Goal: Task Accomplishment & Management: Manage account settings

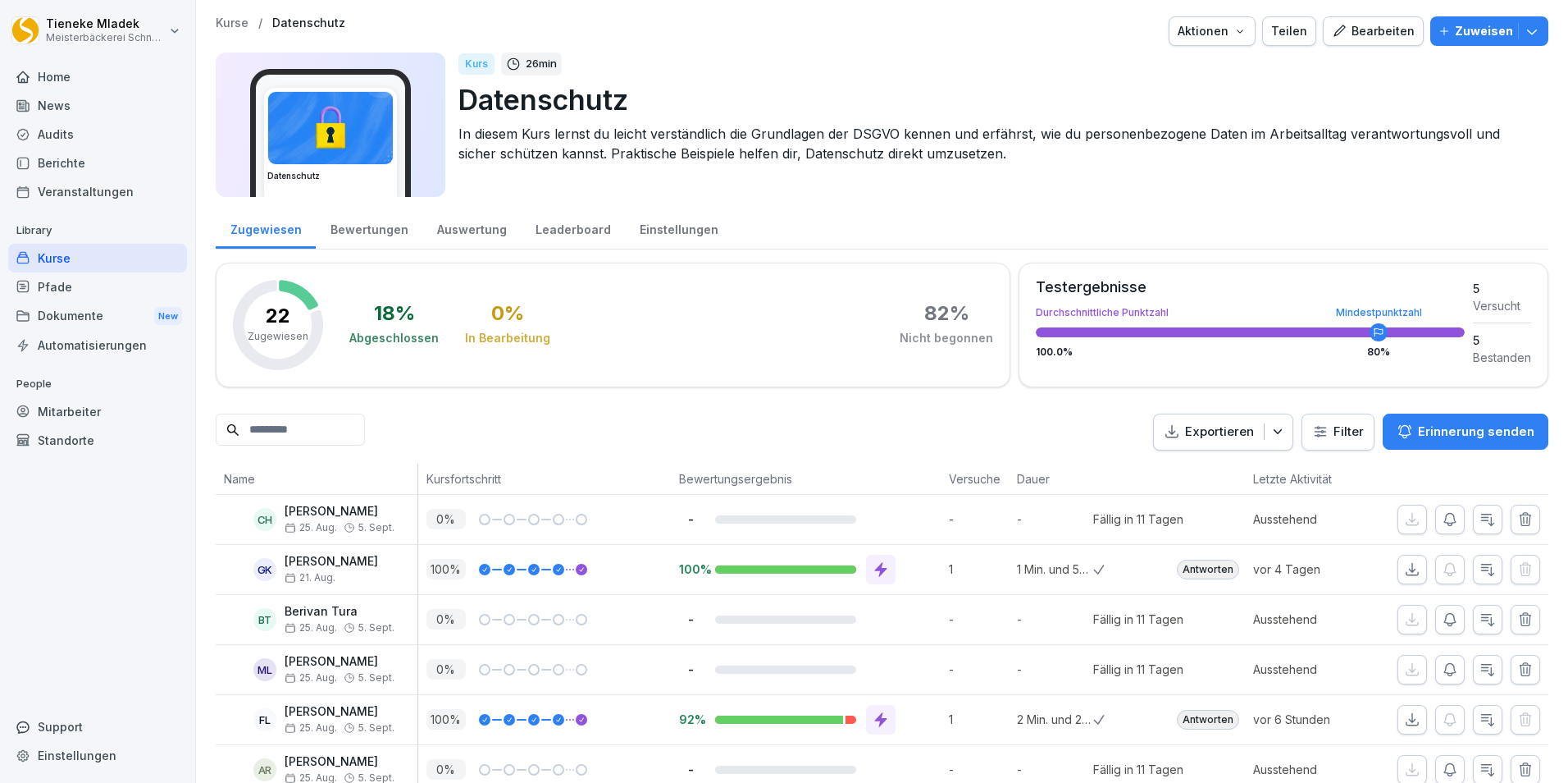
click at [345, 231] on div "Bewertungen" at bounding box center [369, 227] width 106 height 41
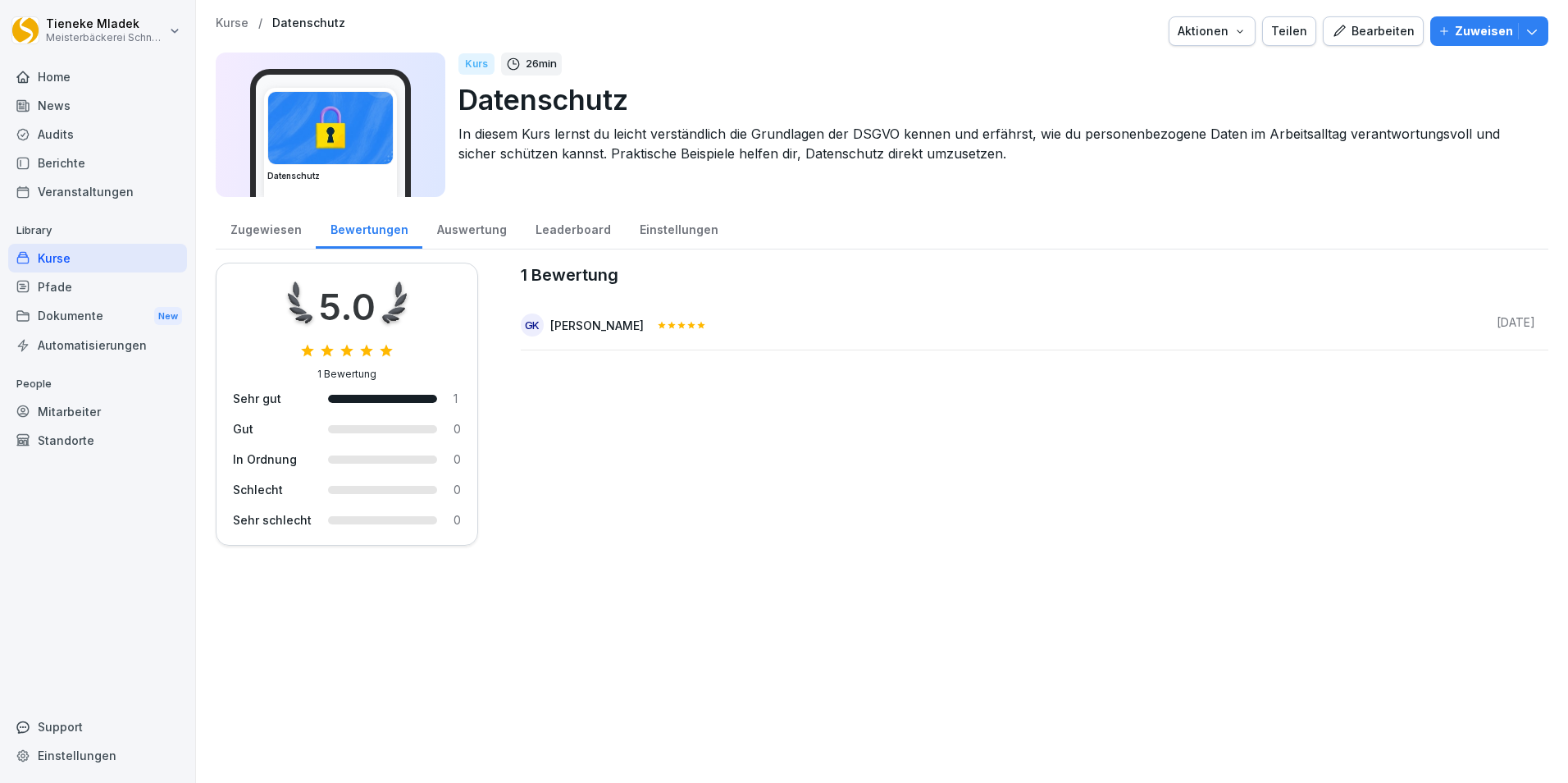
click at [251, 231] on div "Zugewiesen" at bounding box center [265, 227] width 100 height 41
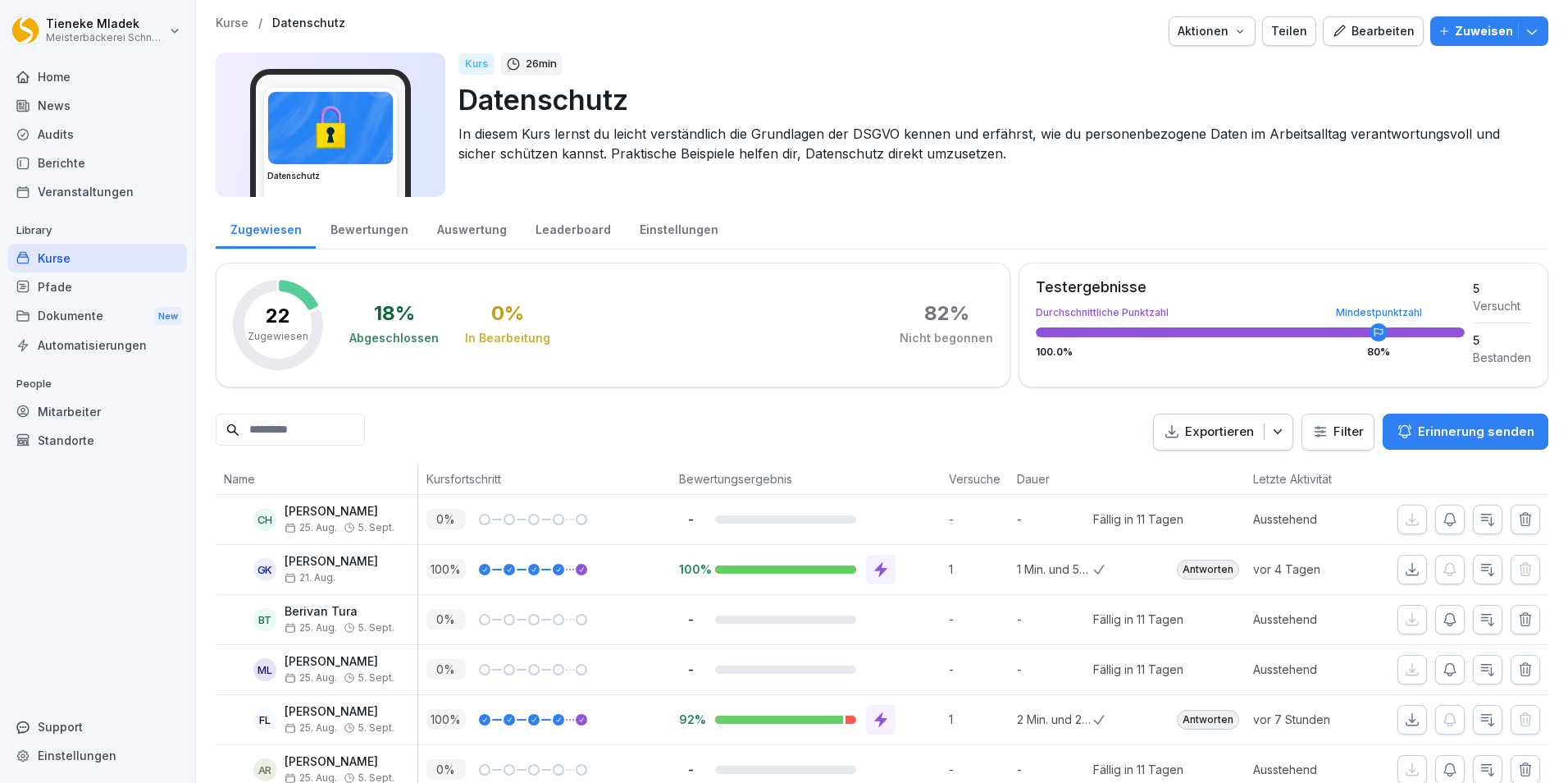
click at [539, 232] on div "Leaderboard" at bounding box center [573, 227] width 105 height 41
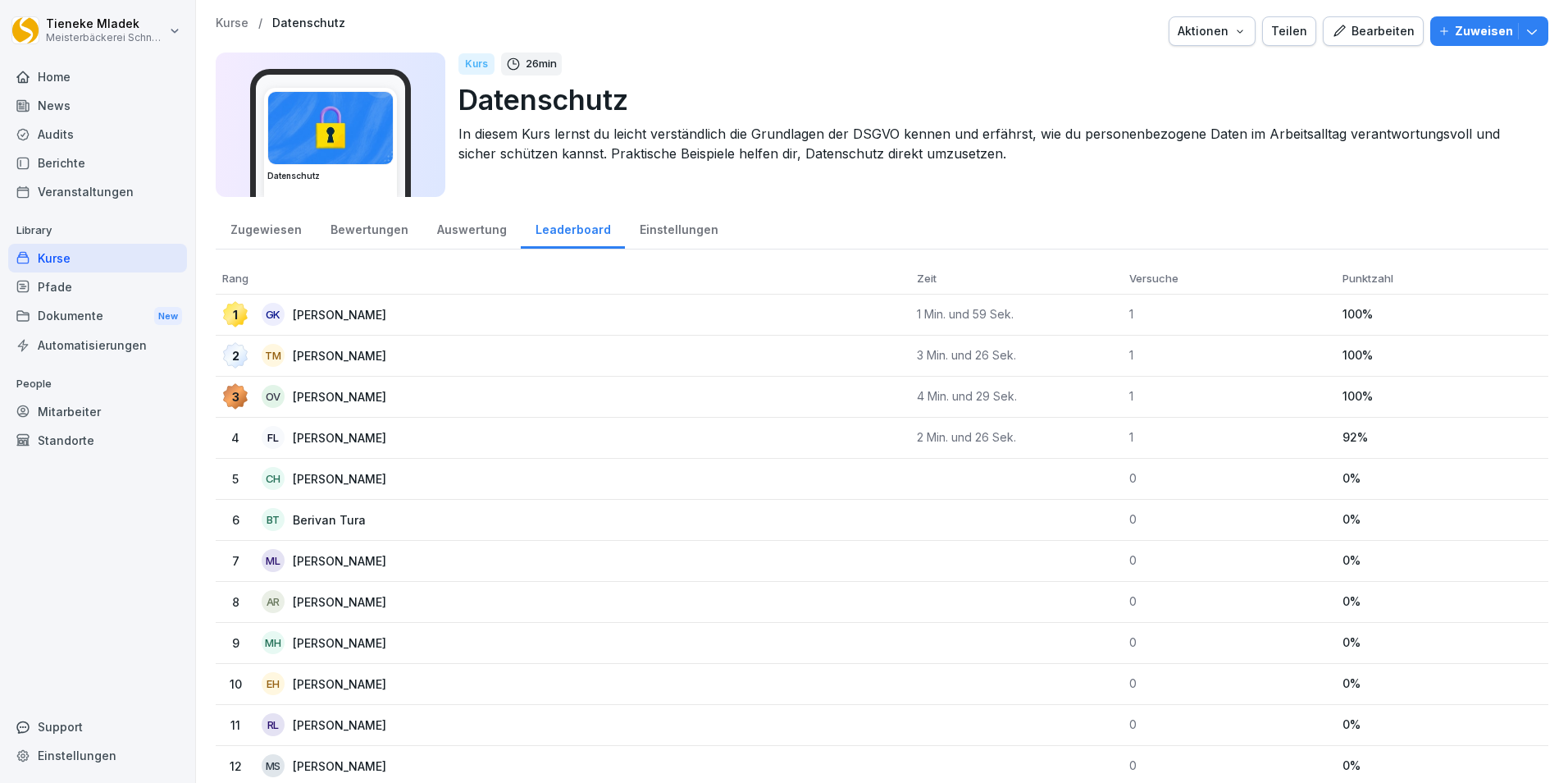
click at [50, 105] on div "News" at bounding box center [97, 106] width 179 height 29
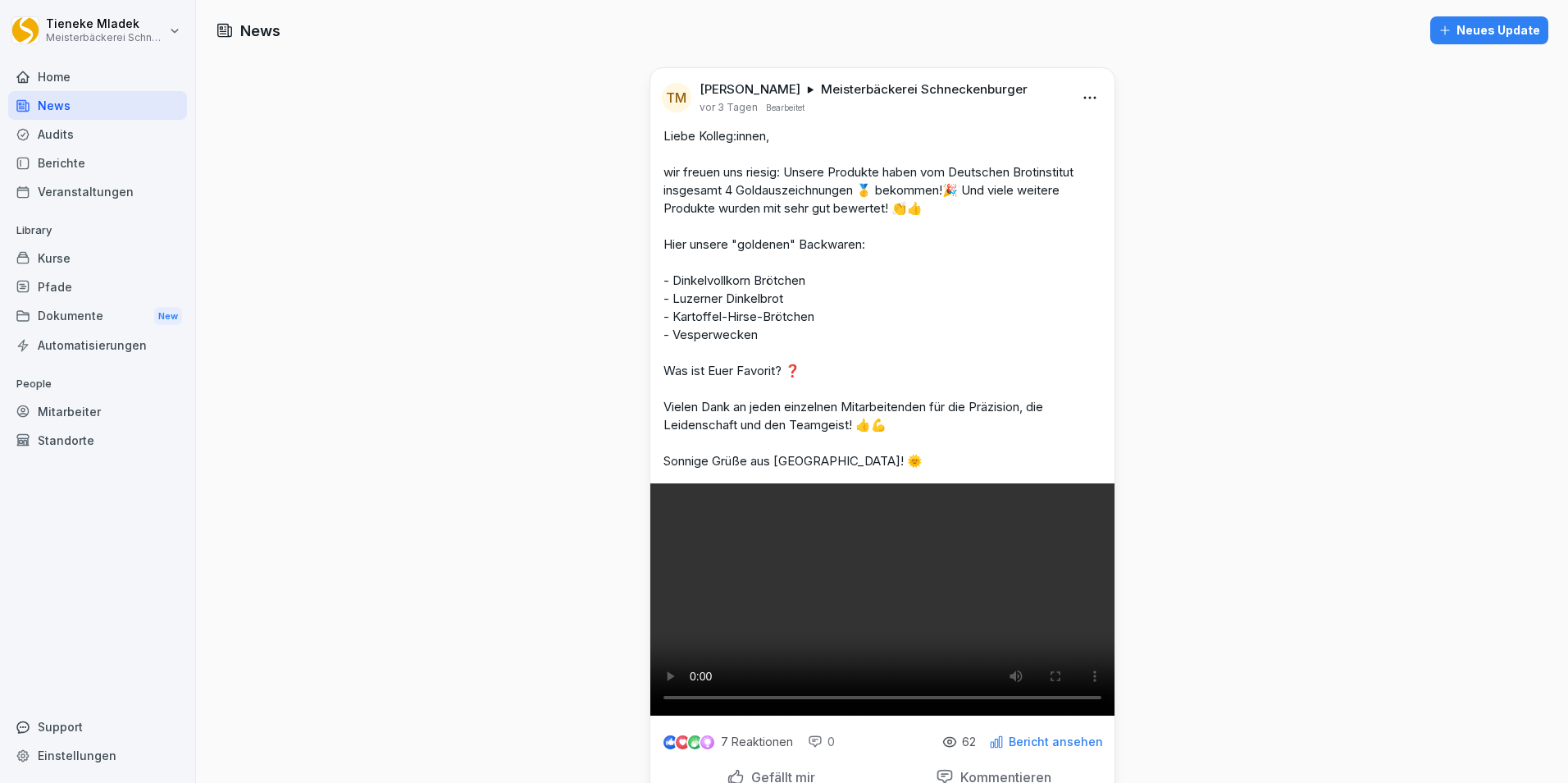
click at [85, 253] on div "Kurse" at bounding box center [97, 258] width 179 height 29
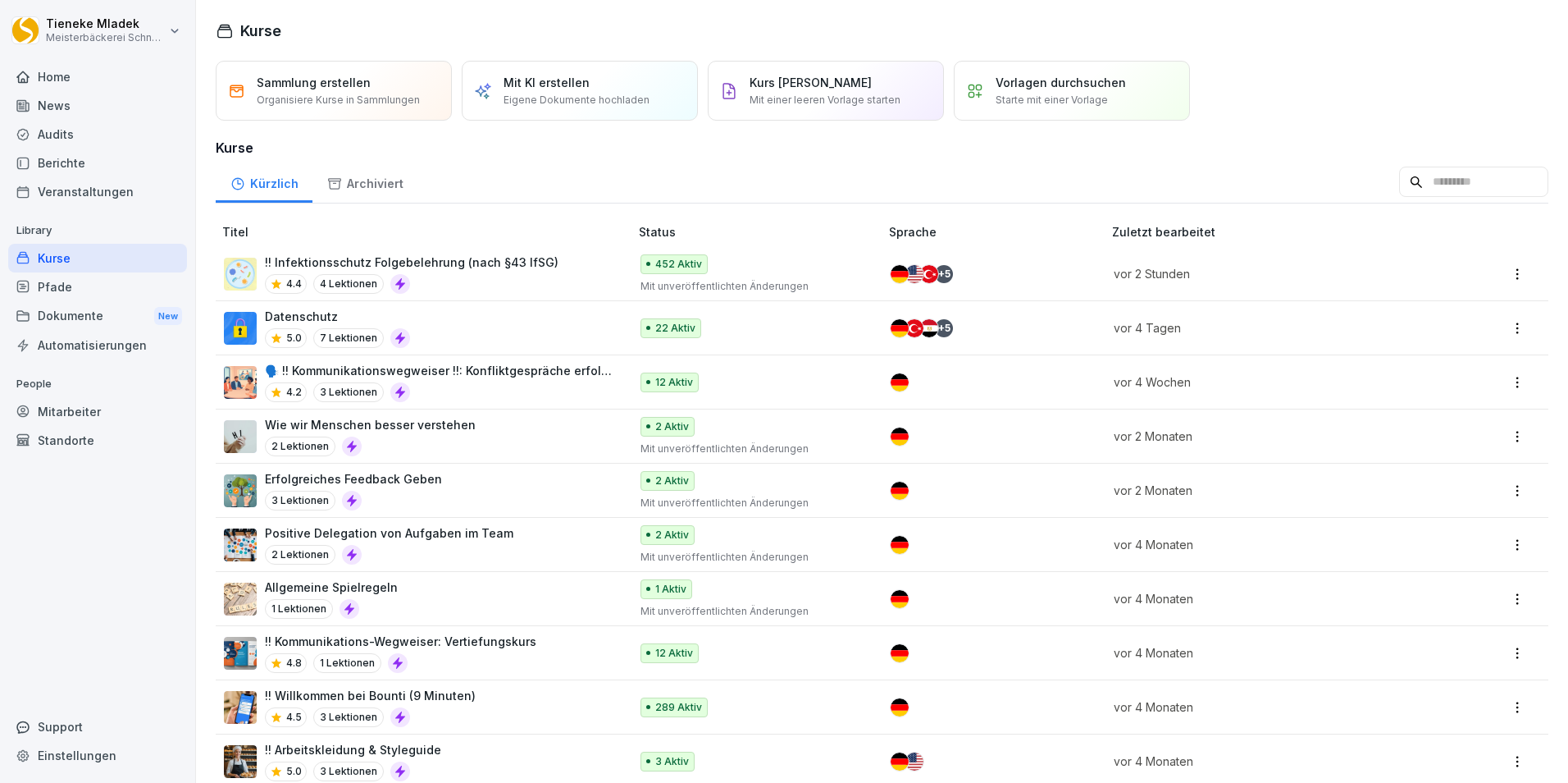
click at [515, 263] on p "!! Infektionsschutz Folgebelehrung (nach §43 IfSG)" at bounding box center [412, 262] width 294 height 17
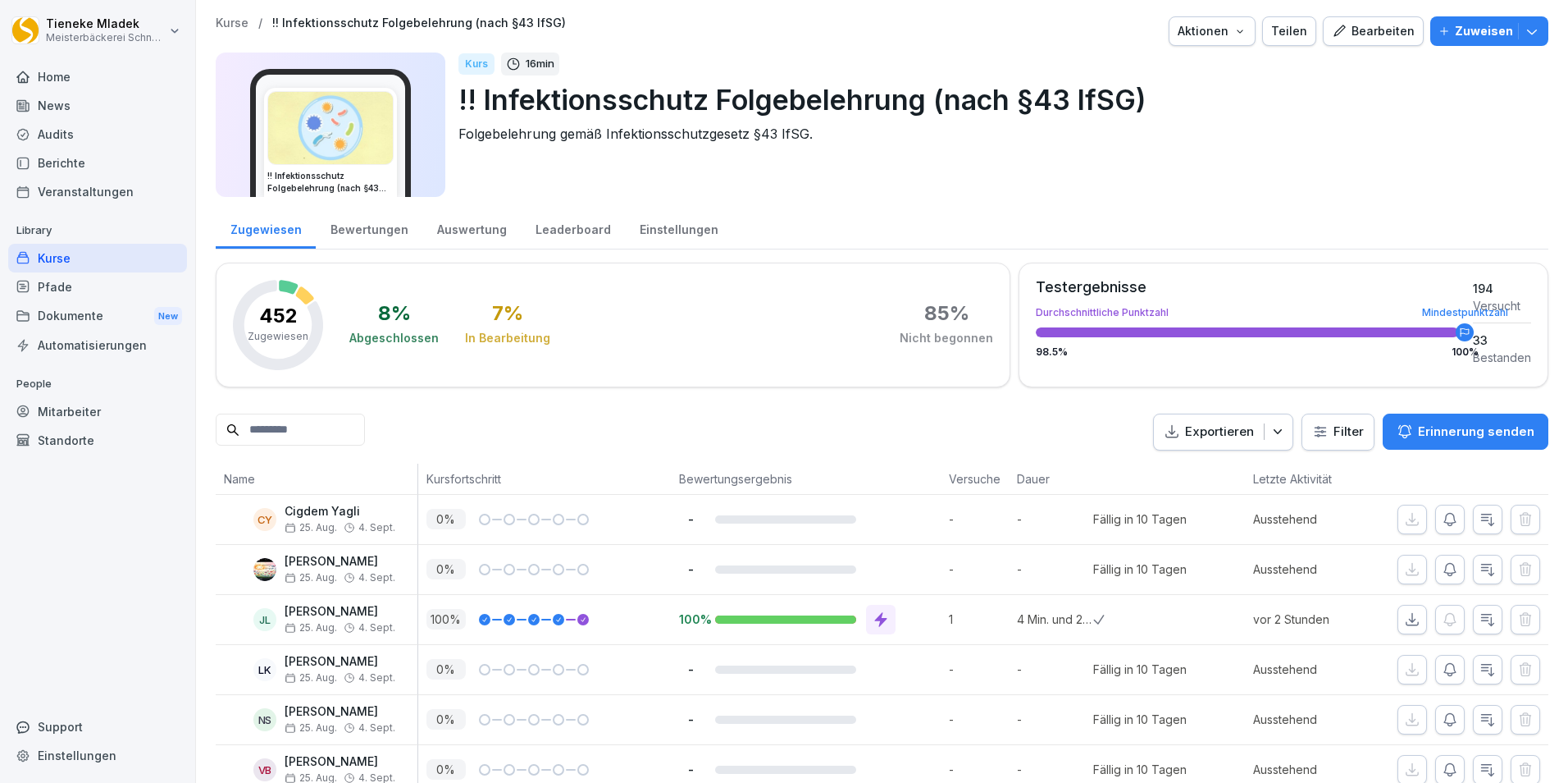
click at [647, 226] on div "Einstellungen" at bounding box center [678, 227] width 107 height 41
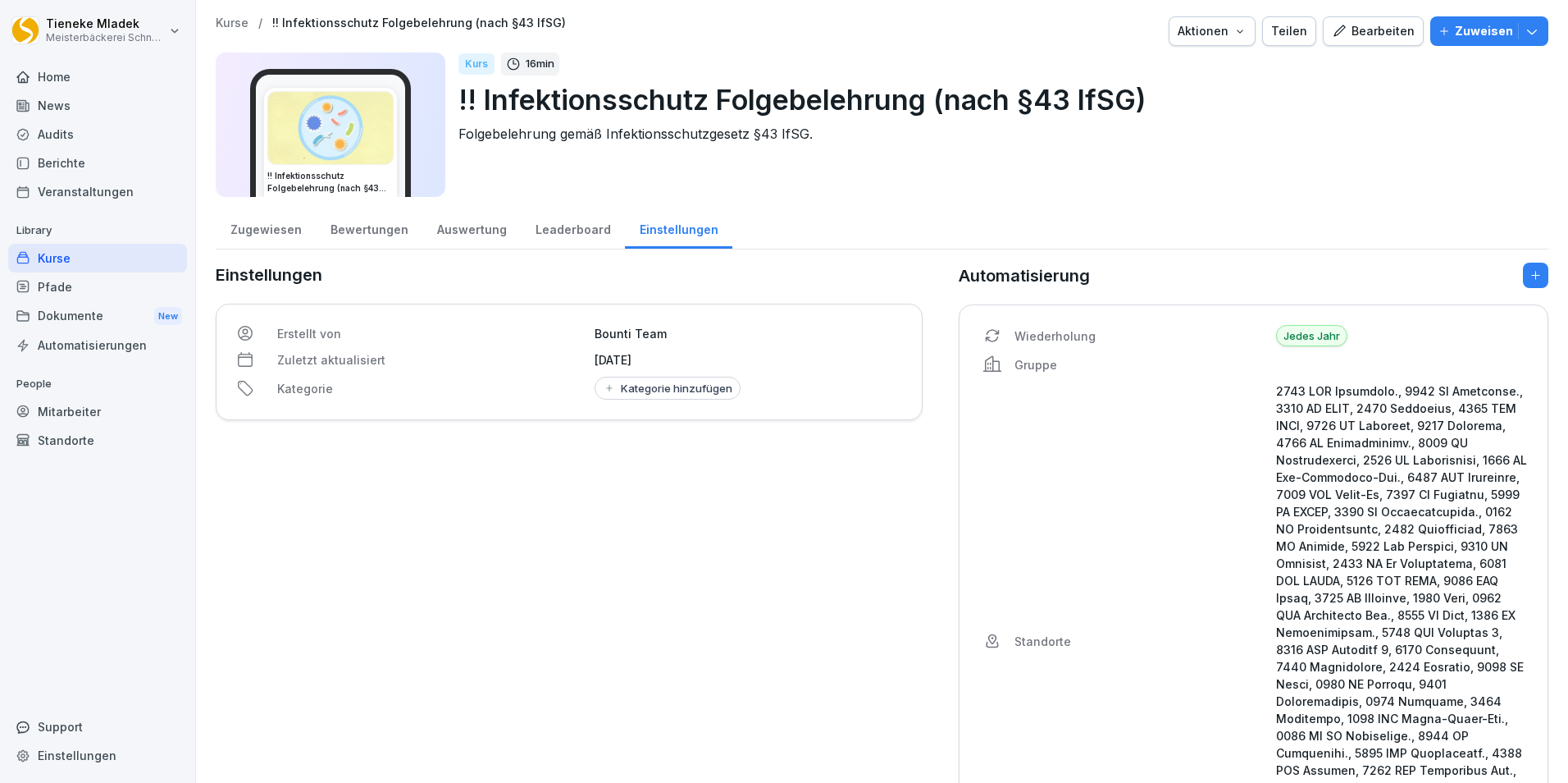
click at [1379, 32] on div "Bearbeiten" at bounding box center [1373, 32] width 83 height 18
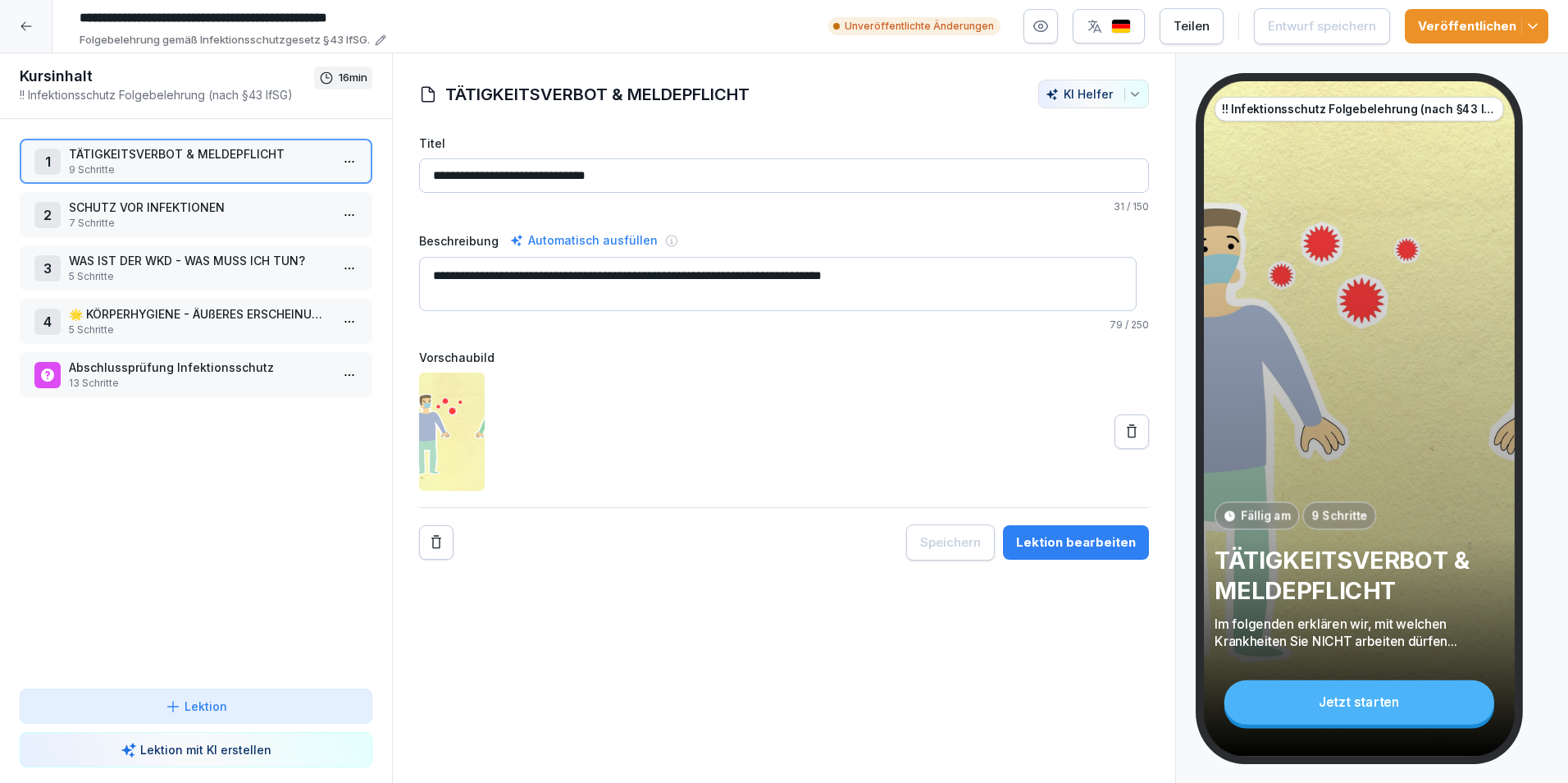
click at [167, 377] on p "13 Schritte" at bounding box center [198, 383] width 261 height 14
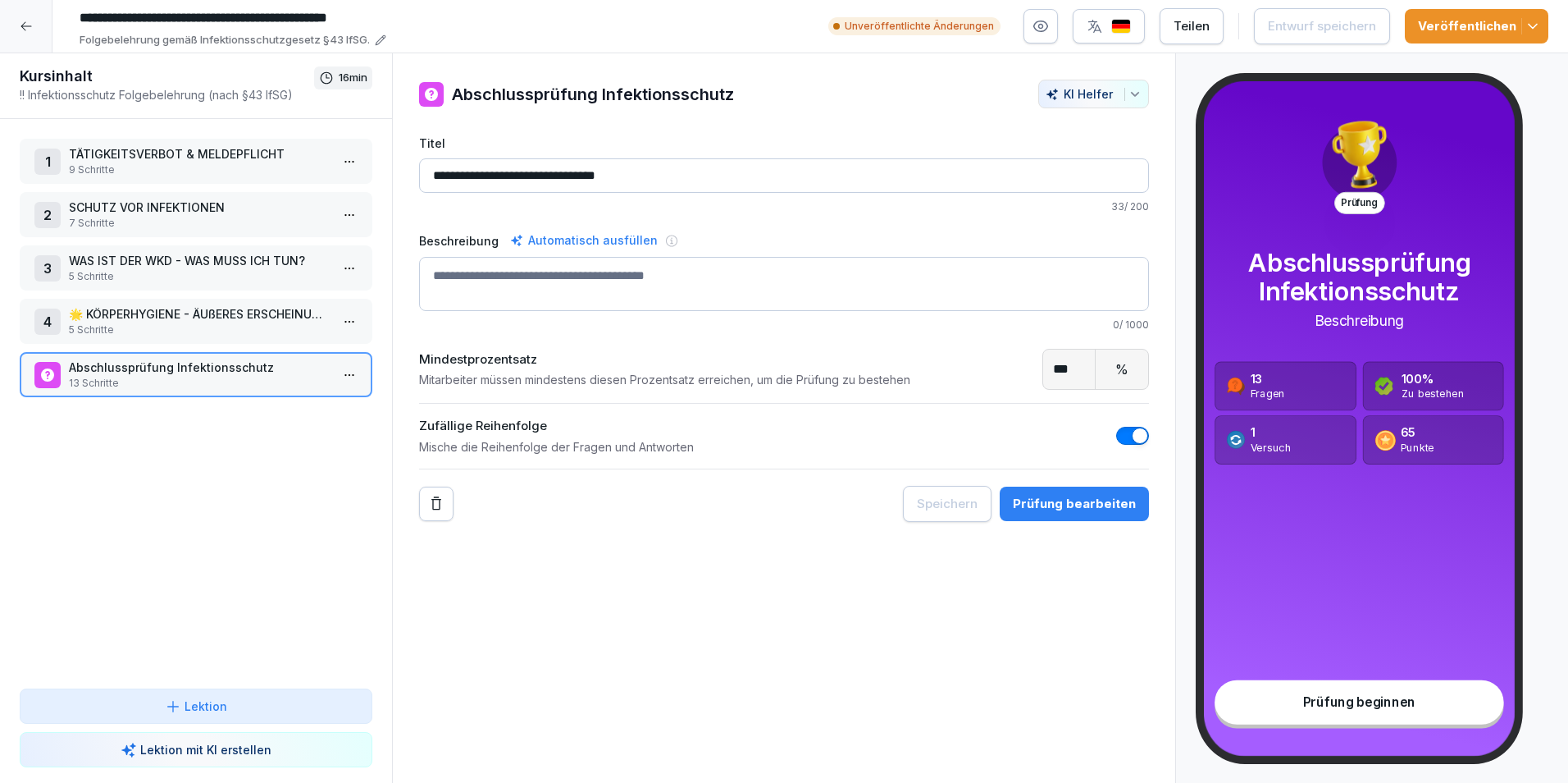
click at [1062, 368] on input "***" at bounding box center [1069, 370] width 52 height 40
type input "*"
type input "**"
click at [1053, 694] on div "**********" at bounding box center [784, 419] width 784 height 731
click at [924, 505] on div "Speichern" at bounding box center [947, 504] width 60 height 18
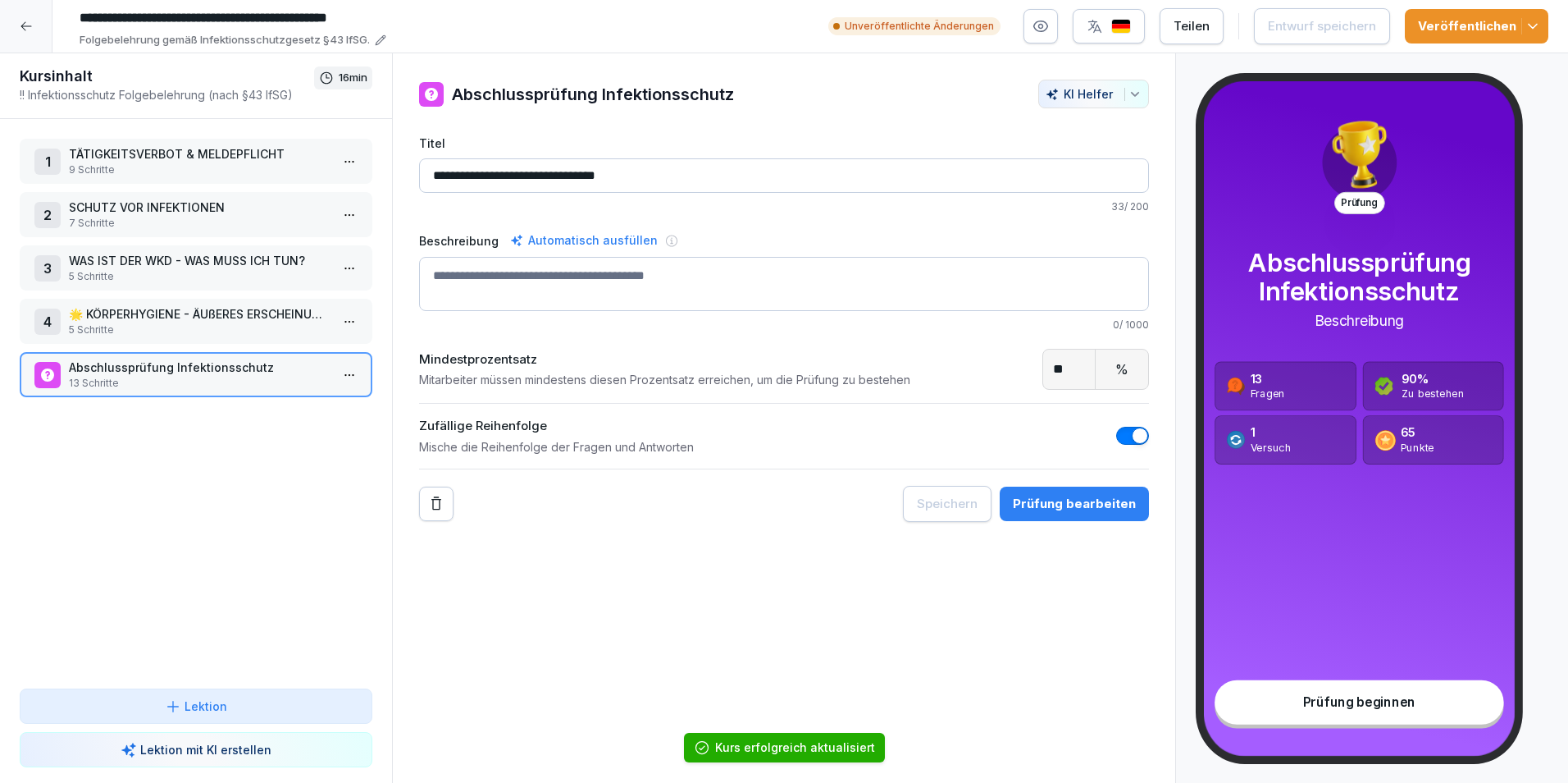
click at [24, 30] on icon at bounding box center [26, 27] width 11 height 9
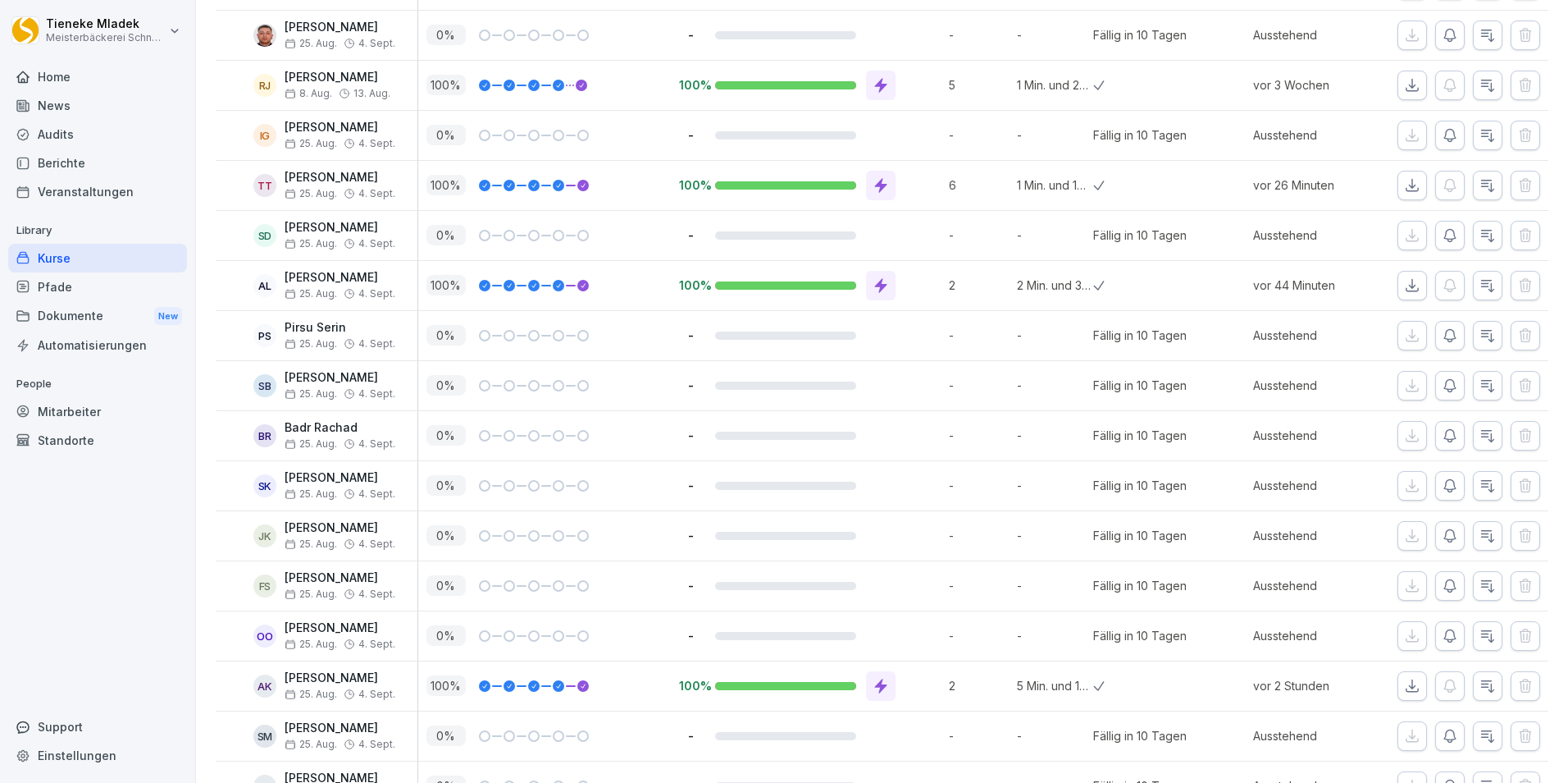
scroll to position [1805, 0]
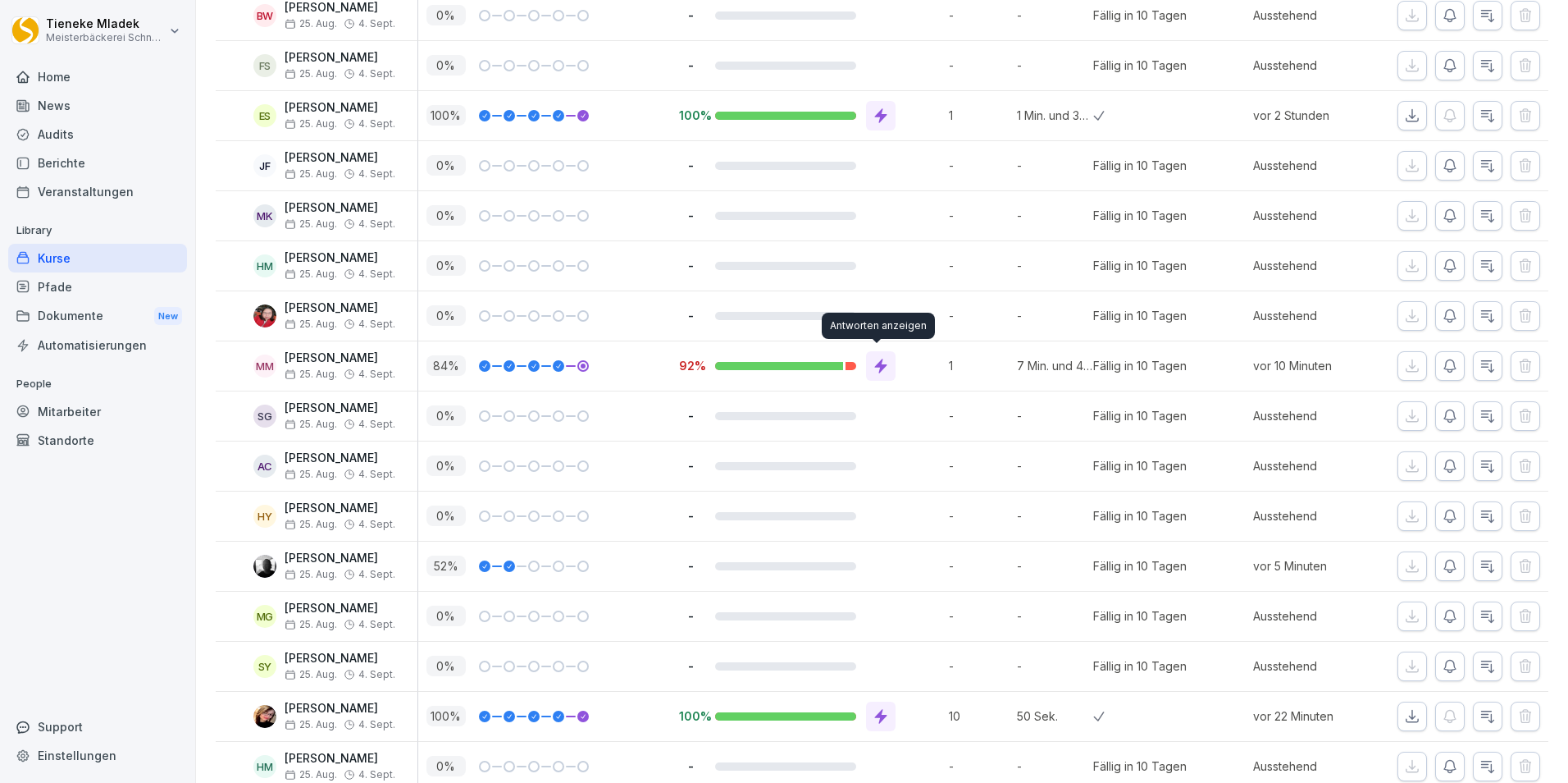
click at [873, 371] on icon at bounding box center [881, 366] width 16 height 16
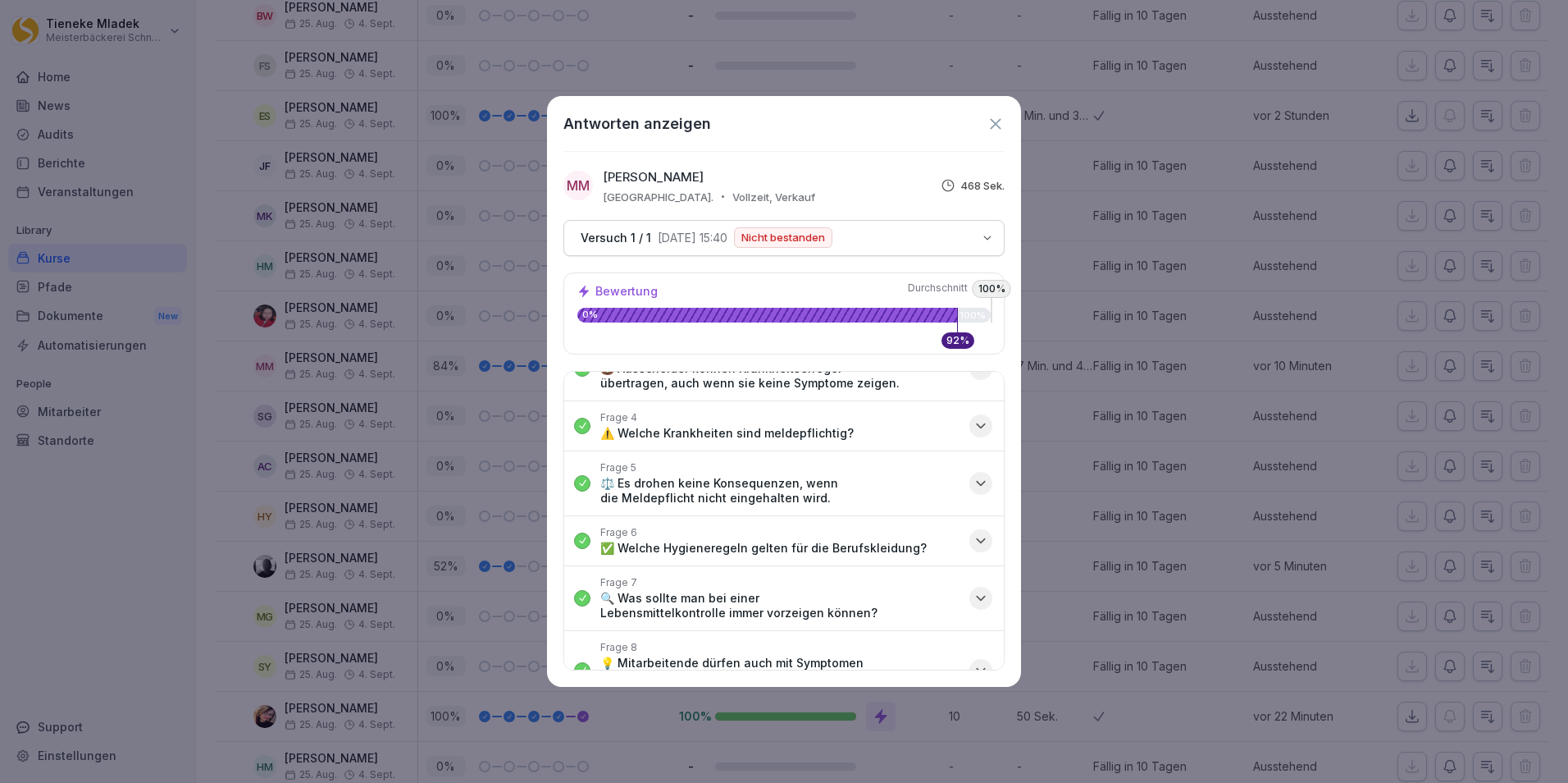
scroll to position [484, 0]
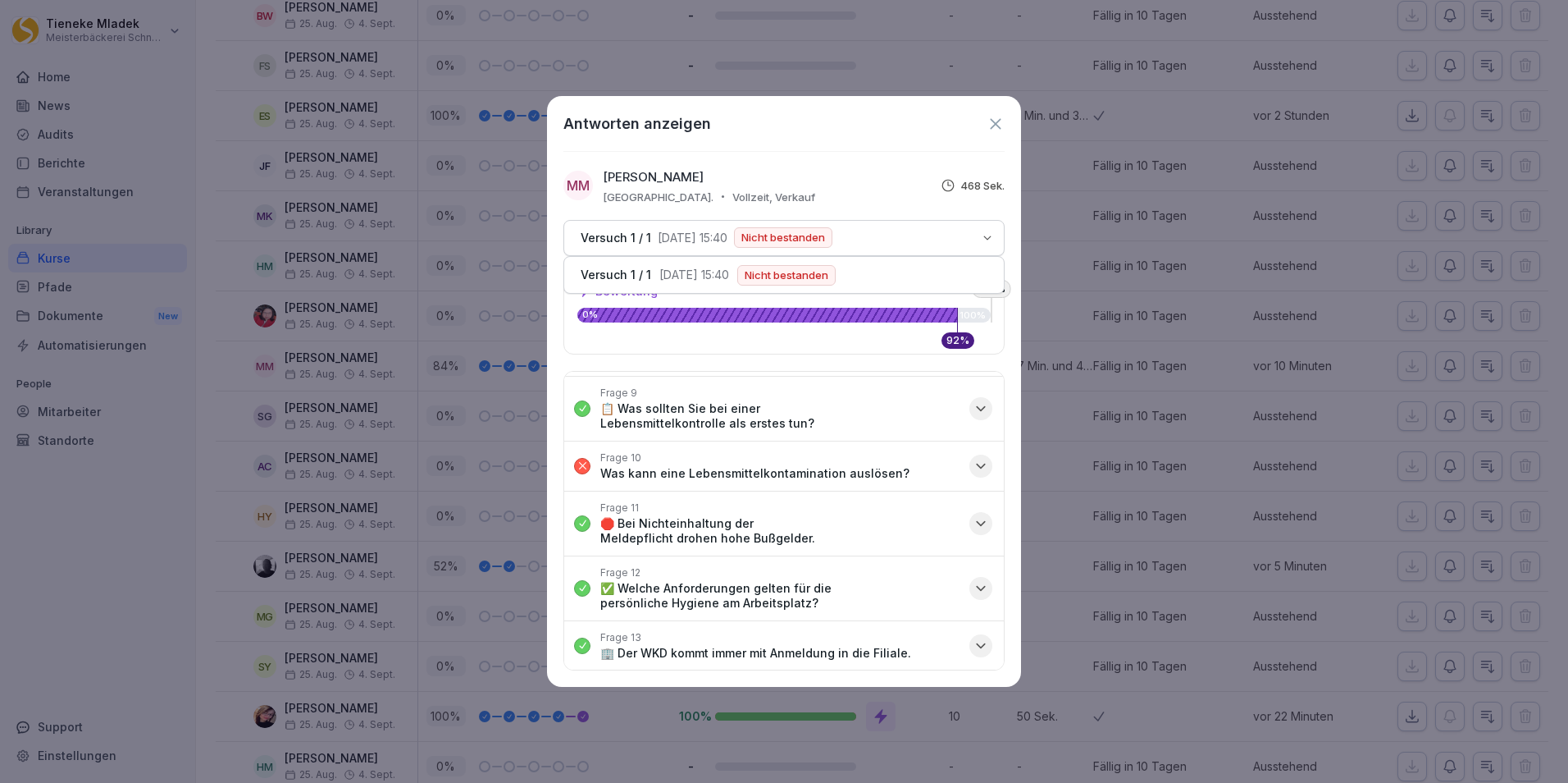
click at [989, 241] on icon "button" at bounding box center [987, 238] width 14 height 14
click at [988, 235] on icon "button" at bounding box center [987, 238] width 14 height 14
click at [991, 127] on icon at bounding box center [995, 124] width 18 height 18
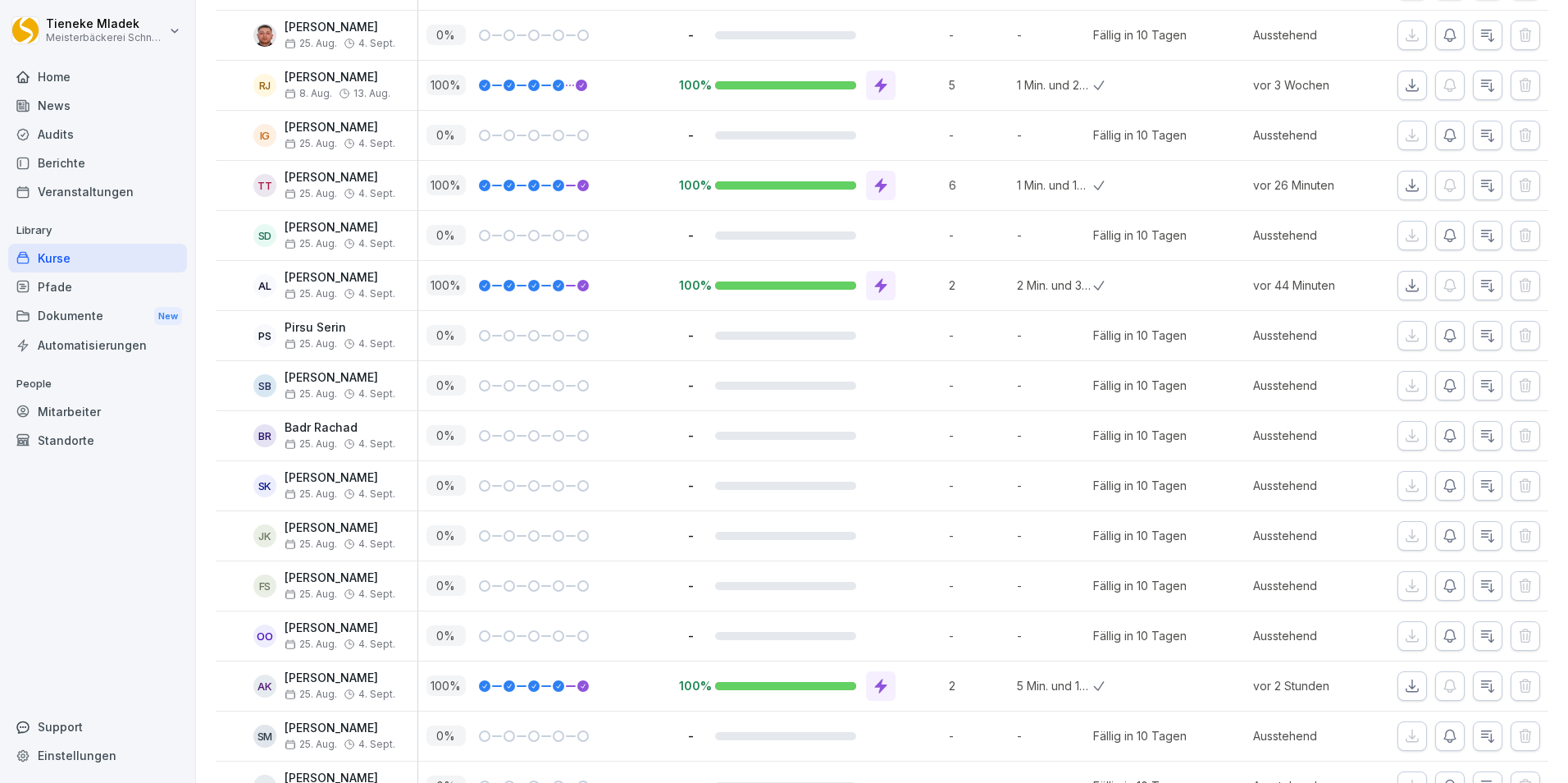
scroll to position [0, 0]
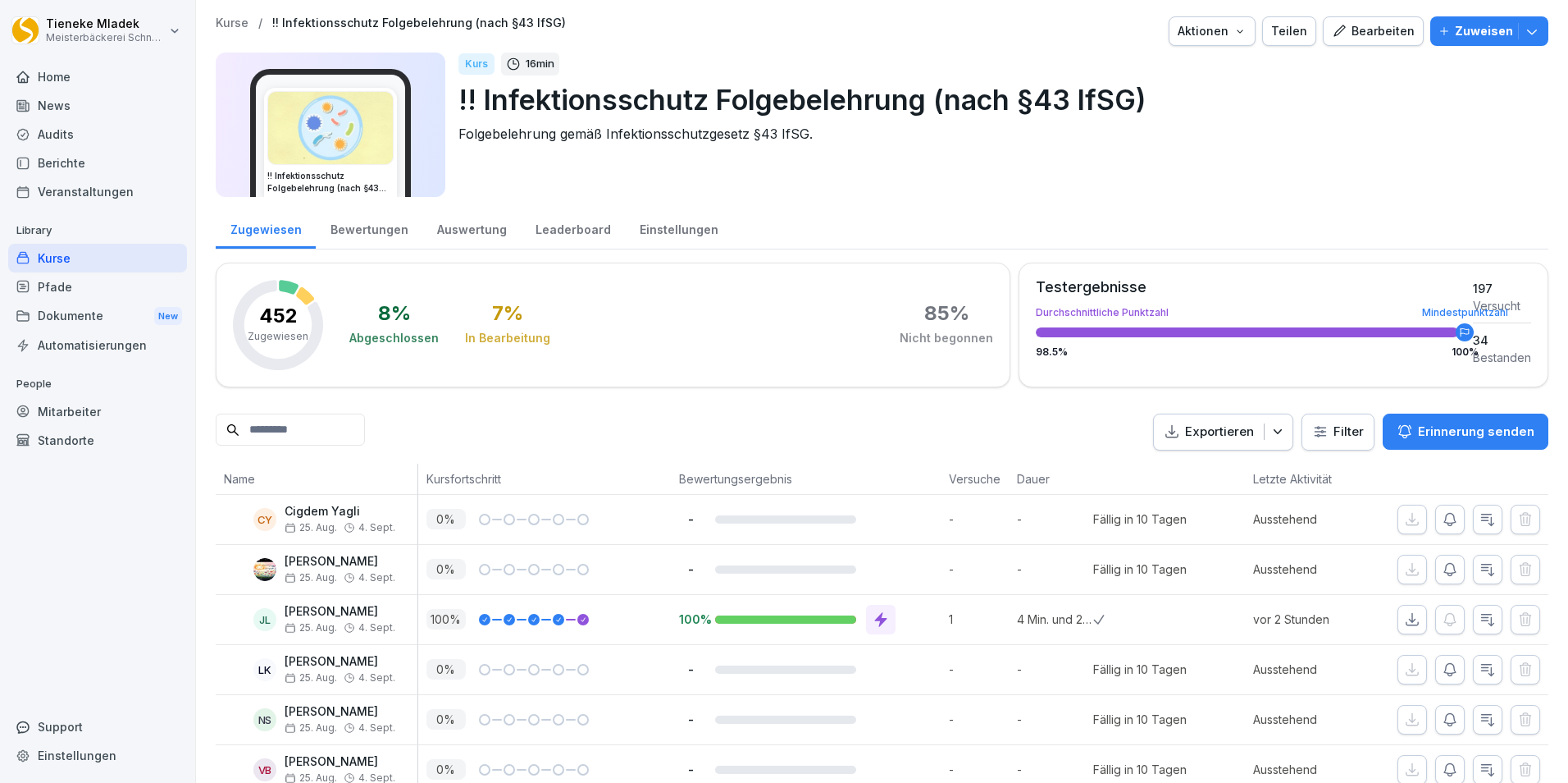
click at [57, 253] on div "Kurse" at bounding box center [97, 258] width 179 height 29
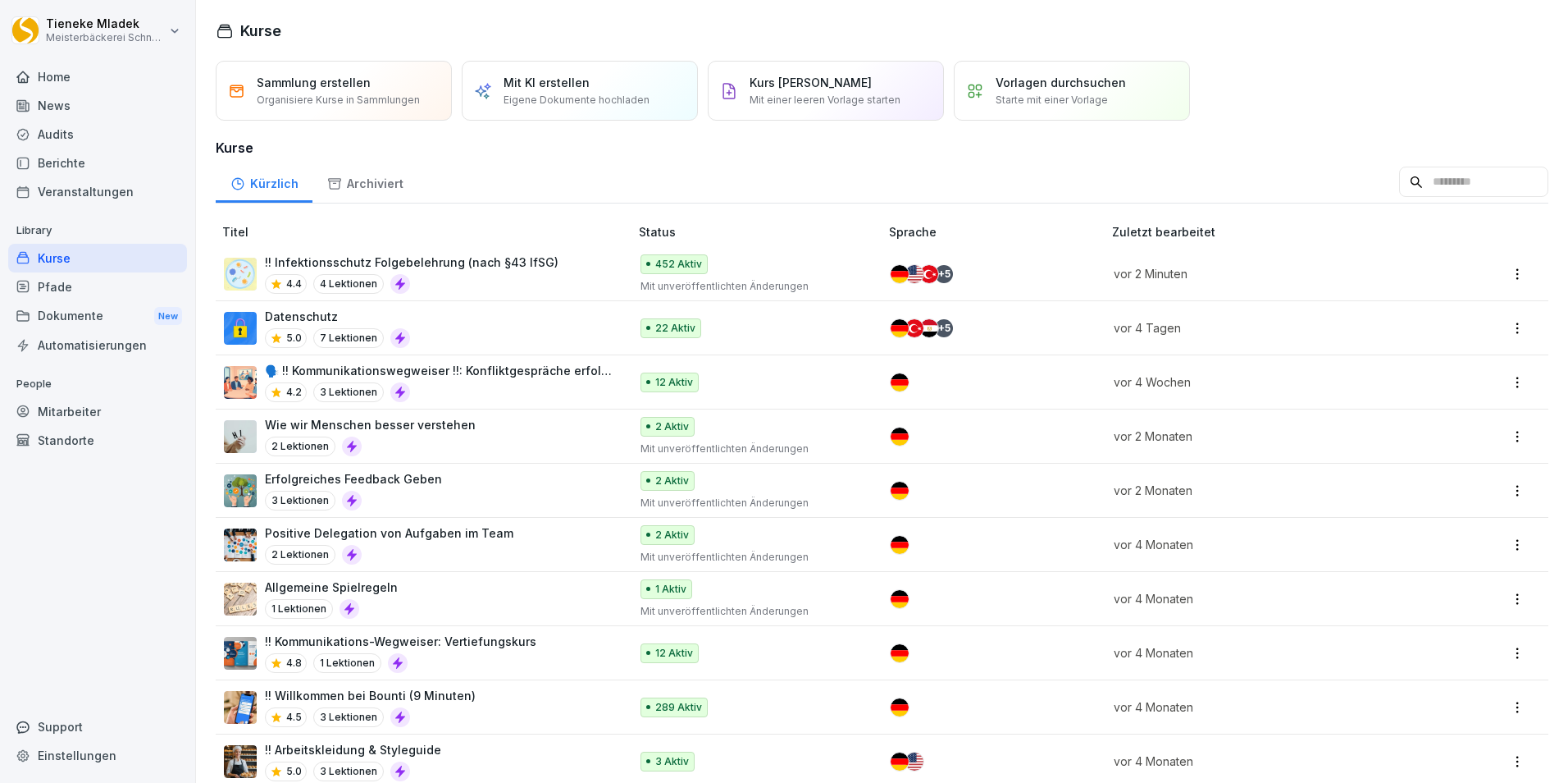
click at [1372, 48] on div "Kurse Sammlung erstellen Organisiere Kurse in Sammlungen Mit KI erstellen Eigen…" at bounding box center [882, 392] width 1372 height 783
click at [516, 269] on p "!! Infektionsschutz Folgebelehrung (nach §43 IfSG)" at bounding box center [412, 262] width 294 height 17
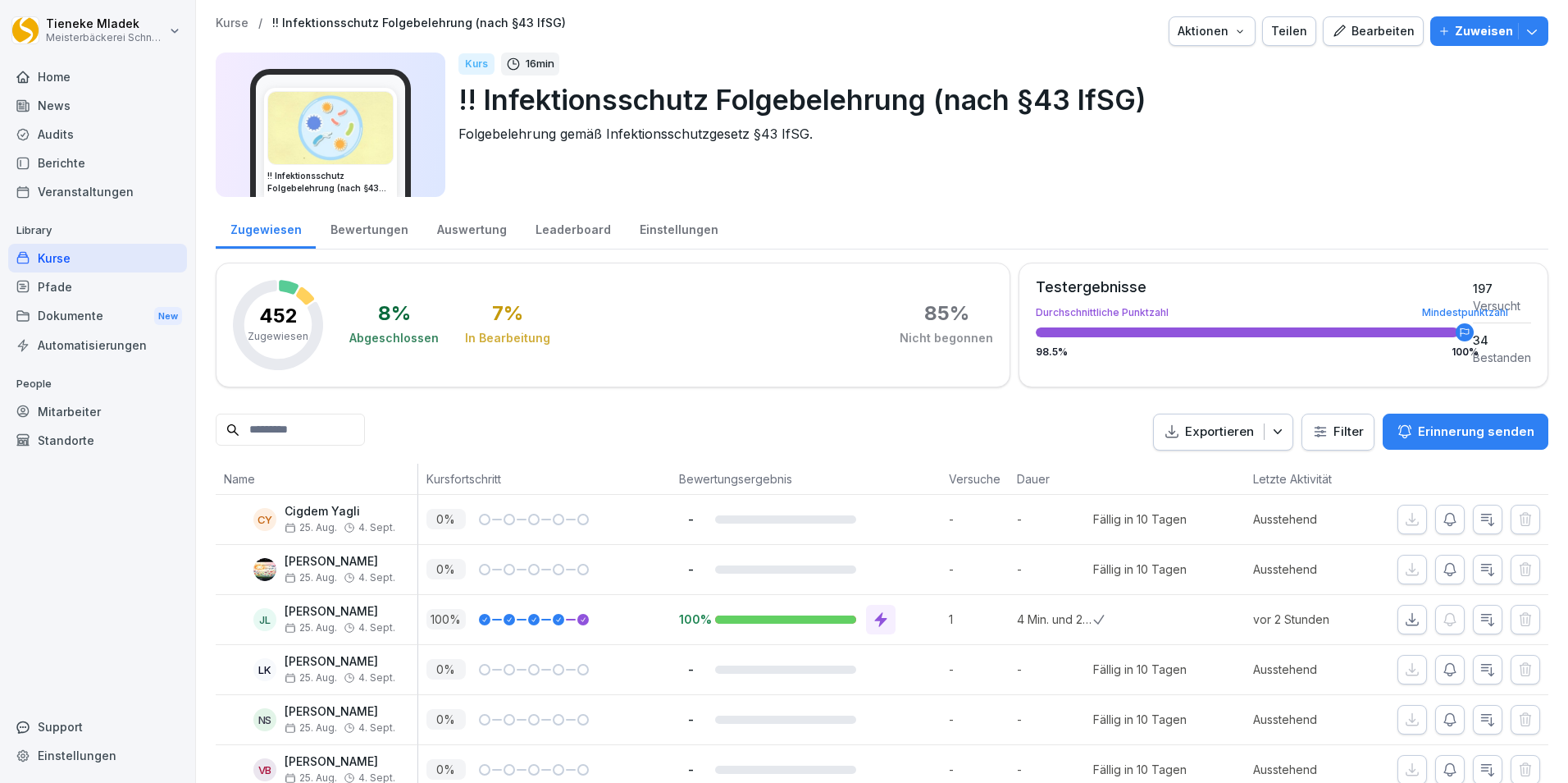
click at [1371, 32] on div "Bearbeiten" at bounding box center [1373, 32] width 83 height 18
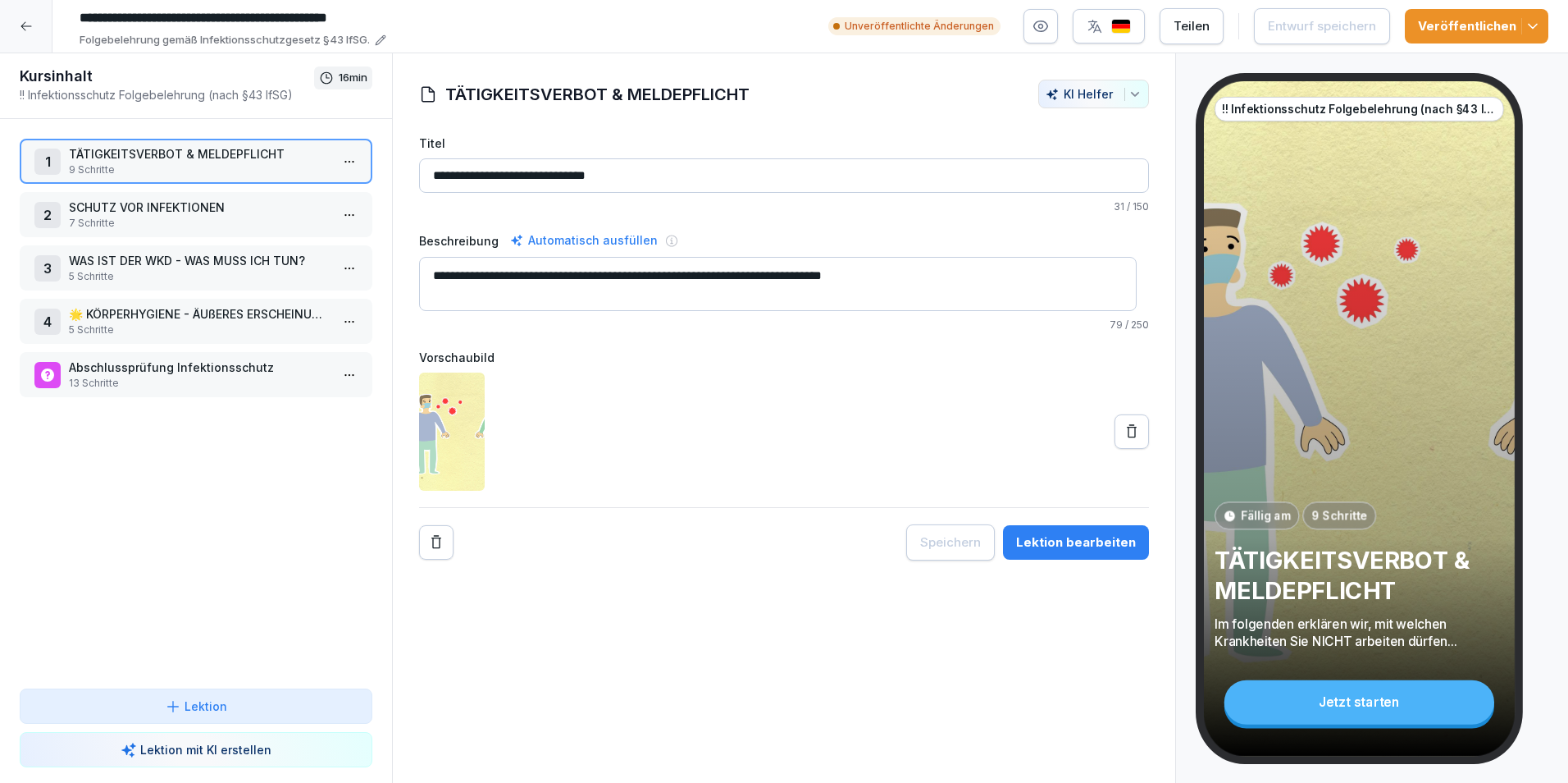
click at [206, 378] on p "13 Schritte" at bounding box center [198, 383] width 261 height 14
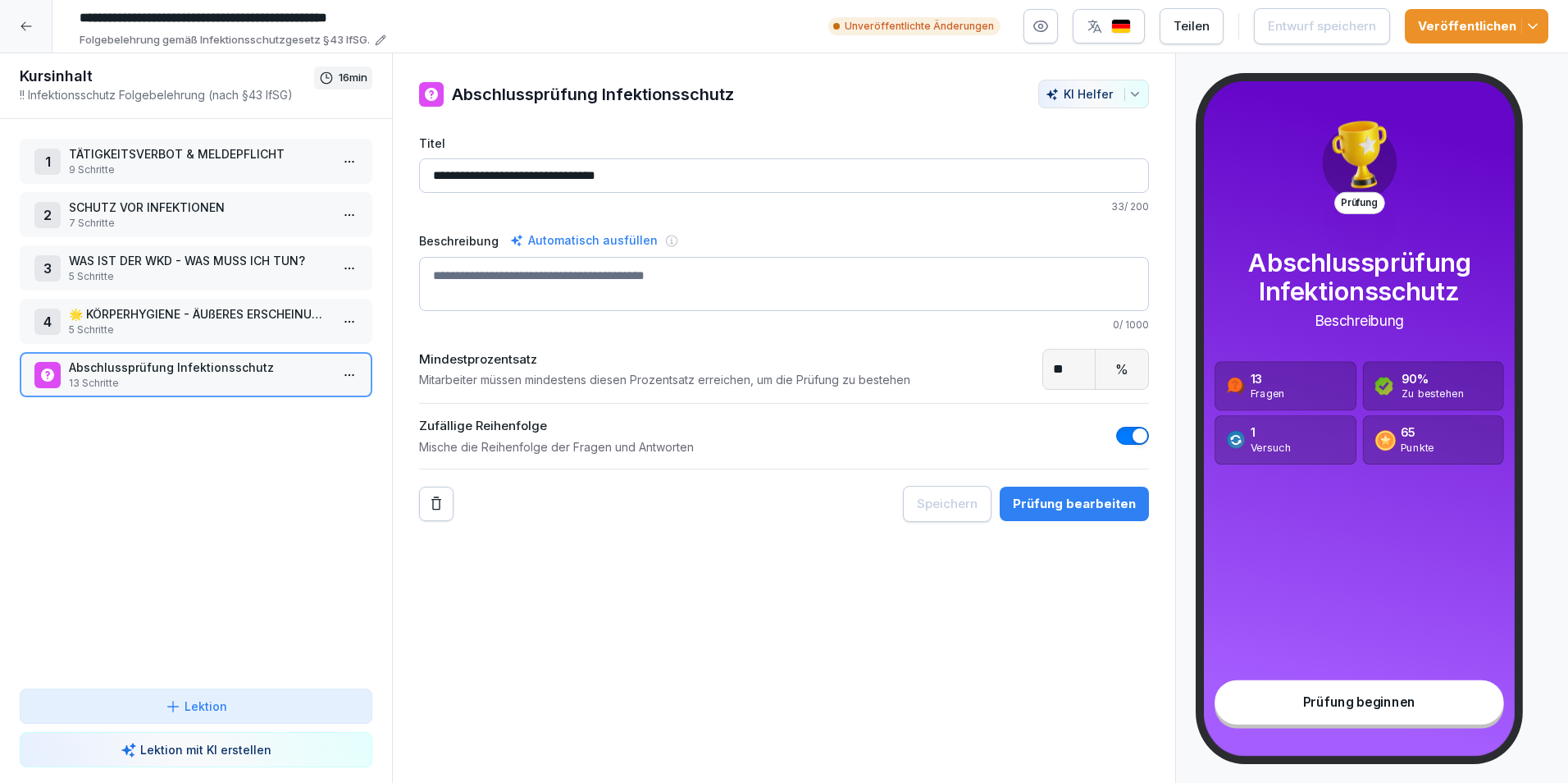
click at [1536, 30] on icon "button" at bounding box center [1533, 26] width 16 height 16
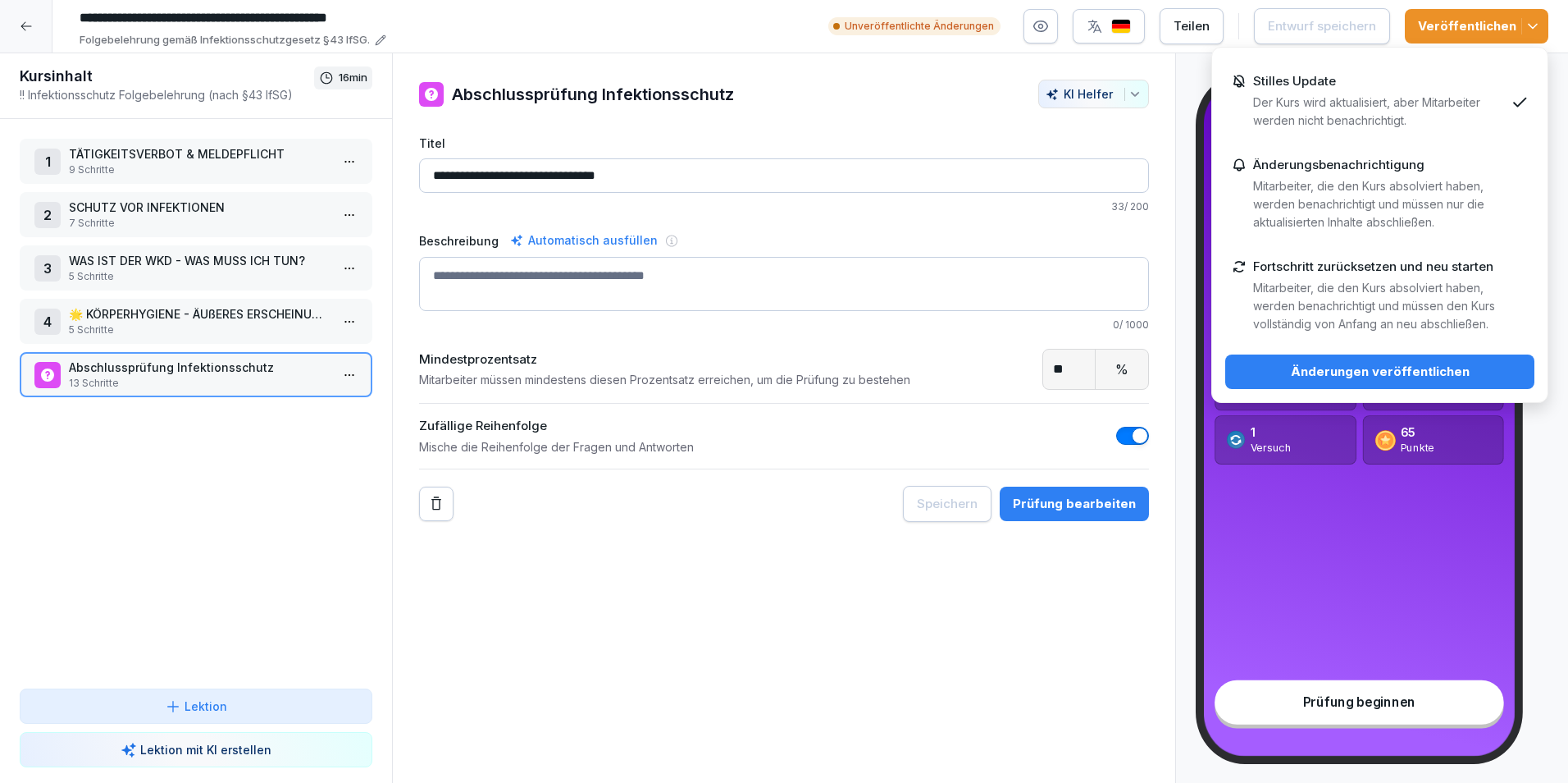
click at [1407, 370] on div "Änderungen veröffentlichen" at bounding box center [1380, 372] width 283 height 18
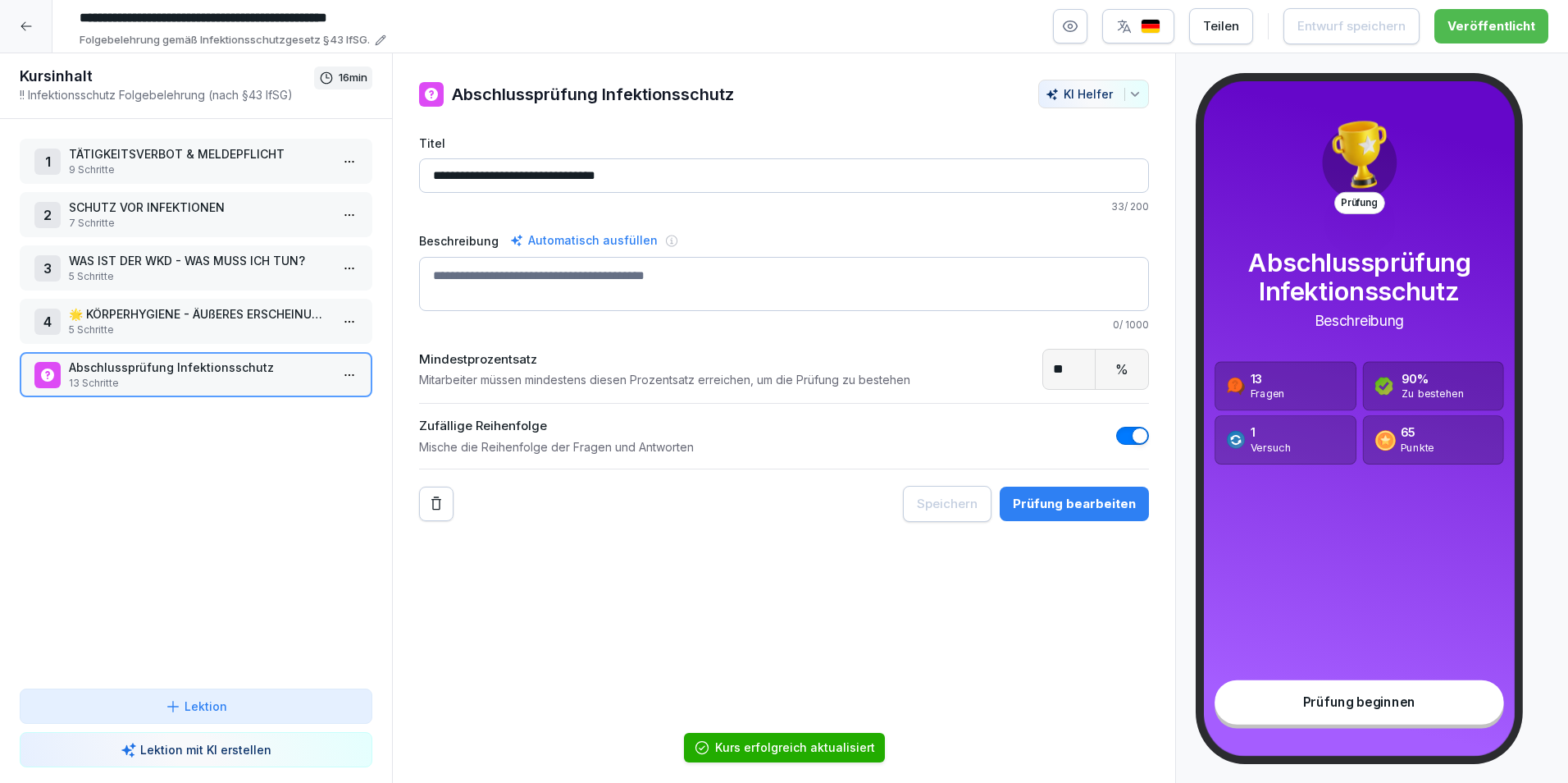
click at [23, 27] on icon at bounding box center [26, 26] width 14 height 14
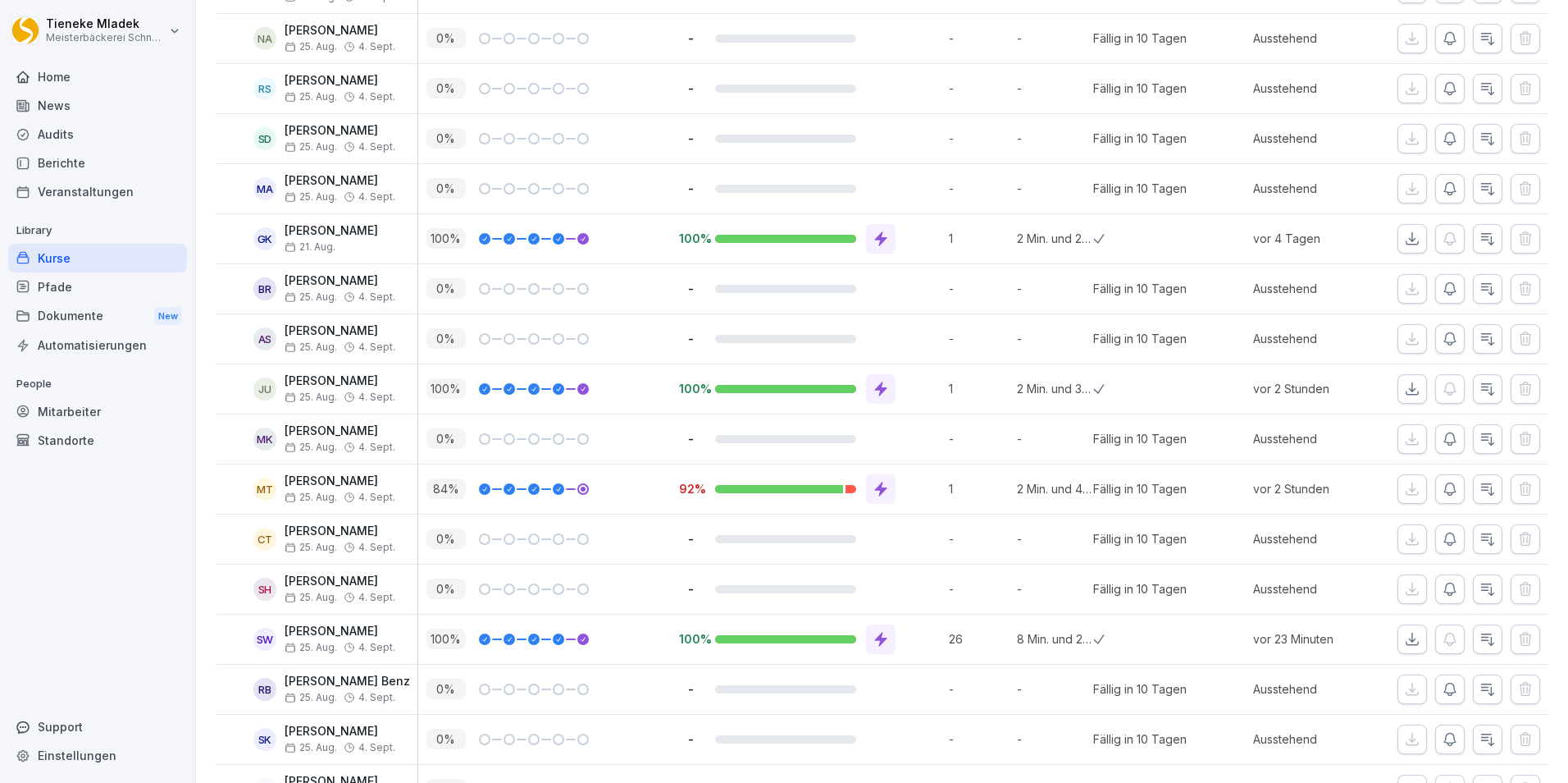
scroll to position [4924, 0]
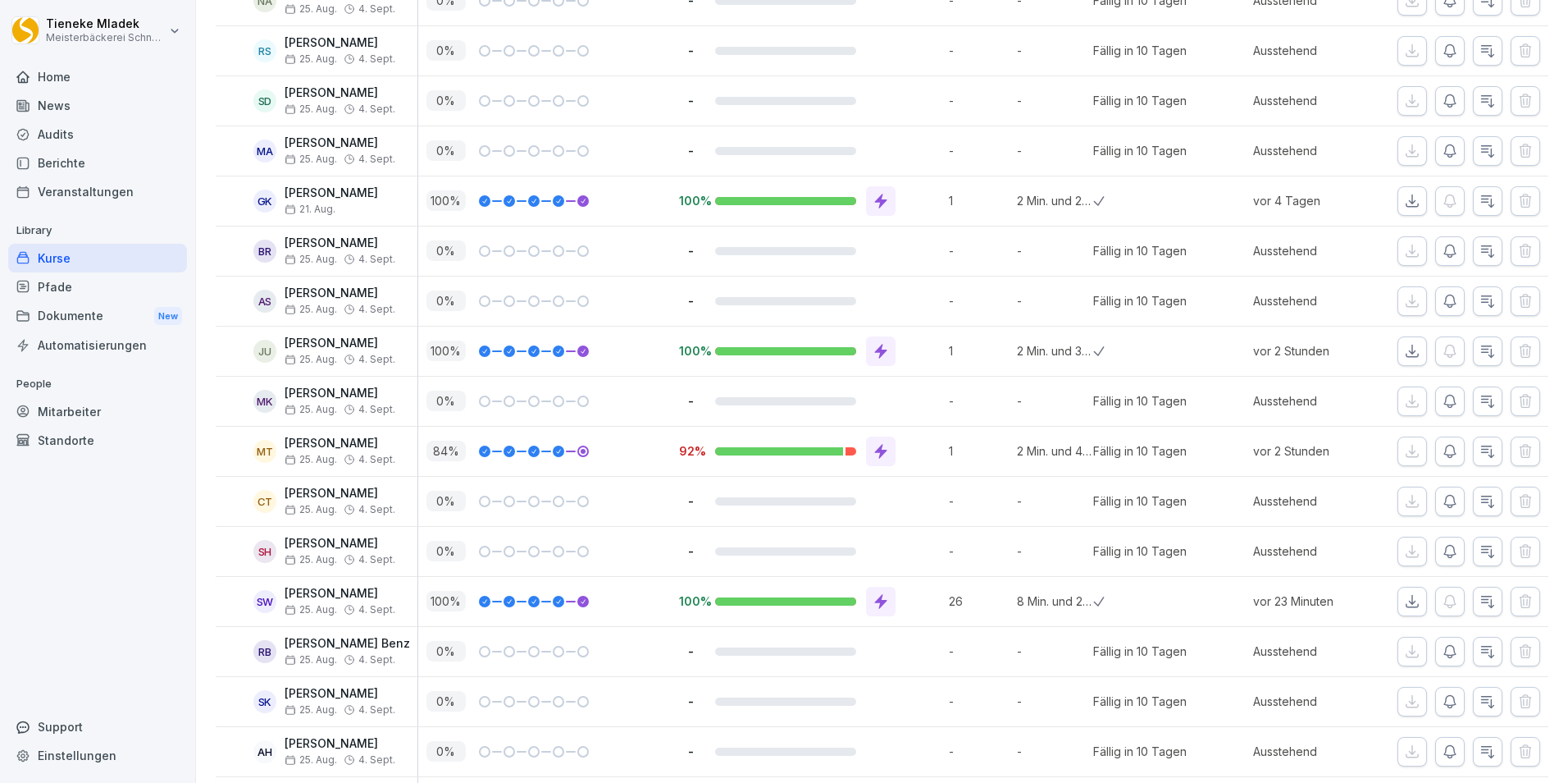
click at [58, 405] on div "Mitarbeiter" at bounding box center [97, 411] width 179 height 29
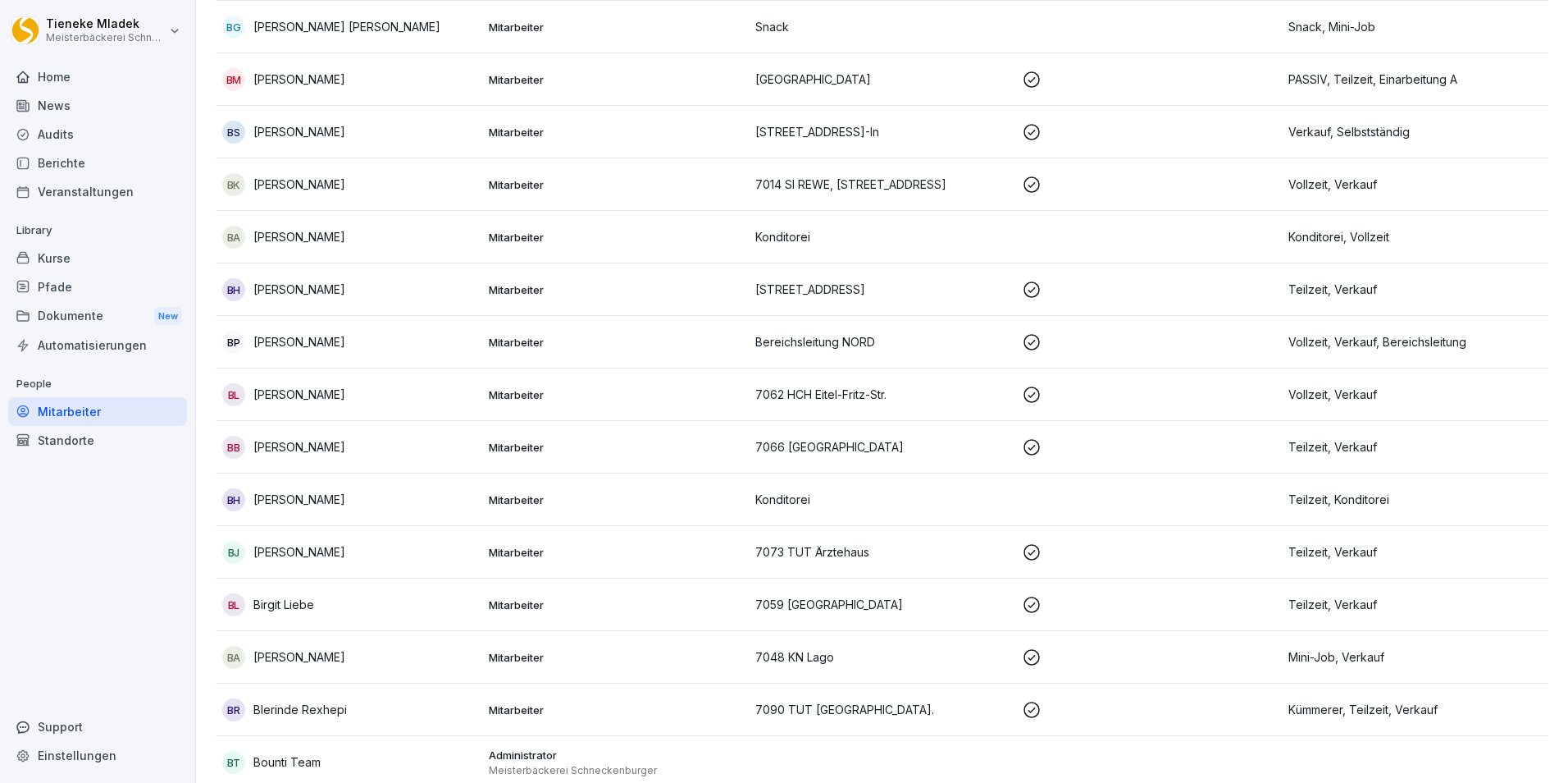
scroll to position [16, 0]
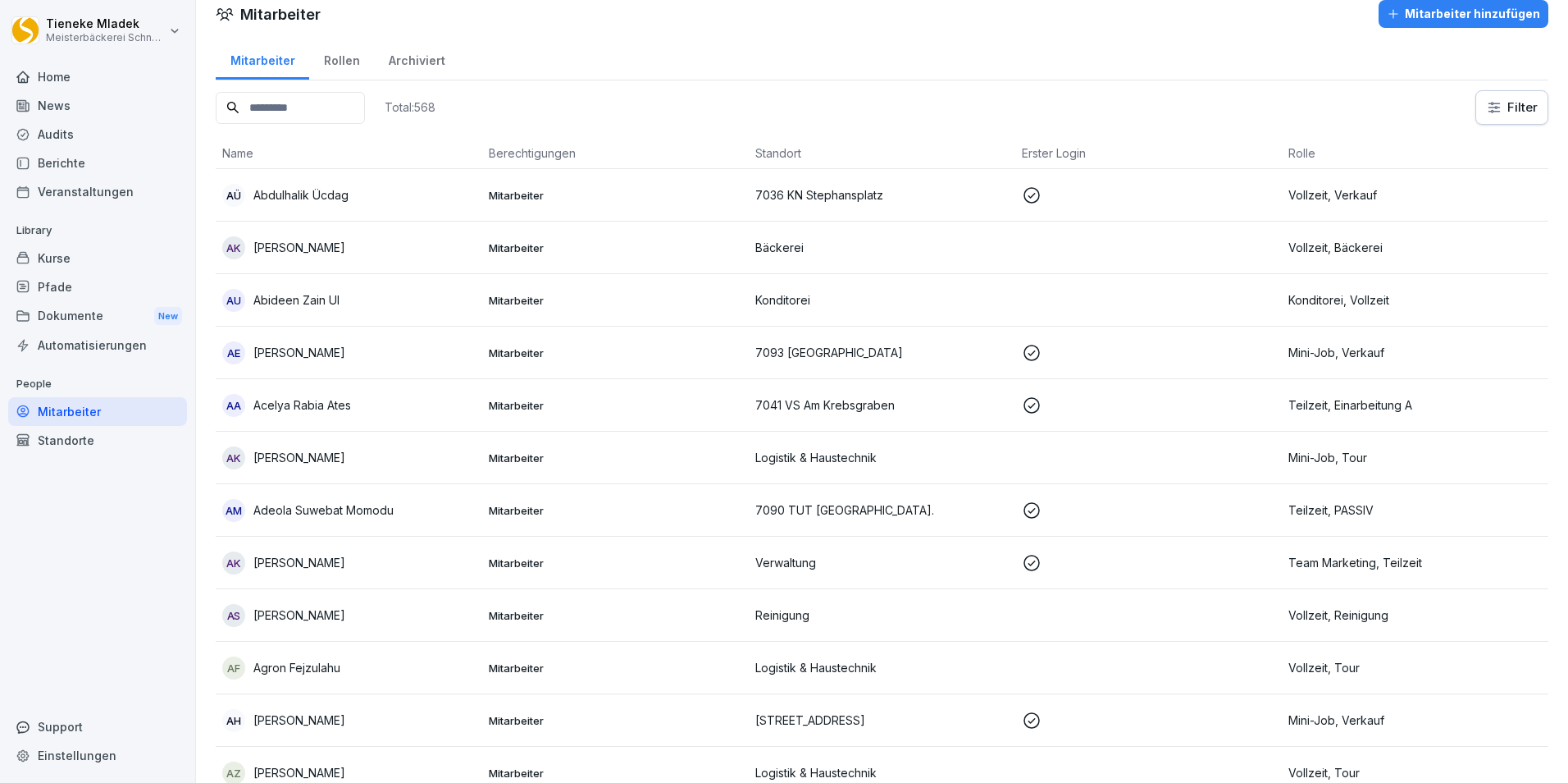
click at [305, 107] on input at bounding box center [290, 107] width 150 height 32
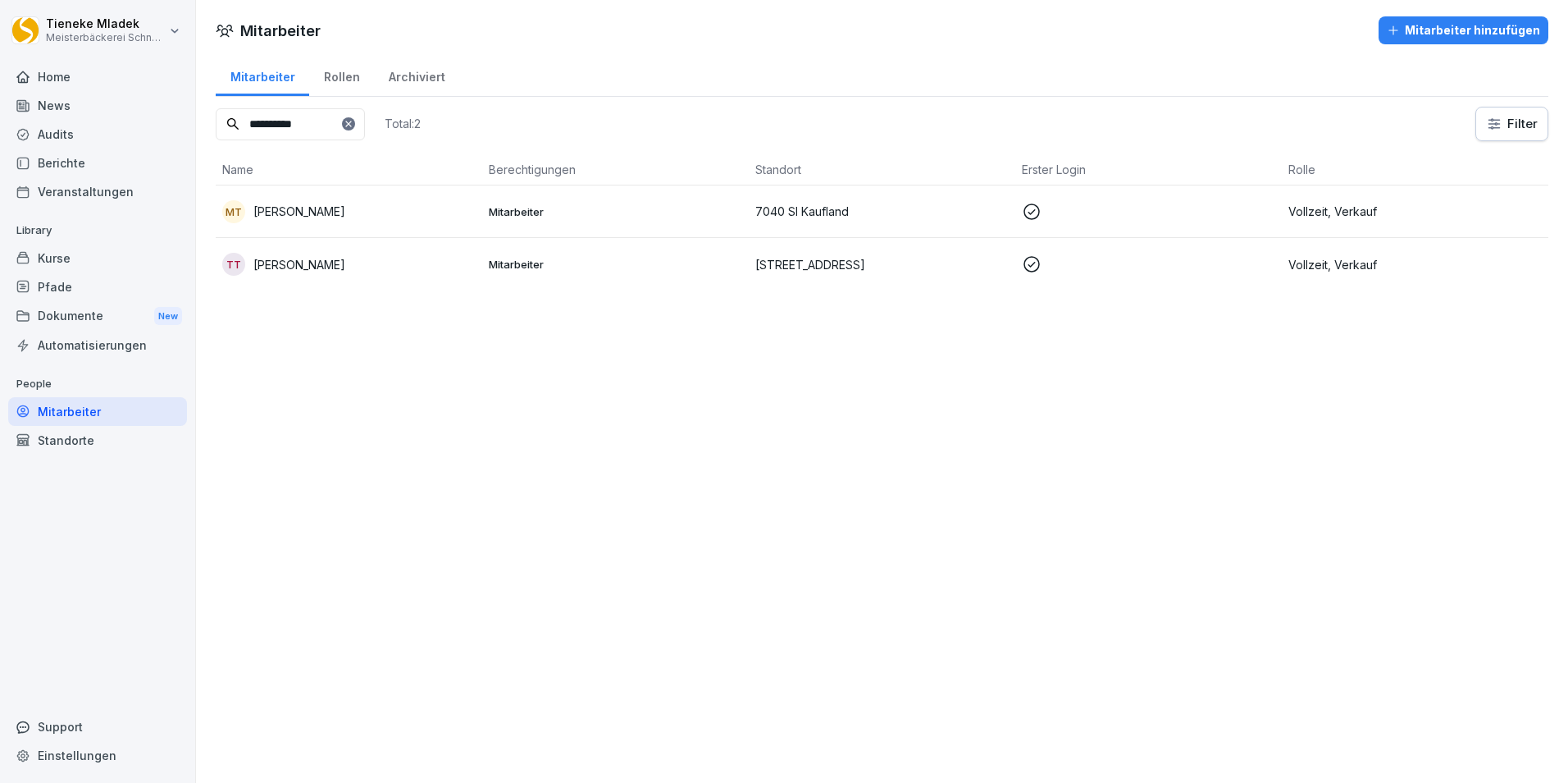
type input "**********"
click at [876, 214] on p "7040 SI Kaufland" at bounding box center [882, 211] width 253 height 17
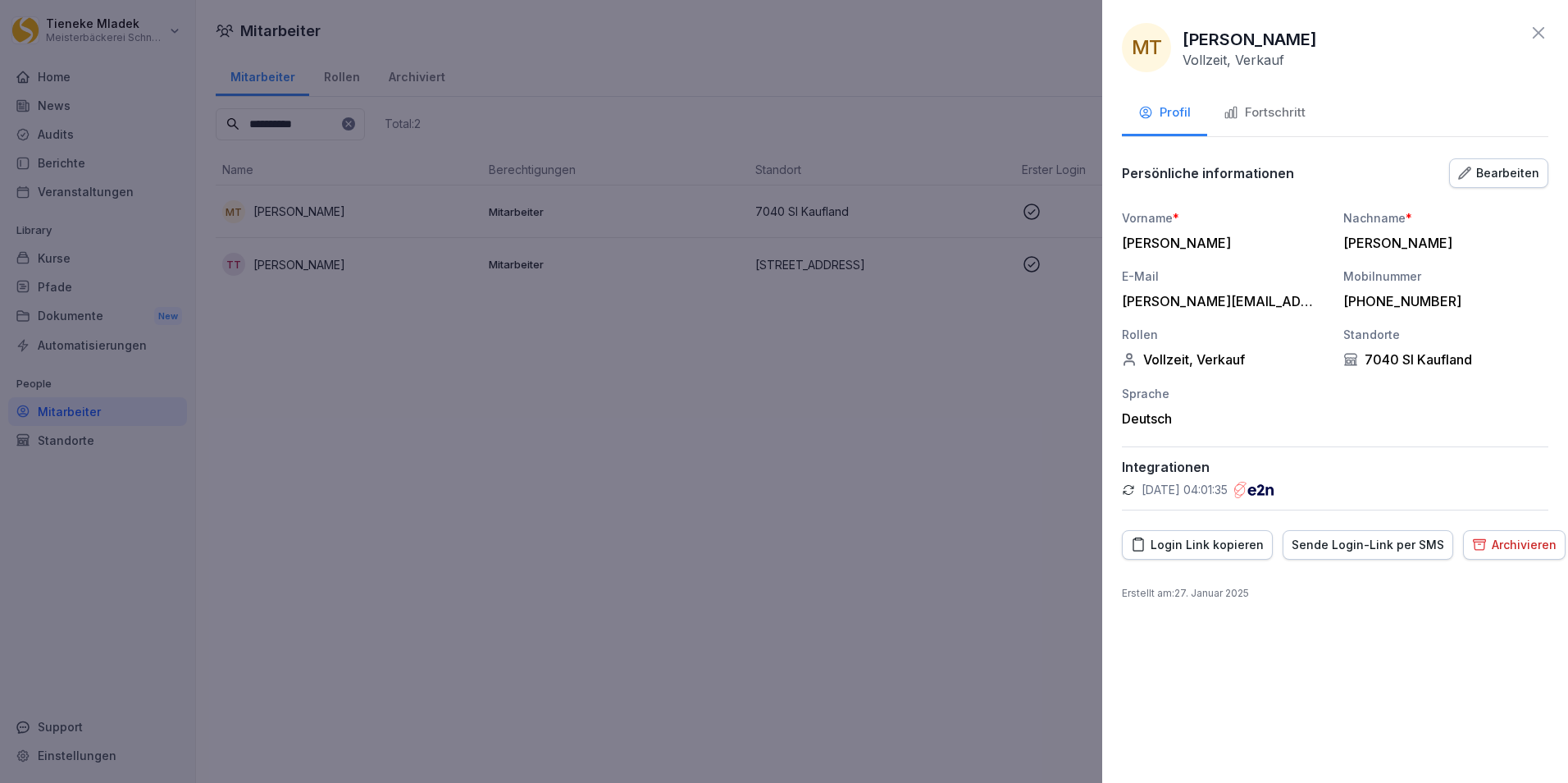
click at [1288, 113] on div "Fortschritt" at bounding box center [1264, 113] width 82 height 19
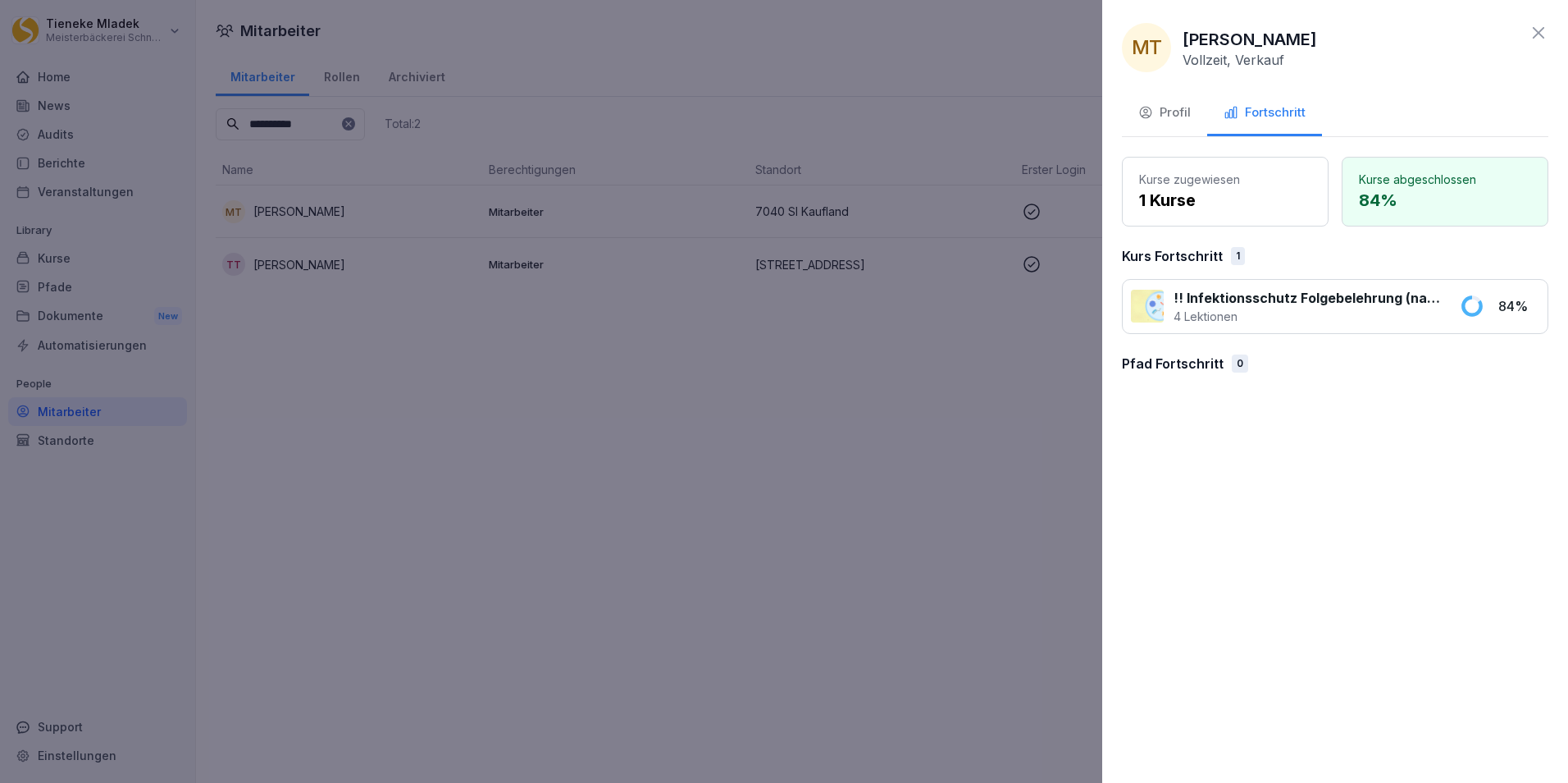
click at [1179, 116] on div "Profil" at bounding box center [1165, 113] width 52 height 19
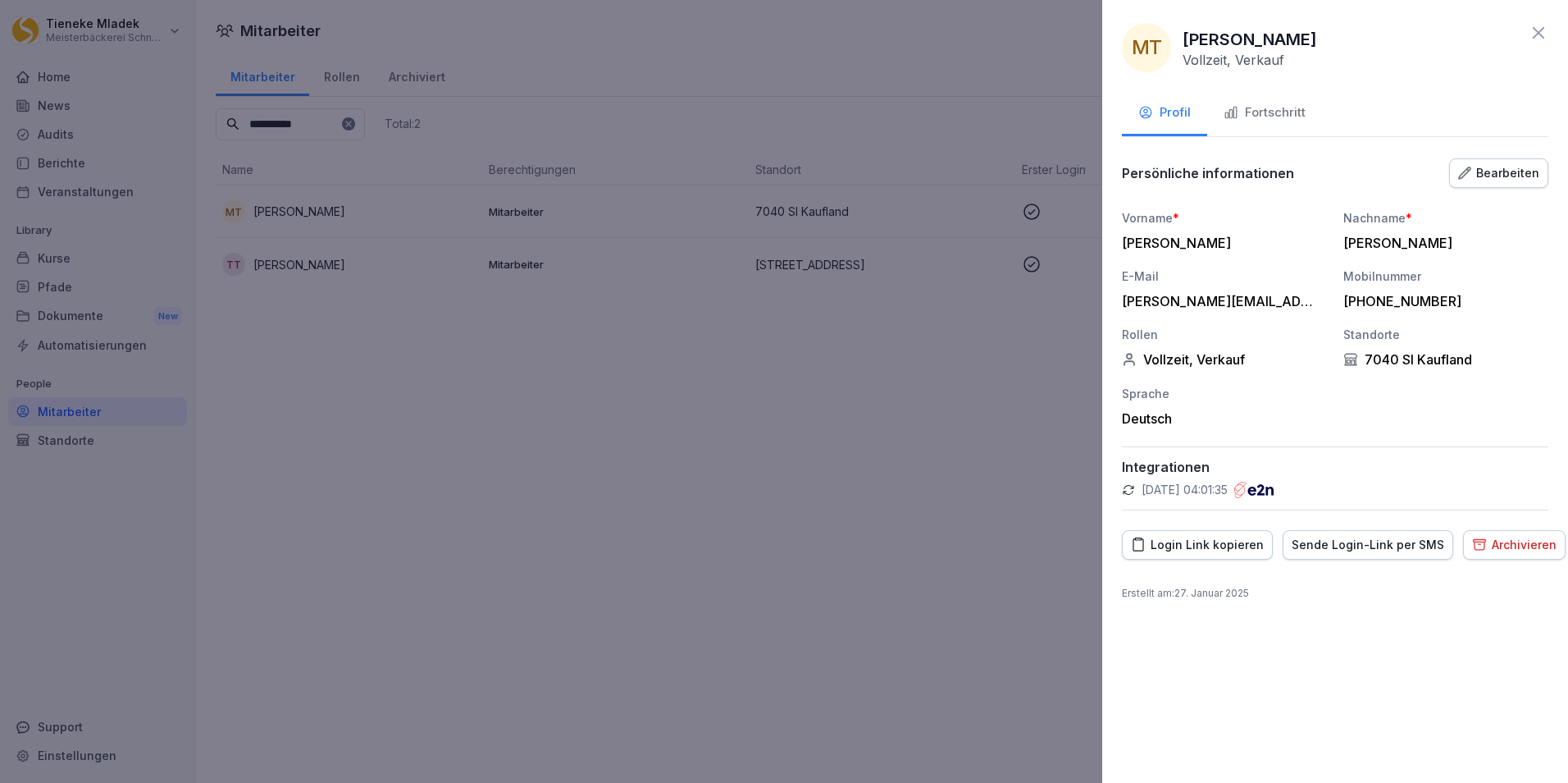
click at [1276, 105] on div "Fortschritt" at bounding box center [1264, 113] width 82 height 19
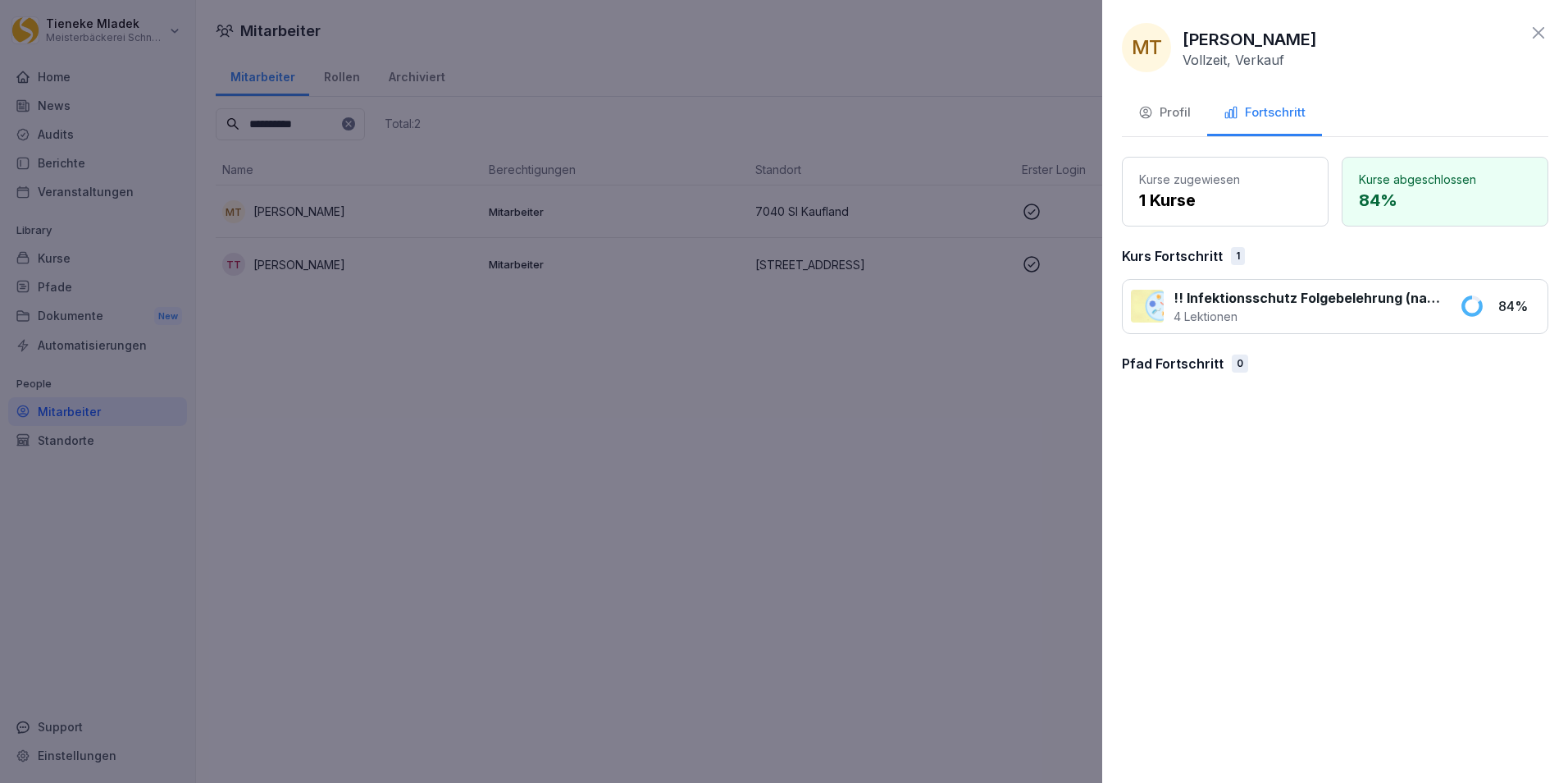
click at [1489, 304] on div "!! Infektionsschutz Folgebelehrung (nach §43 IfSG) 4 Lektionen 84 %" at bounding box center [1334, 306] width 426 height 55
click at [1339, 309] on p "4 Lektionen" at bounding box center [1307, 316] width 267 height 17
click at [1171, 114] on div "Profil" at bounding box center [1165, 113] width 52 height 19
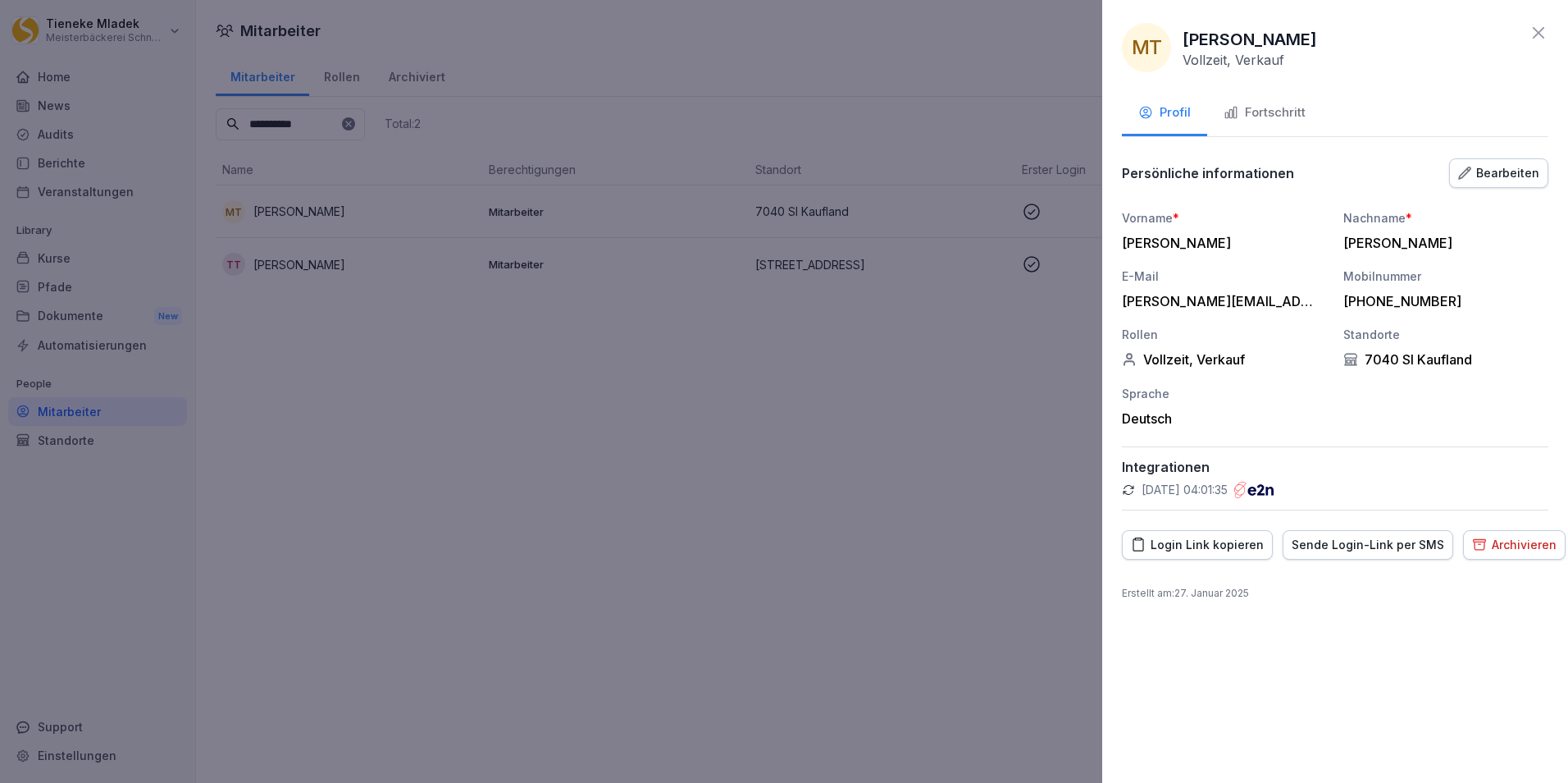
click at [1537, 37] on icon at bounding box center [1539, 32] width 20 height 20
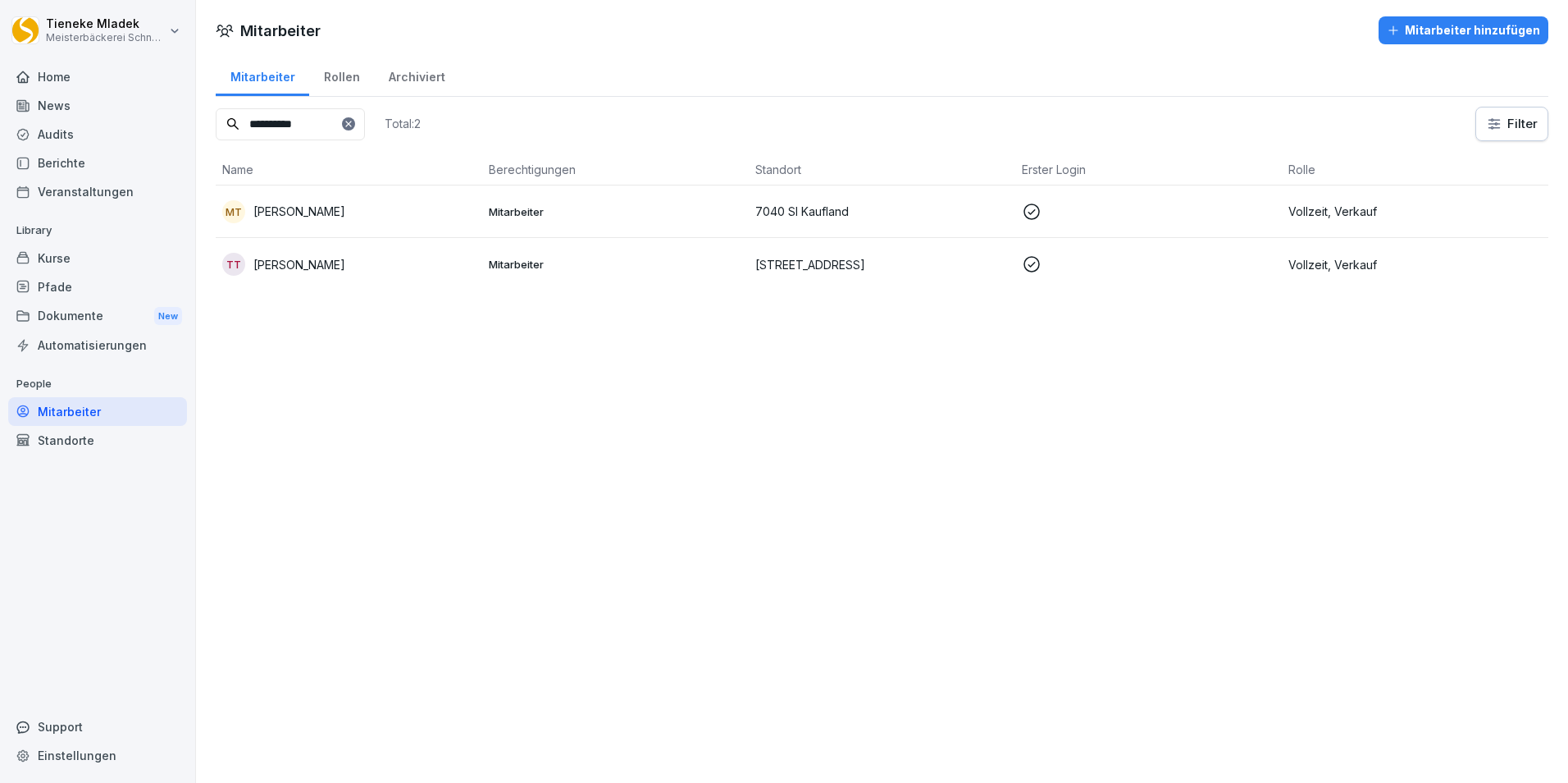
click at [455, 223] on div "MT Martina Thesenvitz" at bounding box center [349, 211] width 253 height 23
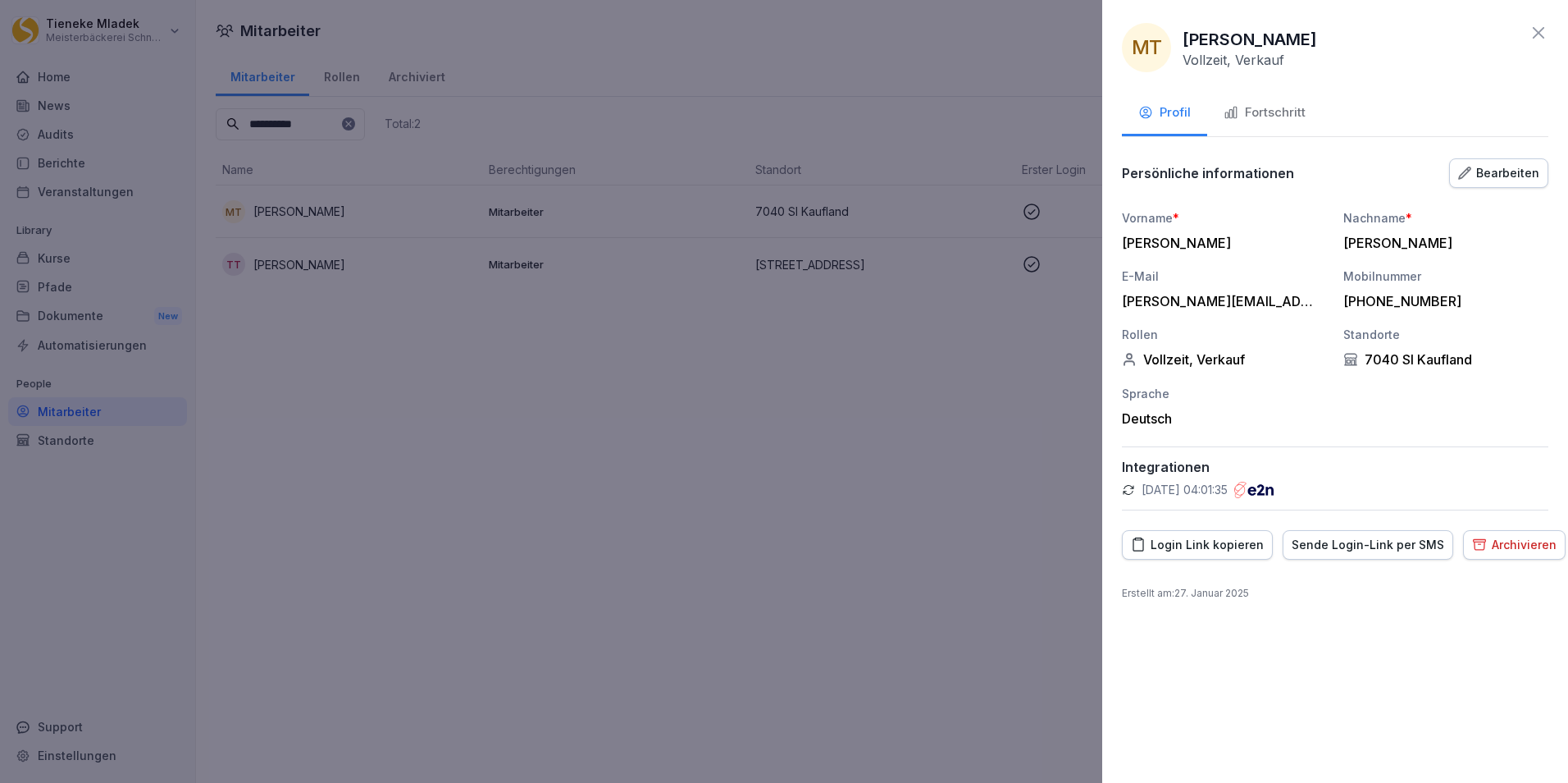
click at [1267, 114] on div "Fortschritt" at bounding box center [1264, 113] width 82 height 19
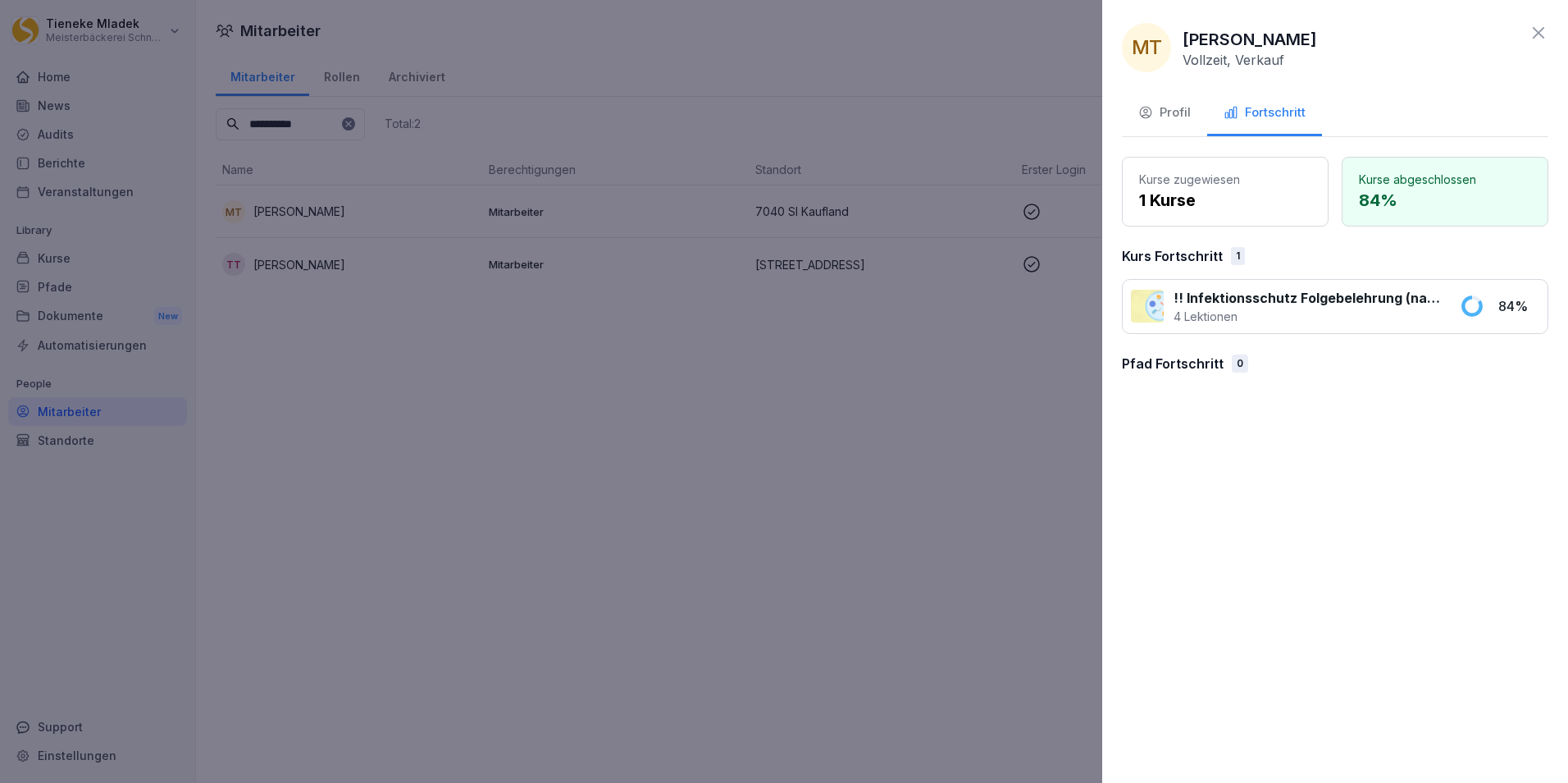
click at [1538, 30] on icon at bounding box center [1539, 32] width 20 height 20
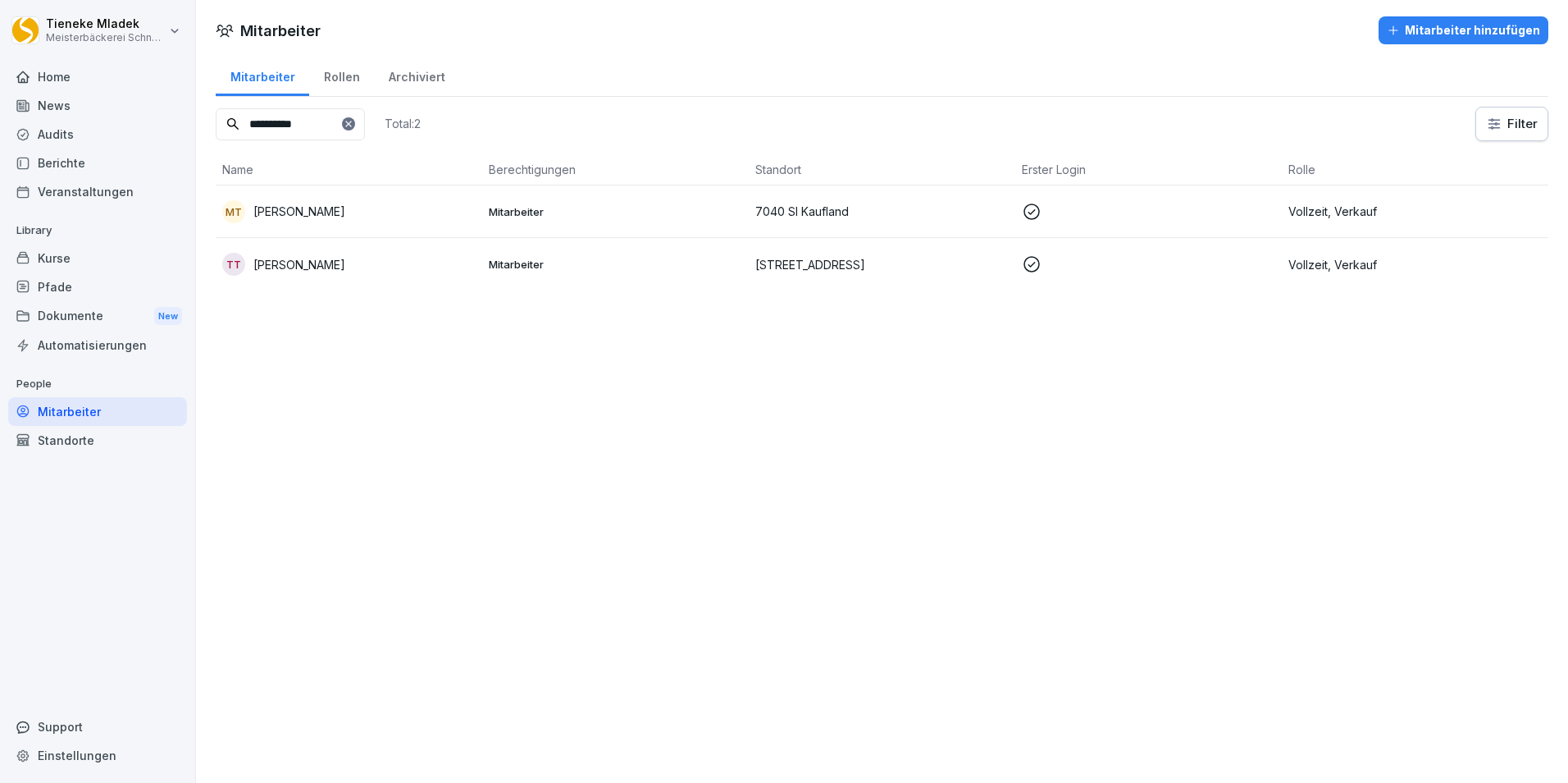
drag, startPoint x: 331, startPoint y: 127, endPoint x: 77, endPoint y: 128, distance: 254.0
click at [77, 128] on div "**********" at bounding box center [784, 392] width 1568 height 783
click at [59, 259] on div "Kurse" at bounding box center [97, 258] width 179 height 29
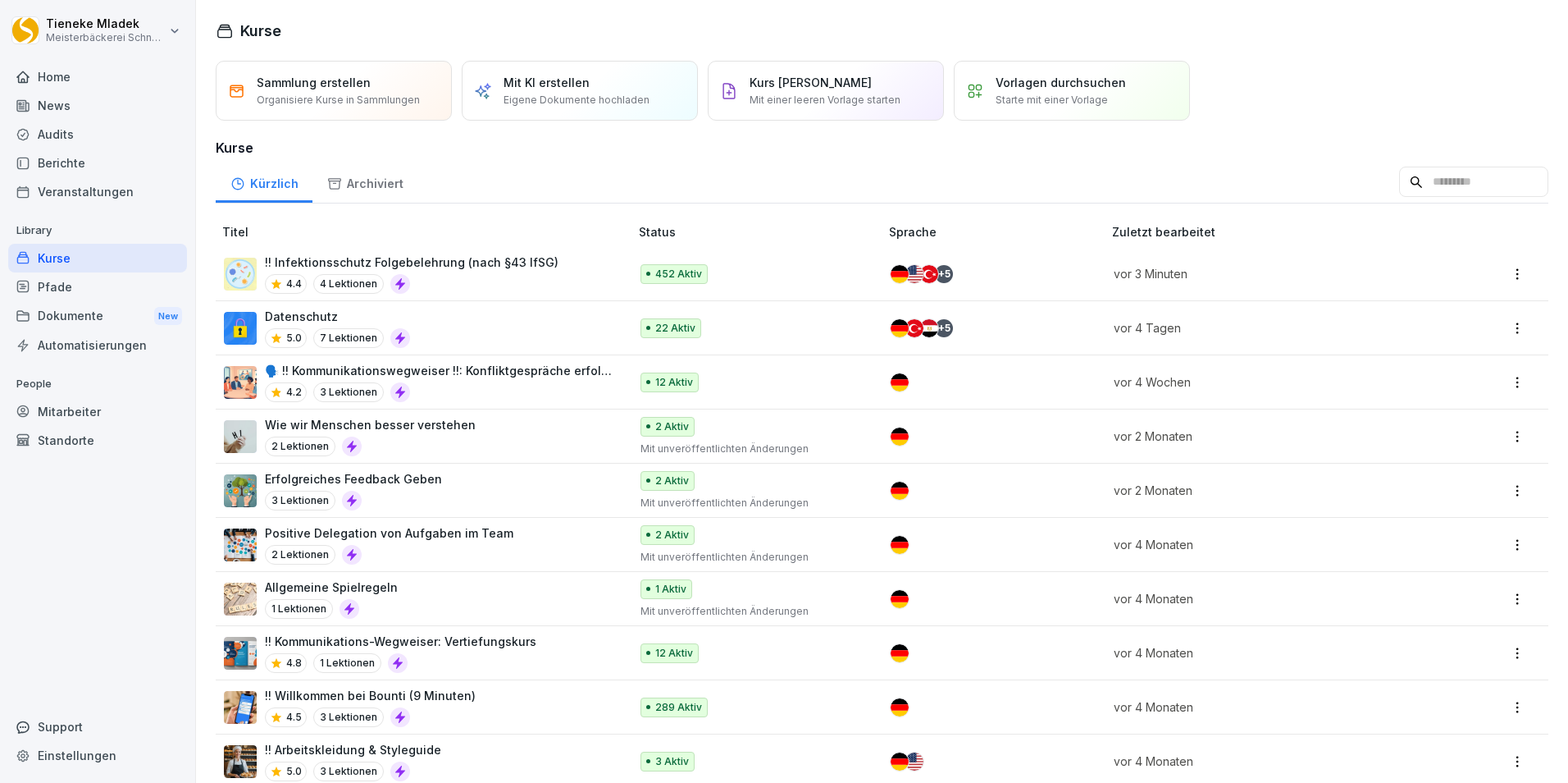
click at [506, 281] on div "4.4 4 Lektionen" at bounding box center [412, 284] width 294 height 20
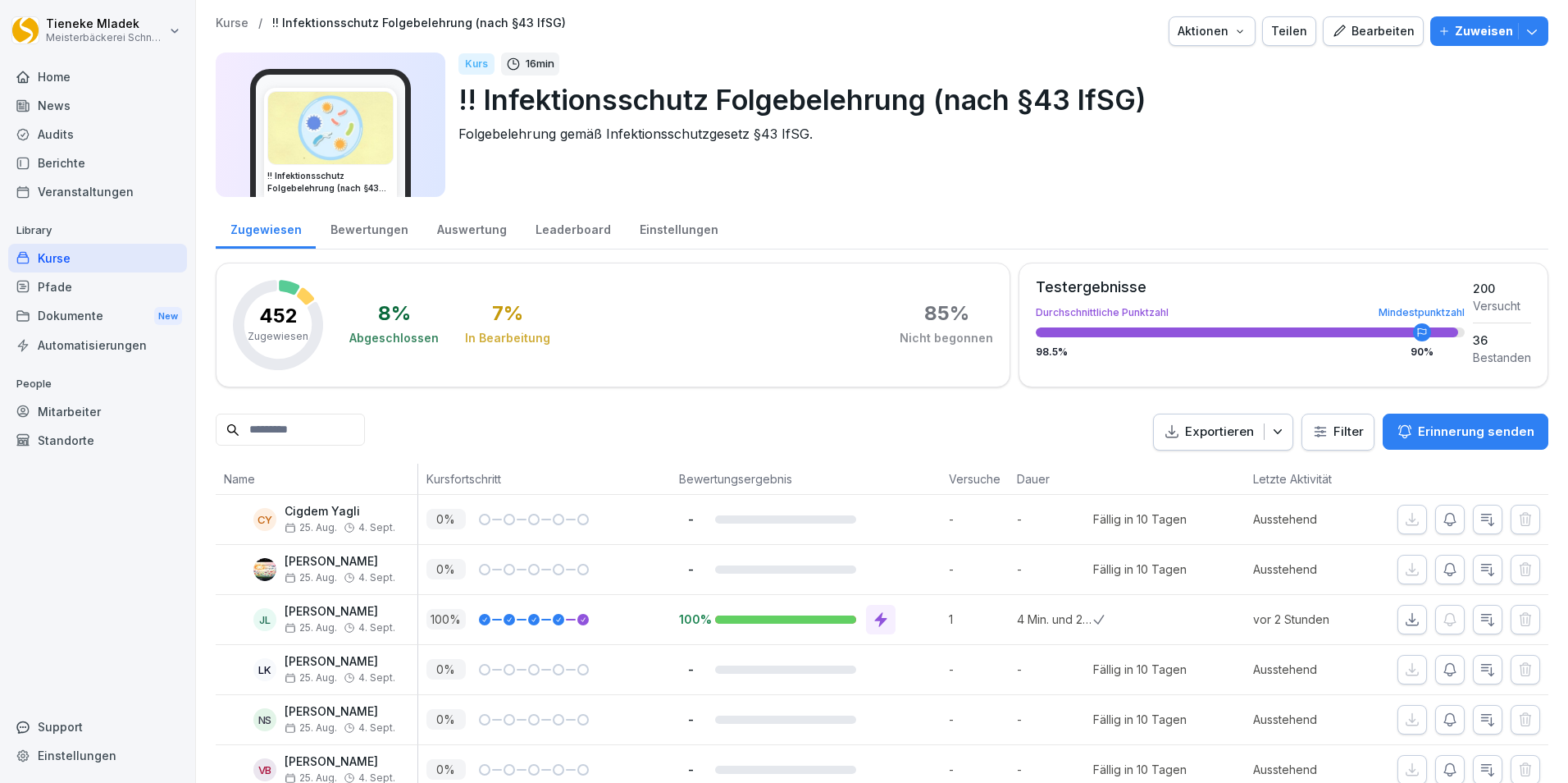
click at [60, 413] on div "Mitarbeiter" at bounding box center [97, 411] width 179 height 29
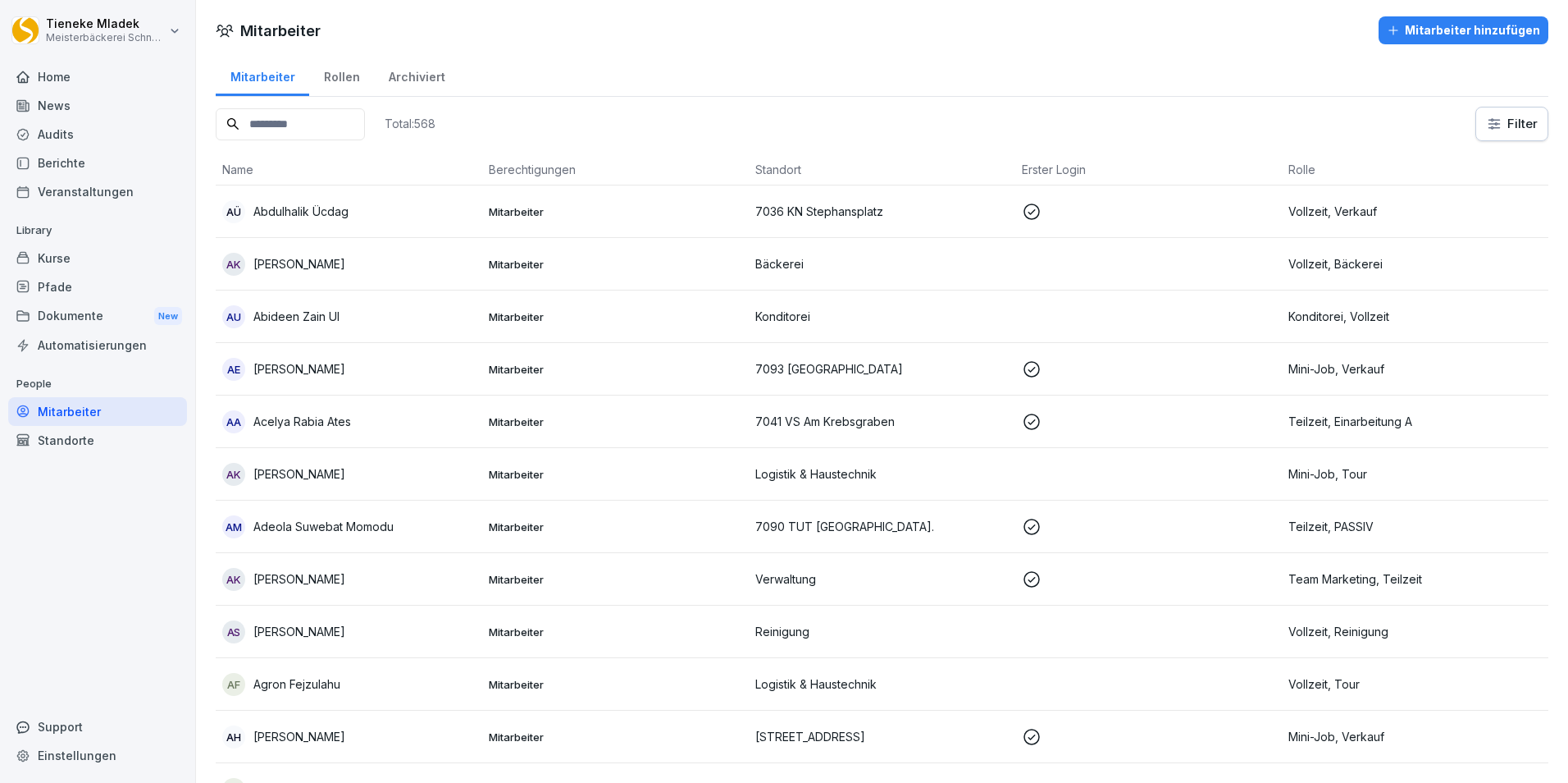
click at [309, 126] on input at bounding box center [290, 124] width 150 height 32
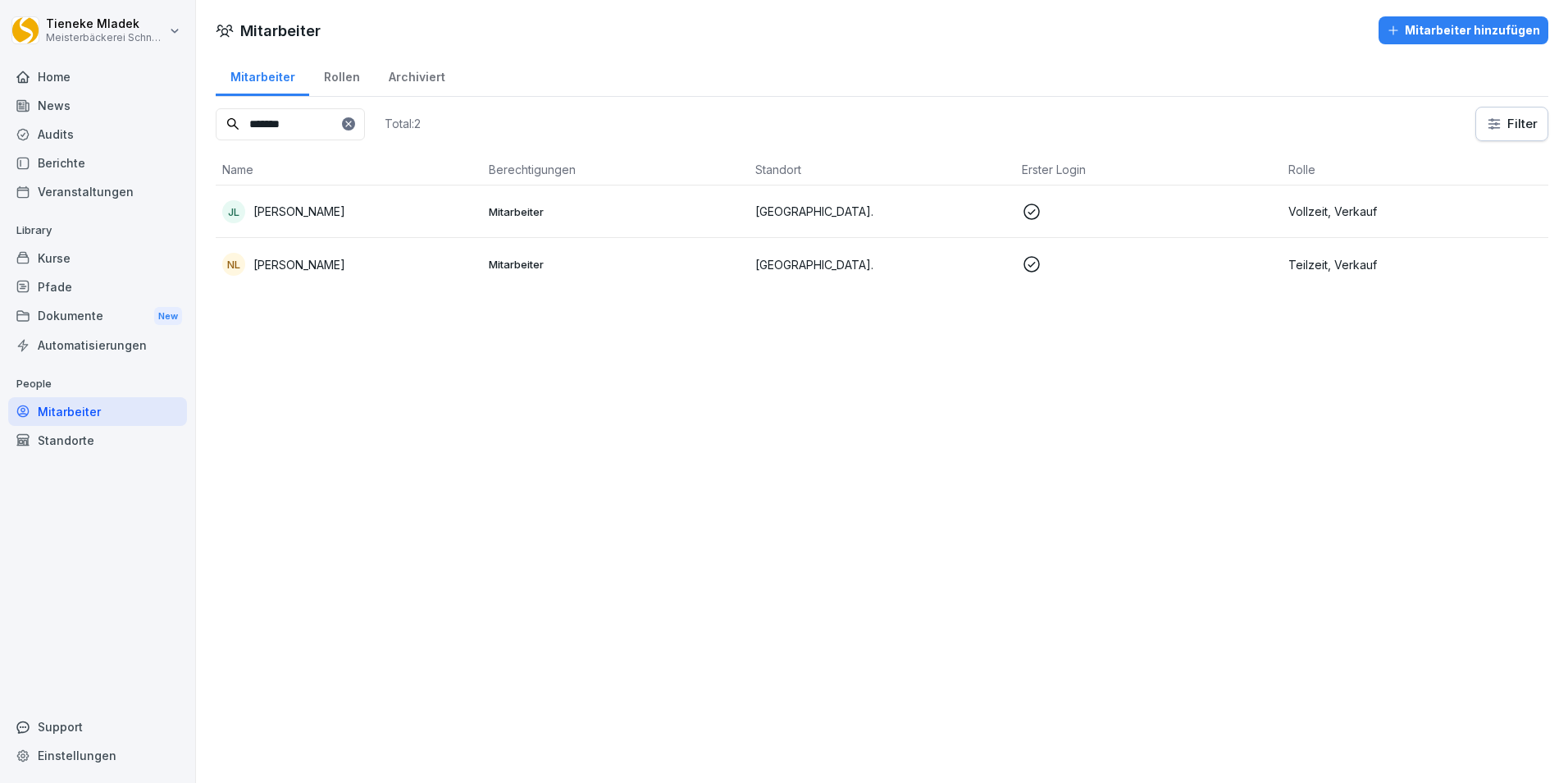
click at [668, 218] on p "Mitarbeiter" at bounding box center [615, 211] width 253 height 14
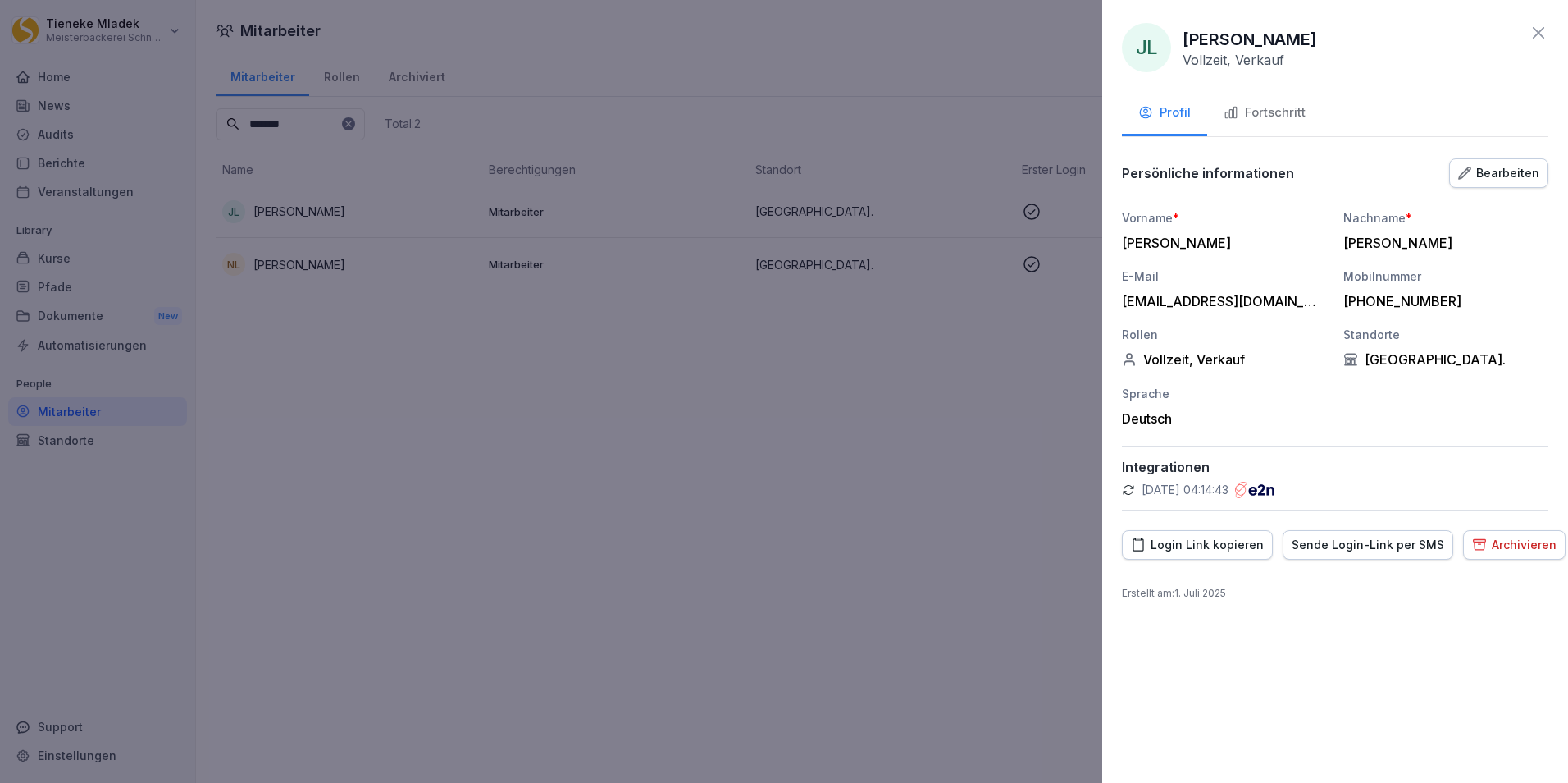
click at [1275, 114] on div "Fortschritt" at bounding box center [1264, 113] width 82 height 19
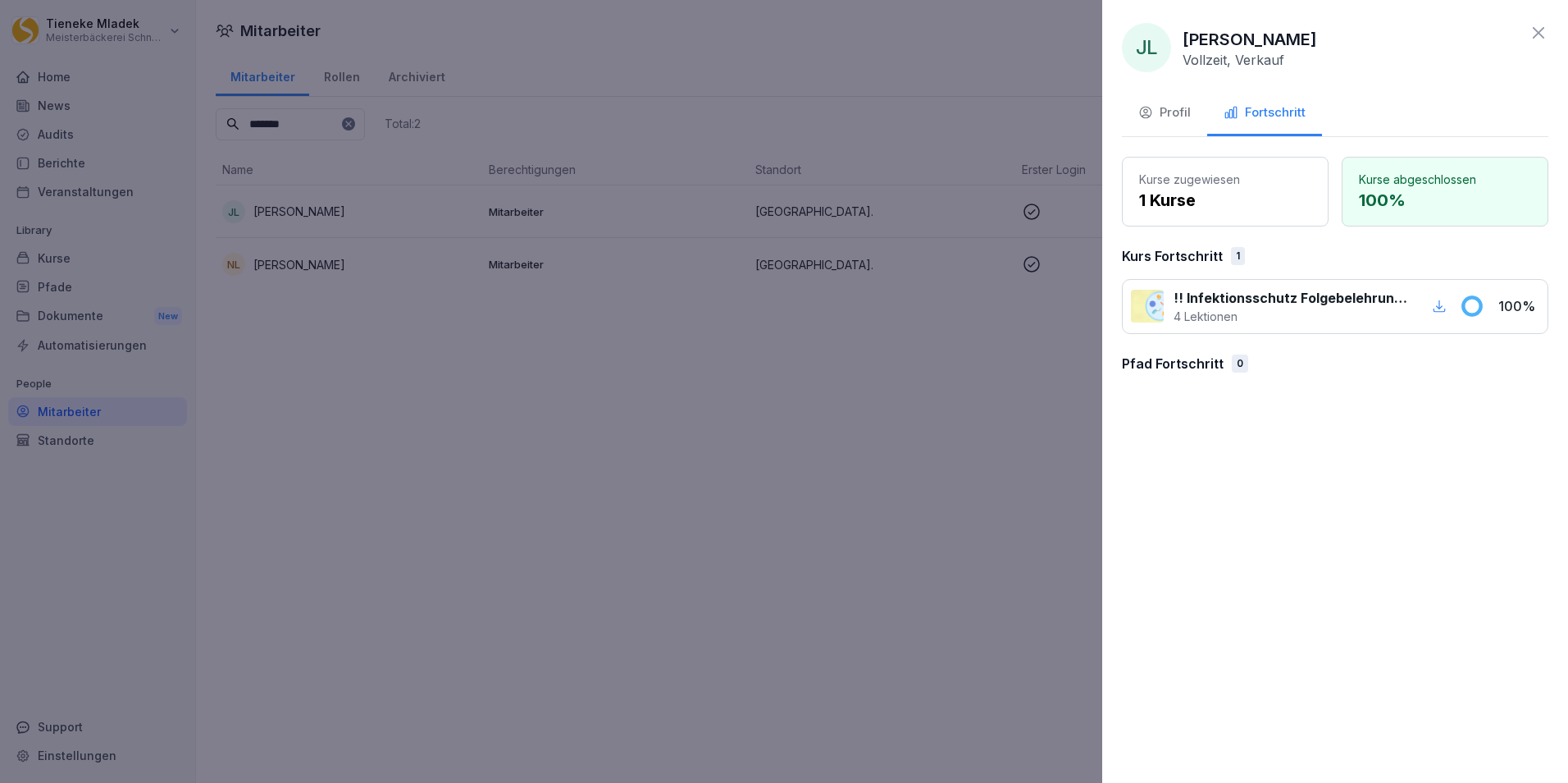
click at [1149, 315] on div at bounding box center [1147, 306] width 32 height 32
click at [1538, 32] on icon at bounding box center [1539, 32] width 20 height 20
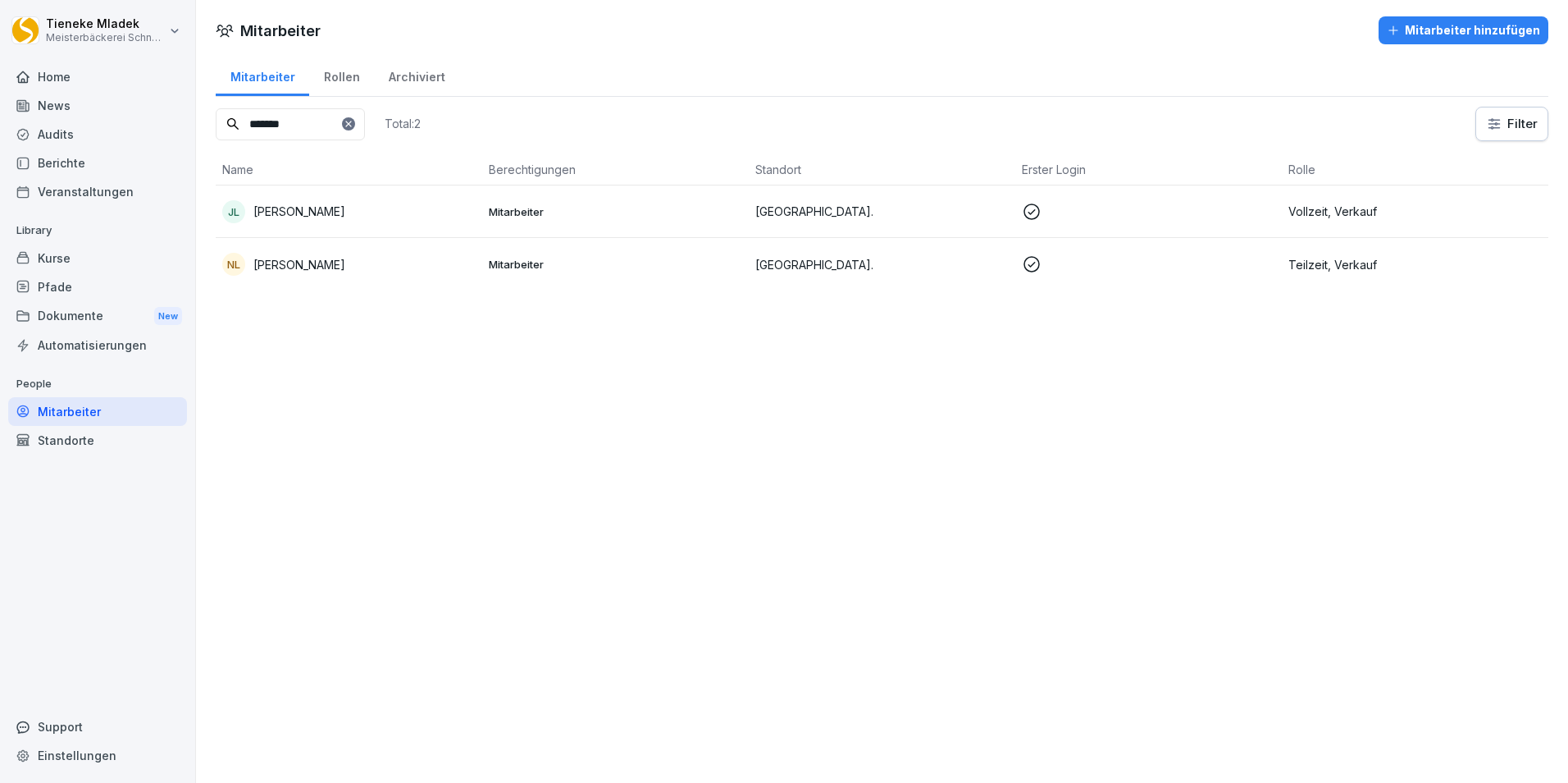
drag, startPoint x: 321, startPoint y: 126, endPoint x: 171, endPoint y: 114, distance: 150.5
click at [171, 114] on div "Tieneke Mladek Meisterbäckerei Schneckenburger Home News Audits Berichte Verans…" at bounding box center [784, 392] width 1568 height 783
type input "**********"
click at [397, 198] on td "MT Martina Thesenvitz" at bounding box center [349, 212] width 267 height 52
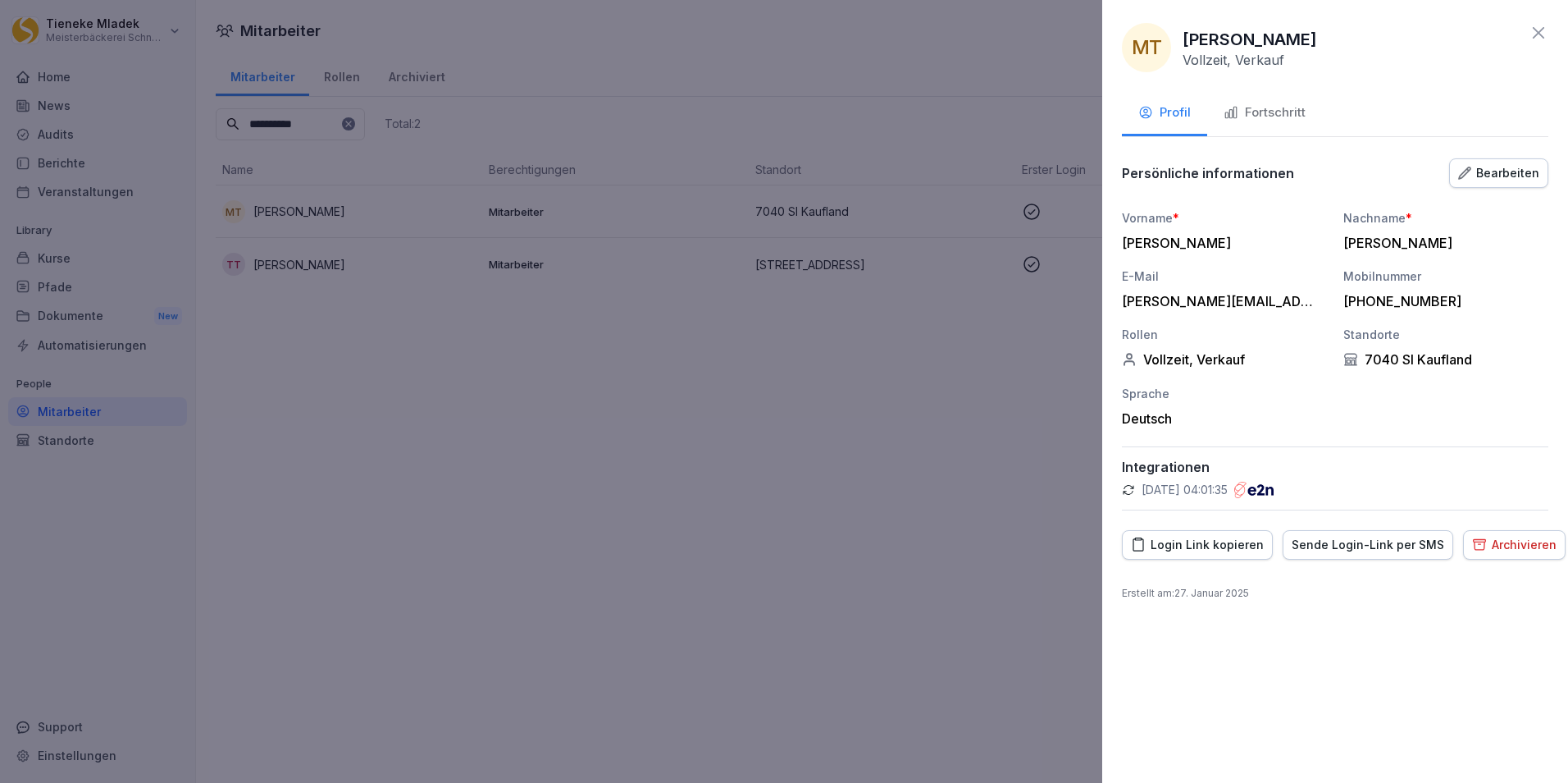
click at [1273, 108] on div "Fortschritt" at bounding box center [1264, 113] width 82 height 19
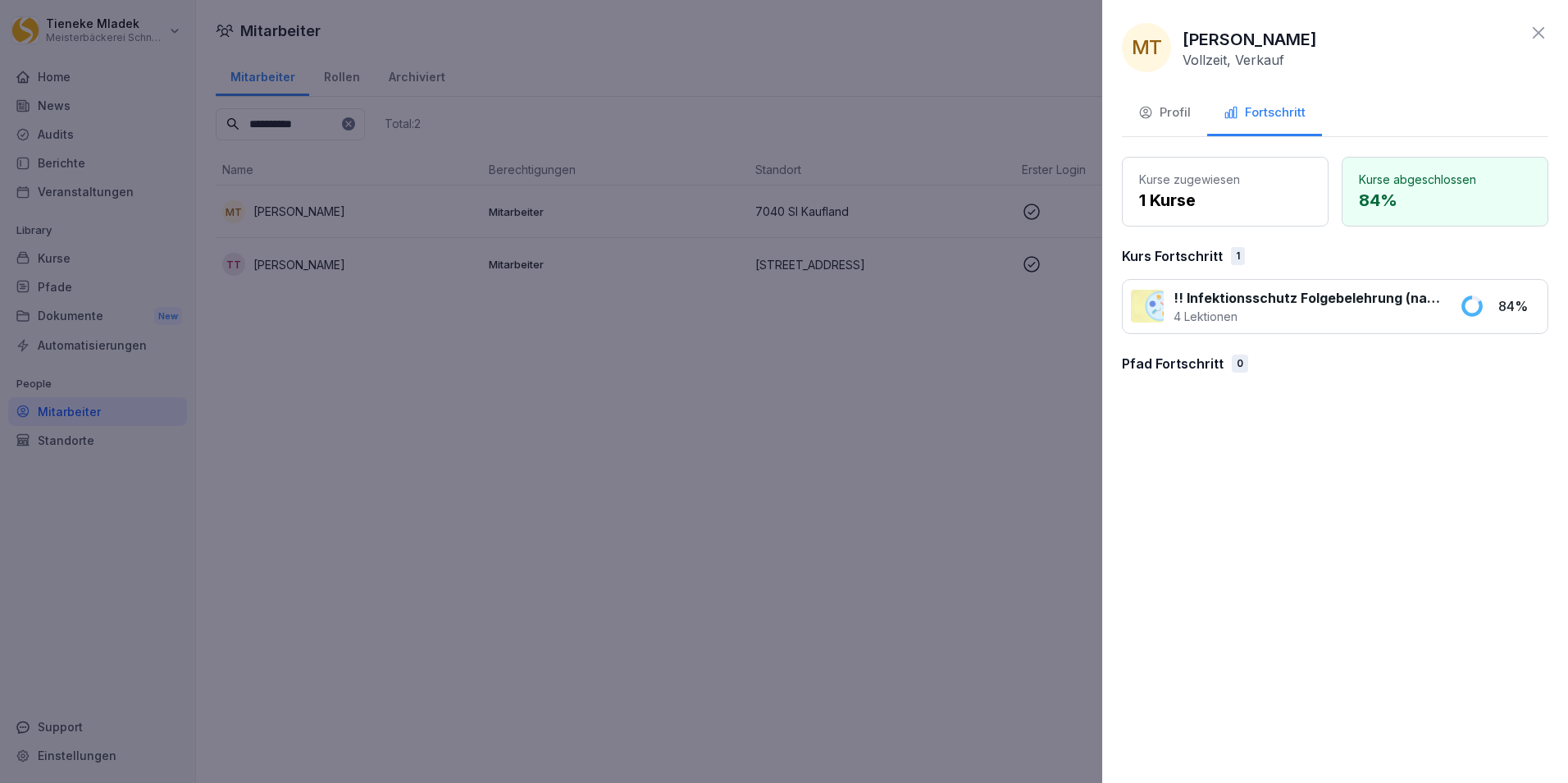
drag, startPoint x: 757, startPoint y: 524, endPoint x: 726, endPoint y: 522, distance: 31.1
click at [758, 523] on div at bounding box center [784, 392] width 1568 height 783
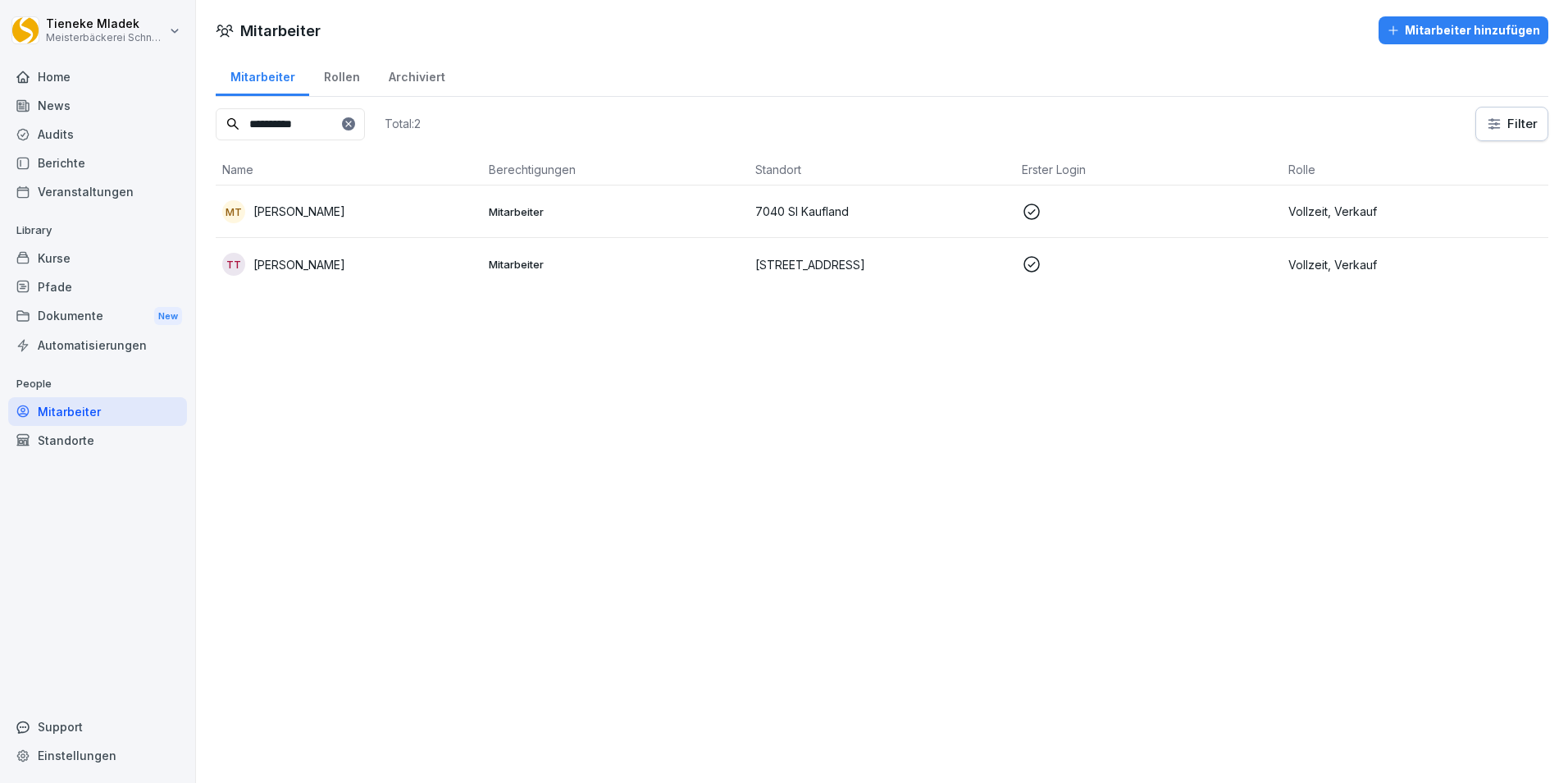
click at [78, 253] on div "Kurse" at bounding box center [97, 258] width 179 height 29
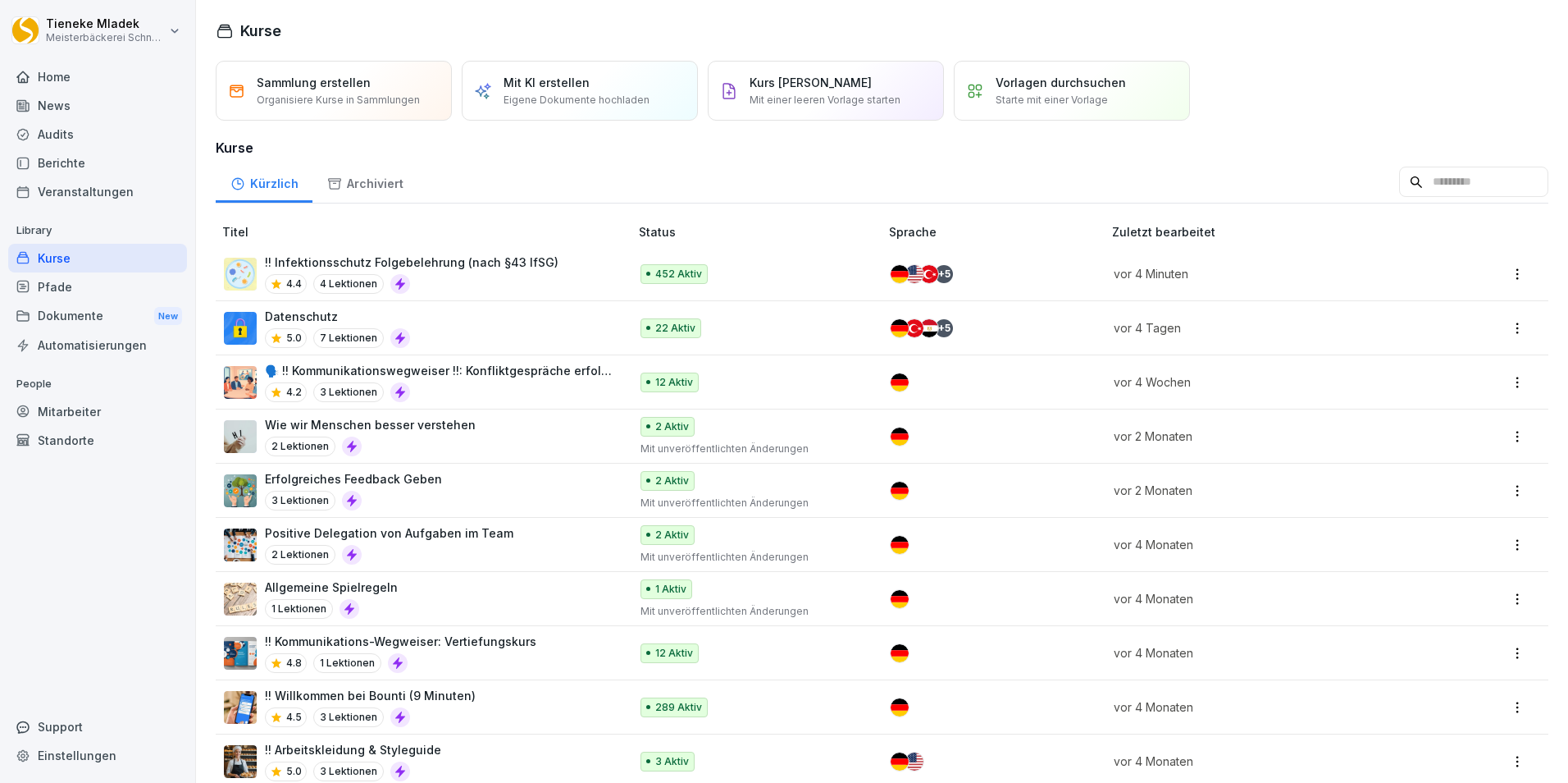
click at [582, 282] on div "!! Infektionsschutz Folgebelehrung (nach §43 IfSG) 4.4 4 Lektionen" at bounding box center [417, 273] width 389 height 41
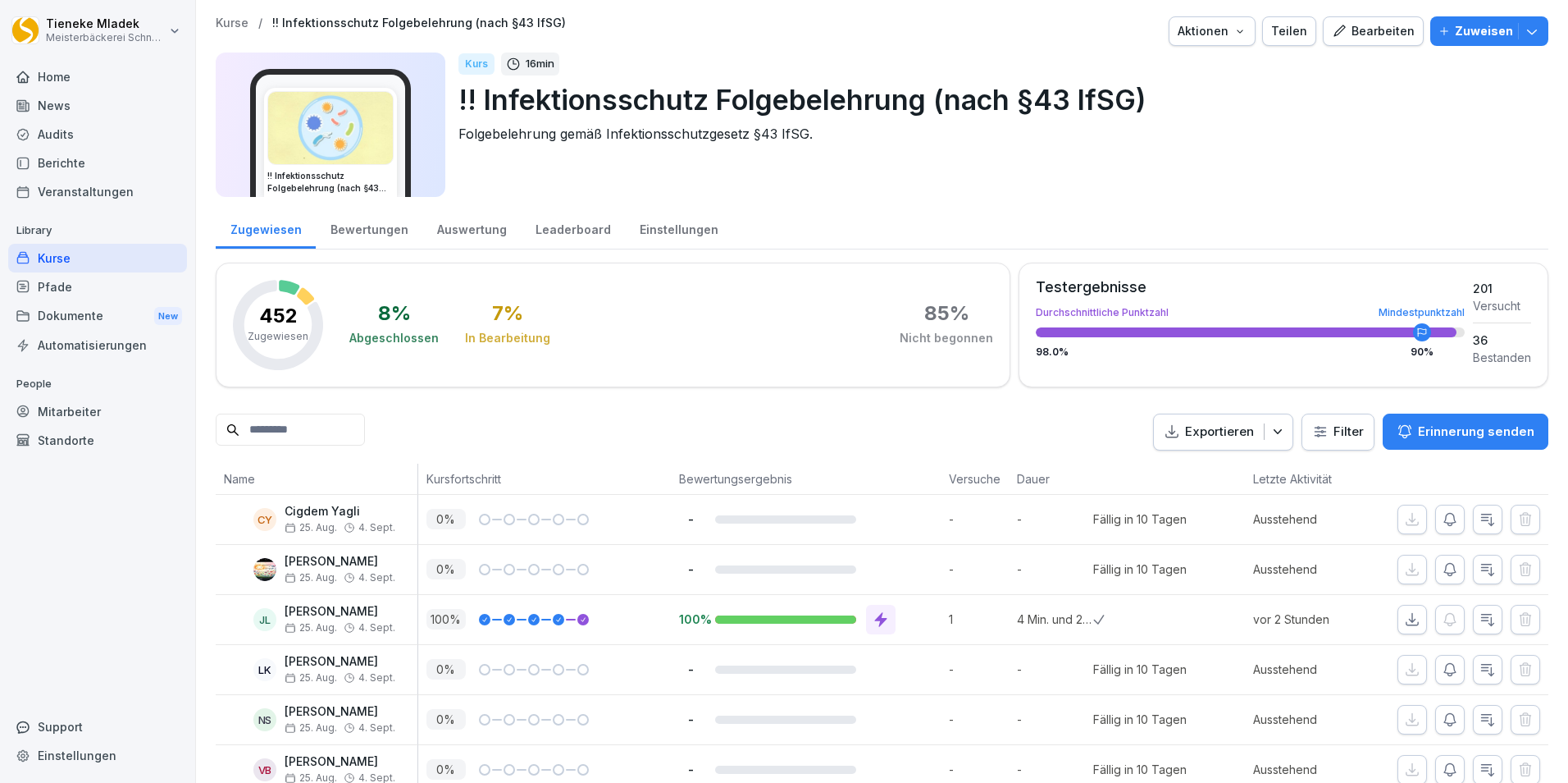
click at [366, 233] on div "Bewertungen" at bounding box center [369, 227] width 106 height 41
click at [368, 232] on div "Bewertungen" at bounding box center [369, 227] width 106 height 41
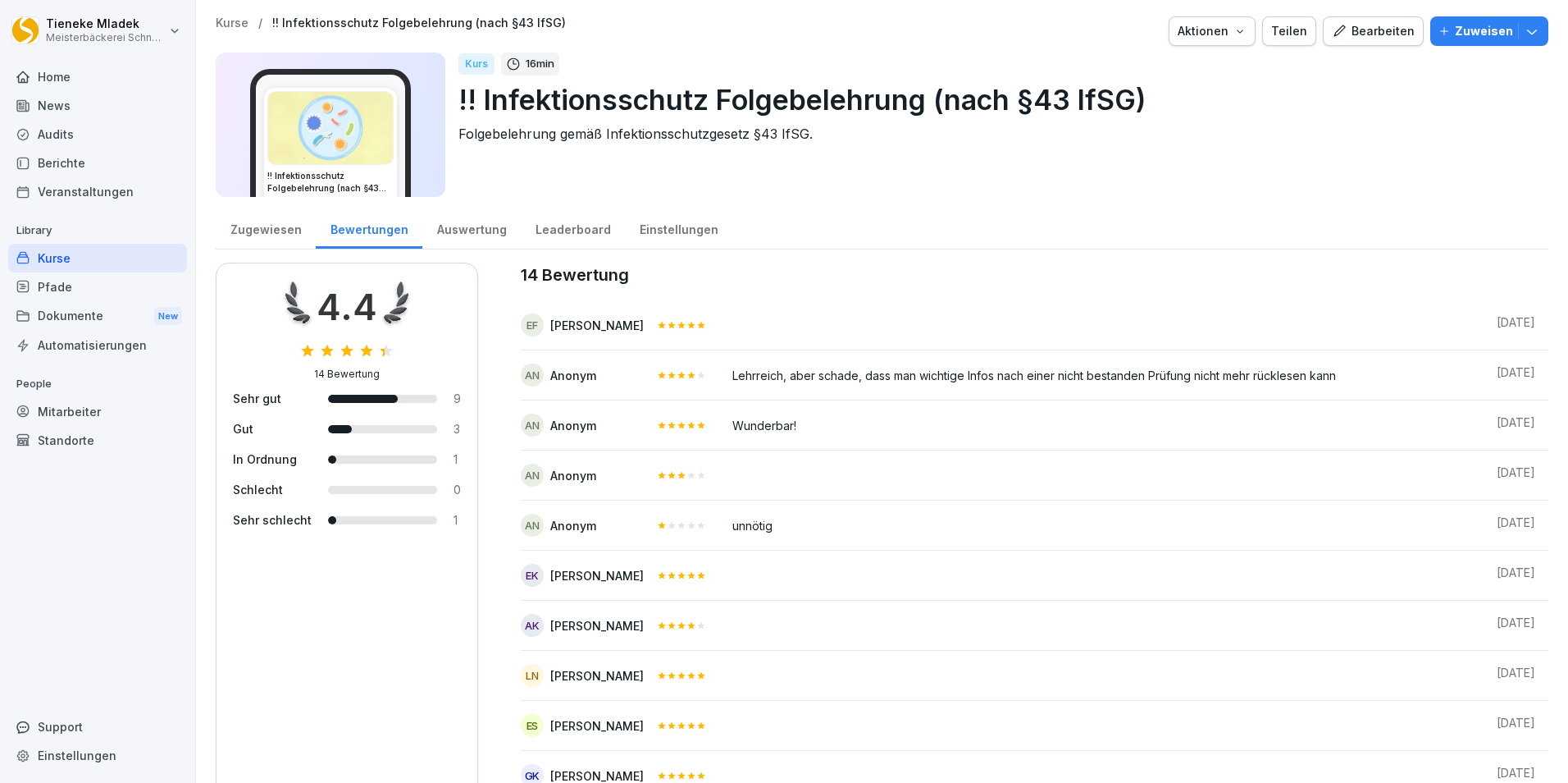
click at [546, 233] on div "Leaderboard" at bounding box center [573, 227] width 105 height 41
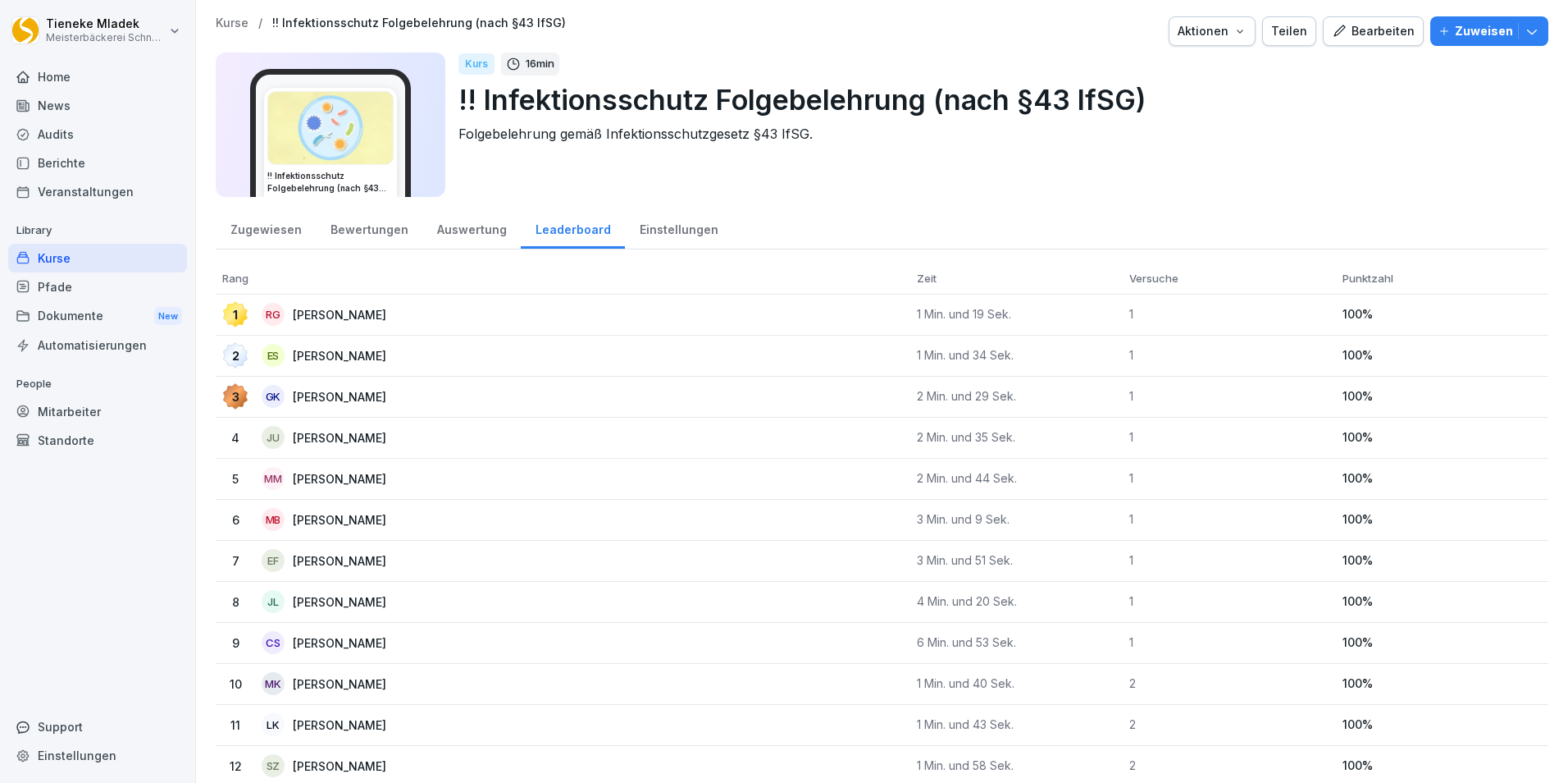
click at [668, 223] on div "Einstellungen" at bounding box center [678, 227] width 107 height 41
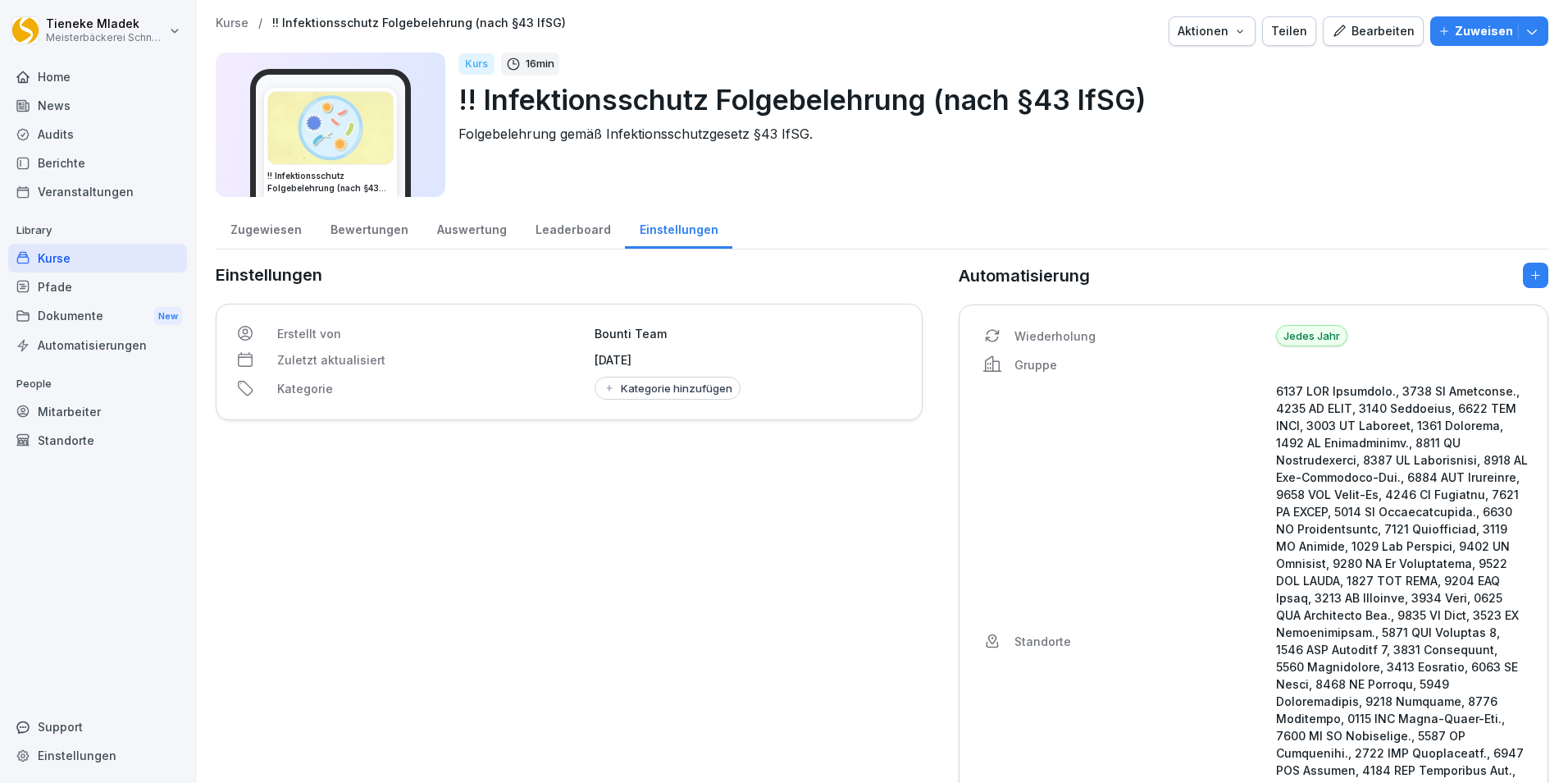
click at [1369, 34] on div "Bearbeiten" at bounding box center [1373, 32] width 83 height 18
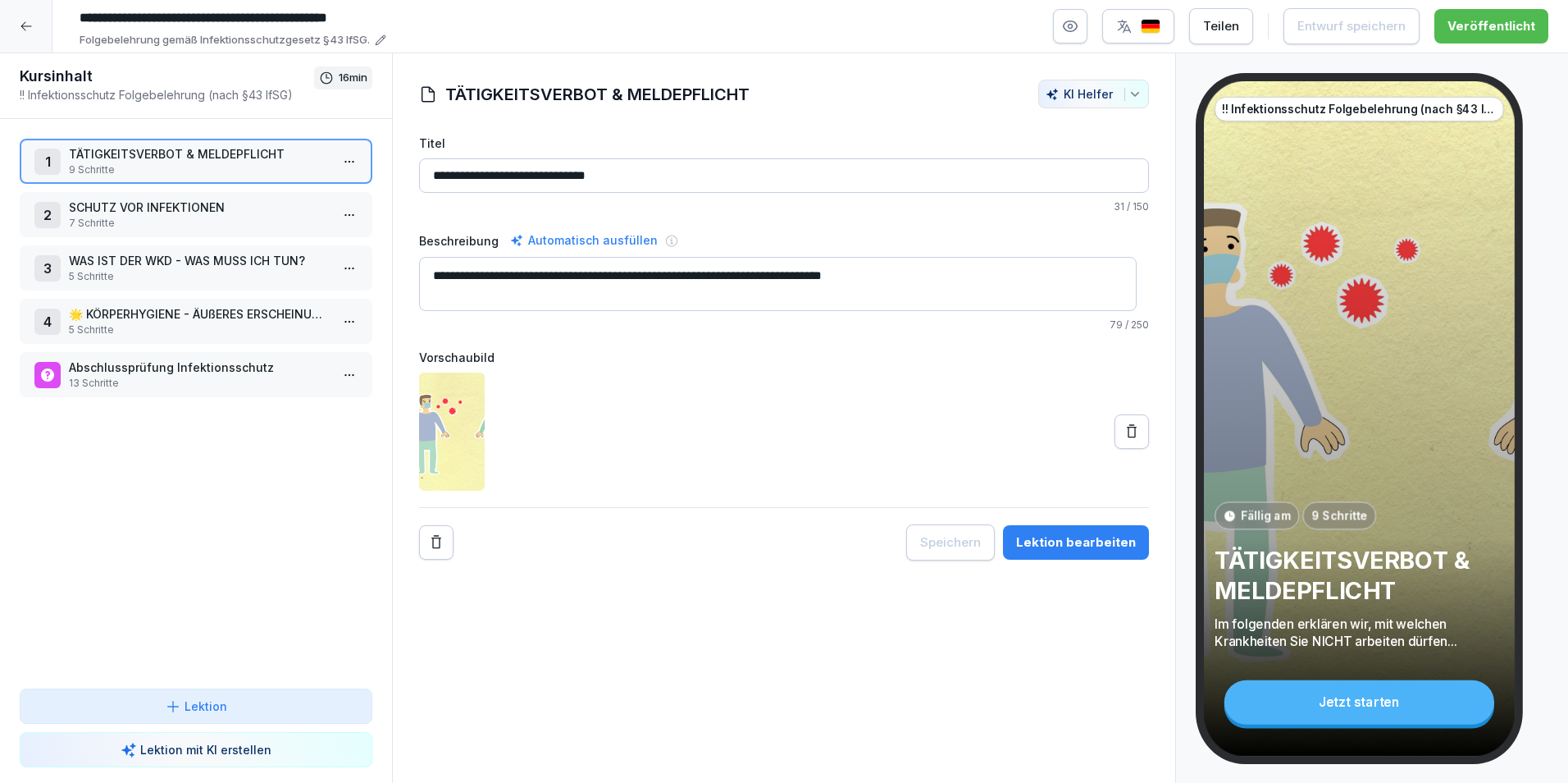
click at [117, 370] on p "Abschlussprüfung Infektionsschutz" at bounding box center [198, 367] width 261 height 17
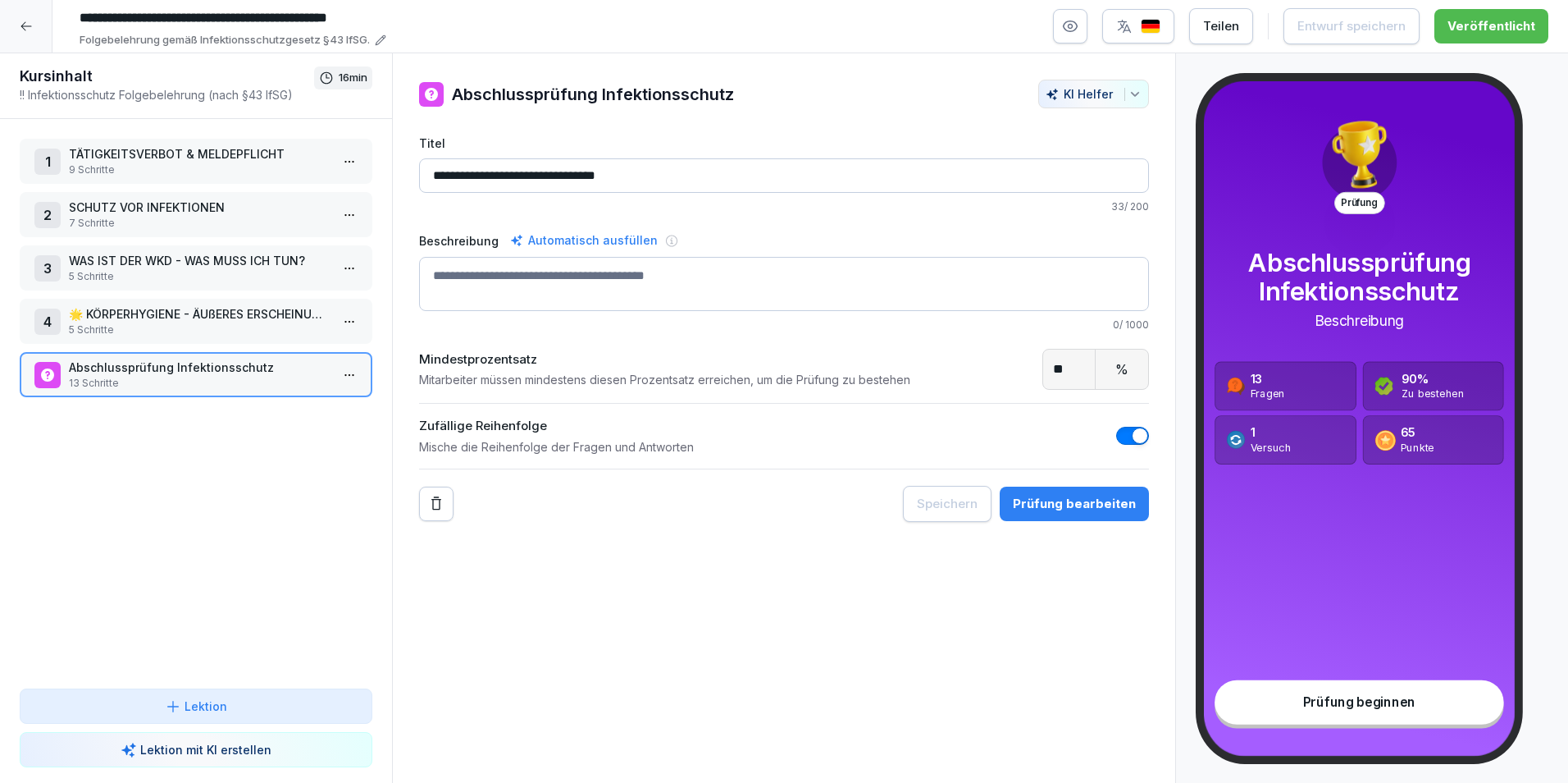
click at [1066, 368] on input "**" at bounding box center [1069, 370] width 52 height 40
type input "*"
type input "**"
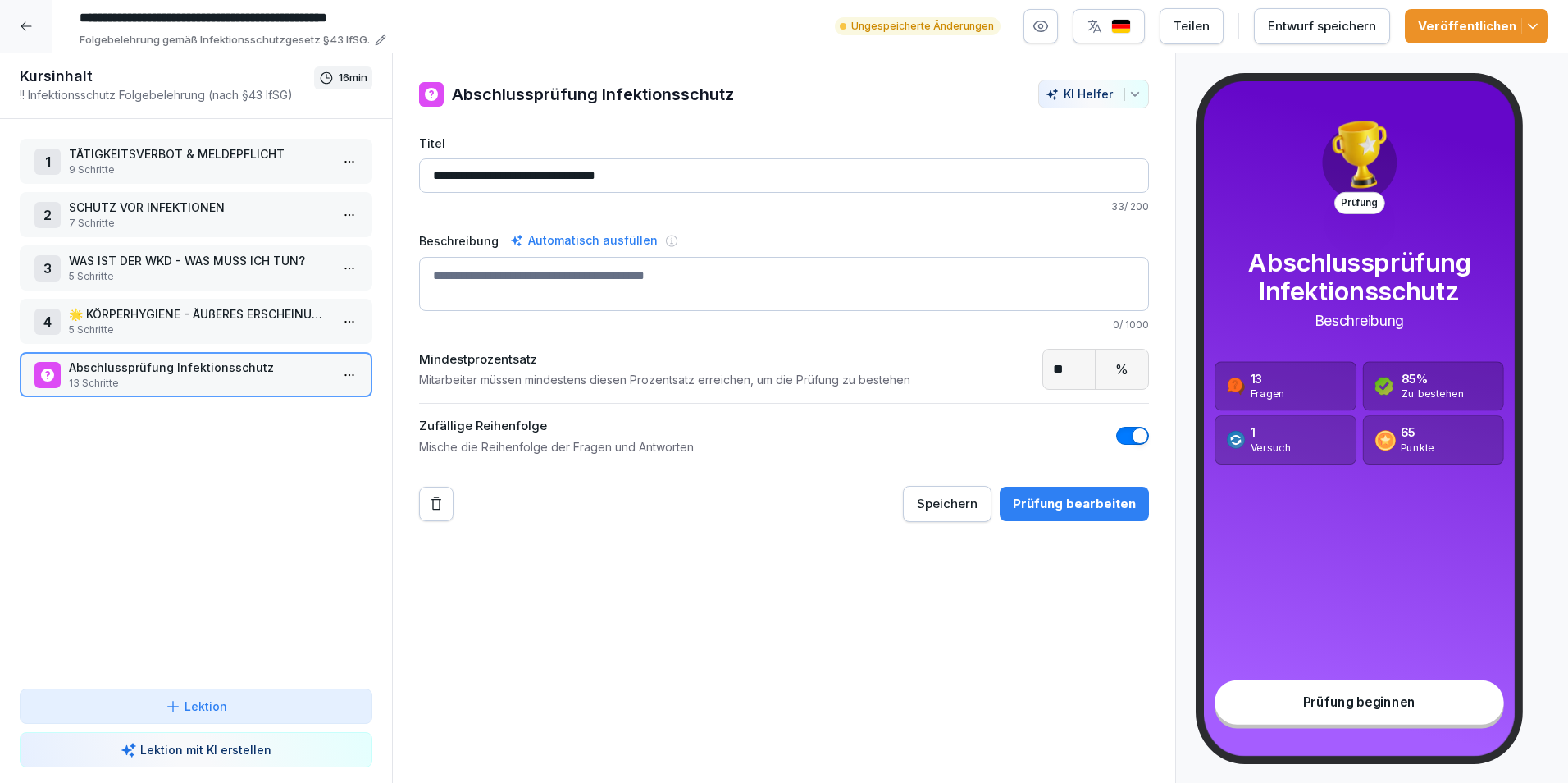
click at [1038, 722] on div "**********" at bounding box center [784, 419] width 784 height 731
click at [1537, 24] on polyline "button" at bounding box center [1533, 26] width 8 height 5
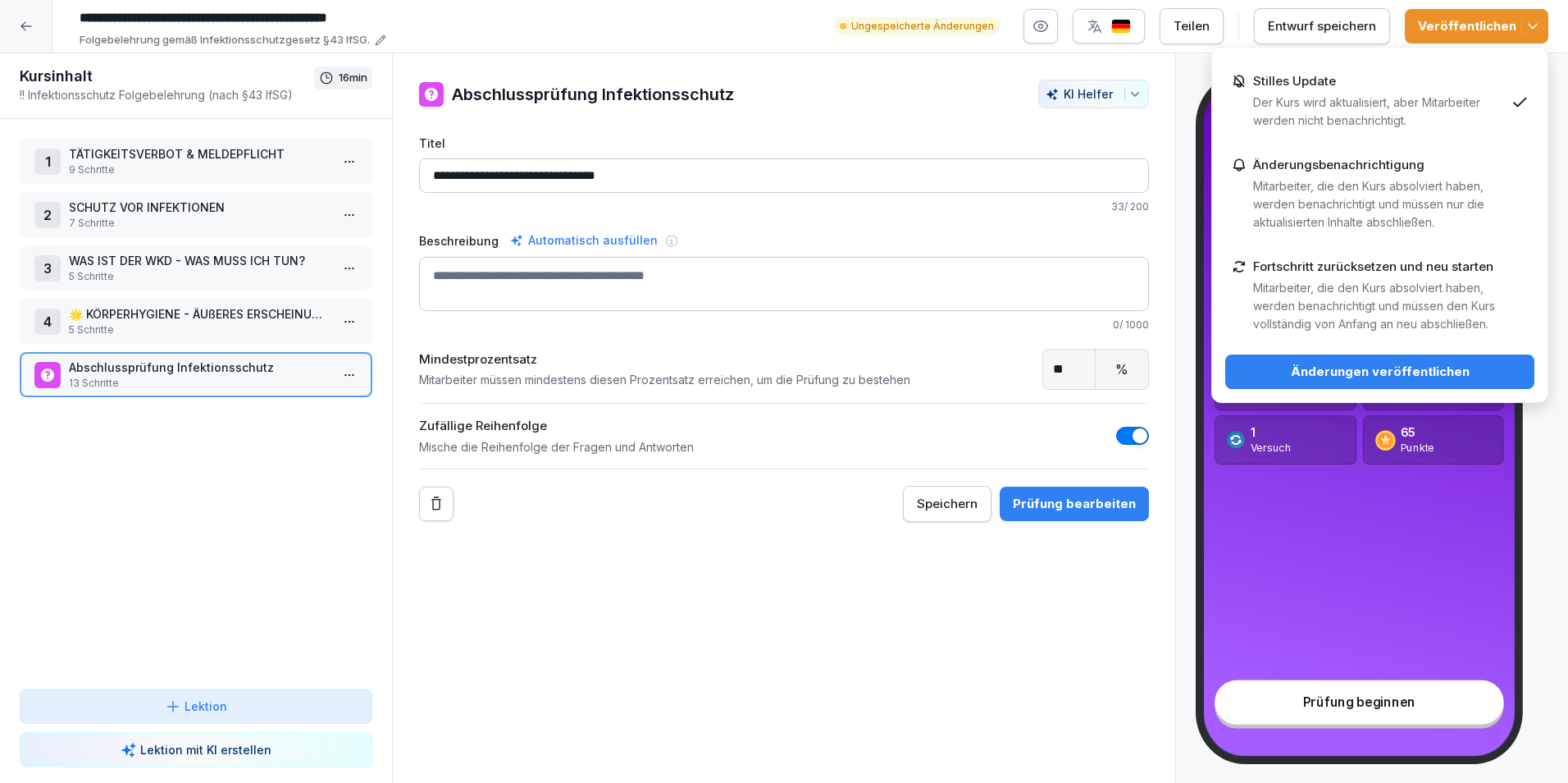
click at [1334, 112] on p "Der Kurs wird aktualisiert, aber Mitarbeiter werden nicht benachrichtigt." at bounding box center [1379, 112] width 252 height 36
click at [1373, 375] on div "Änderungen veröffentlichen" at bounding box center [1380, 372] width 283 height 18
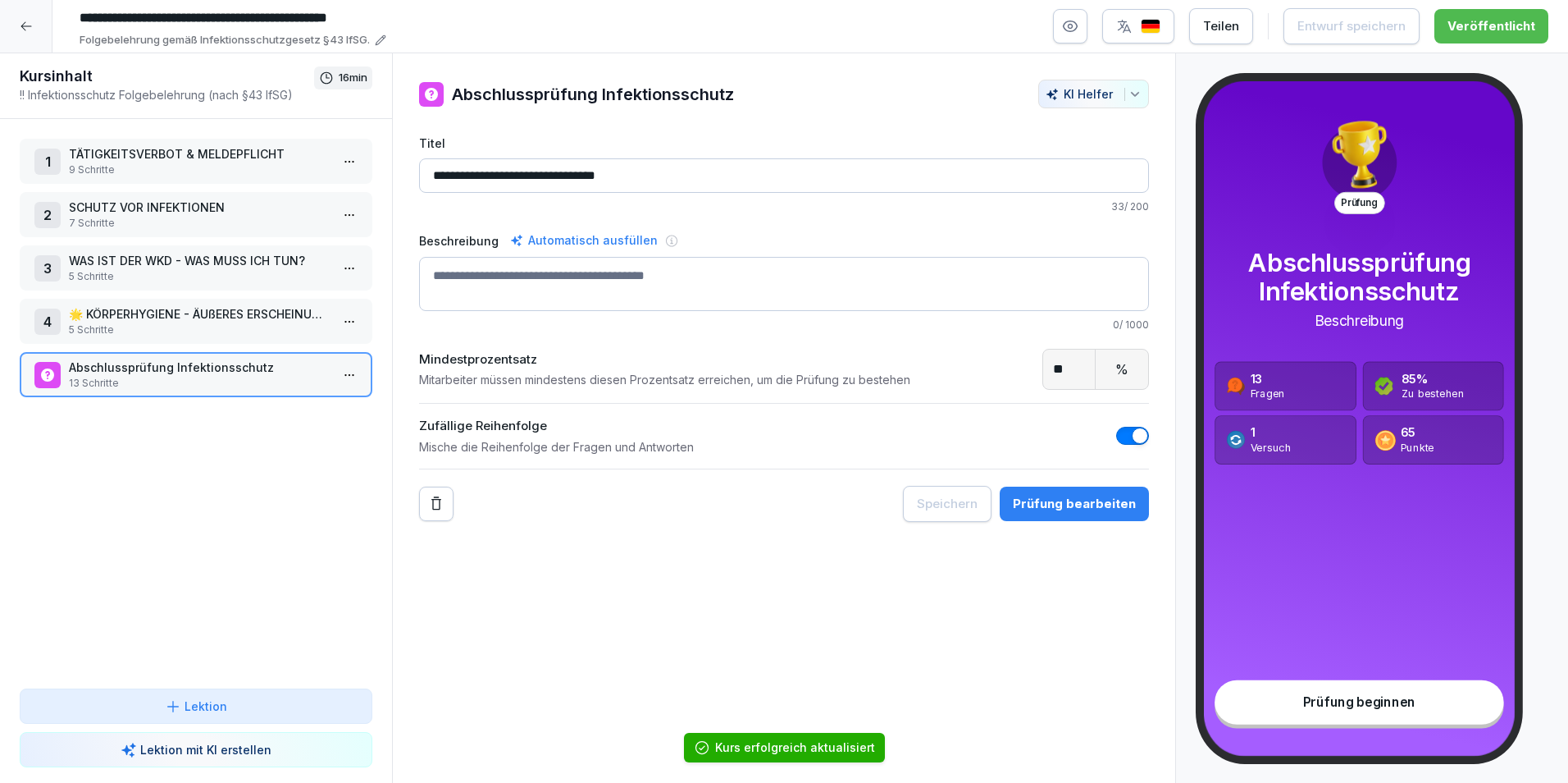
click at [694, 641] on div "**********" at bounding box center [784, 419] width 784 height 731
click at [32, 28] on icon at bounding box center [26, 26] width 14 height 14
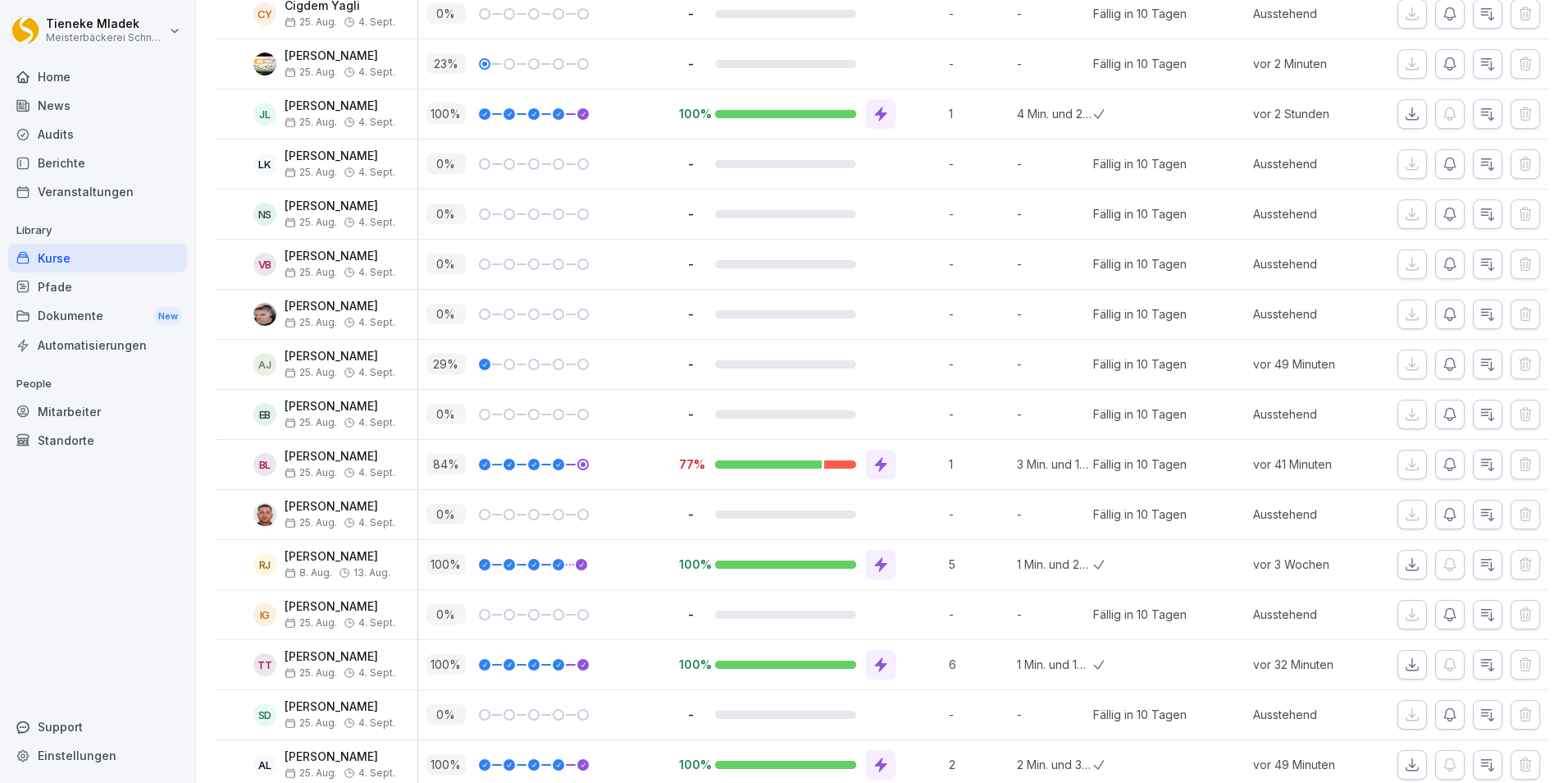
scroll to position [493, 0]
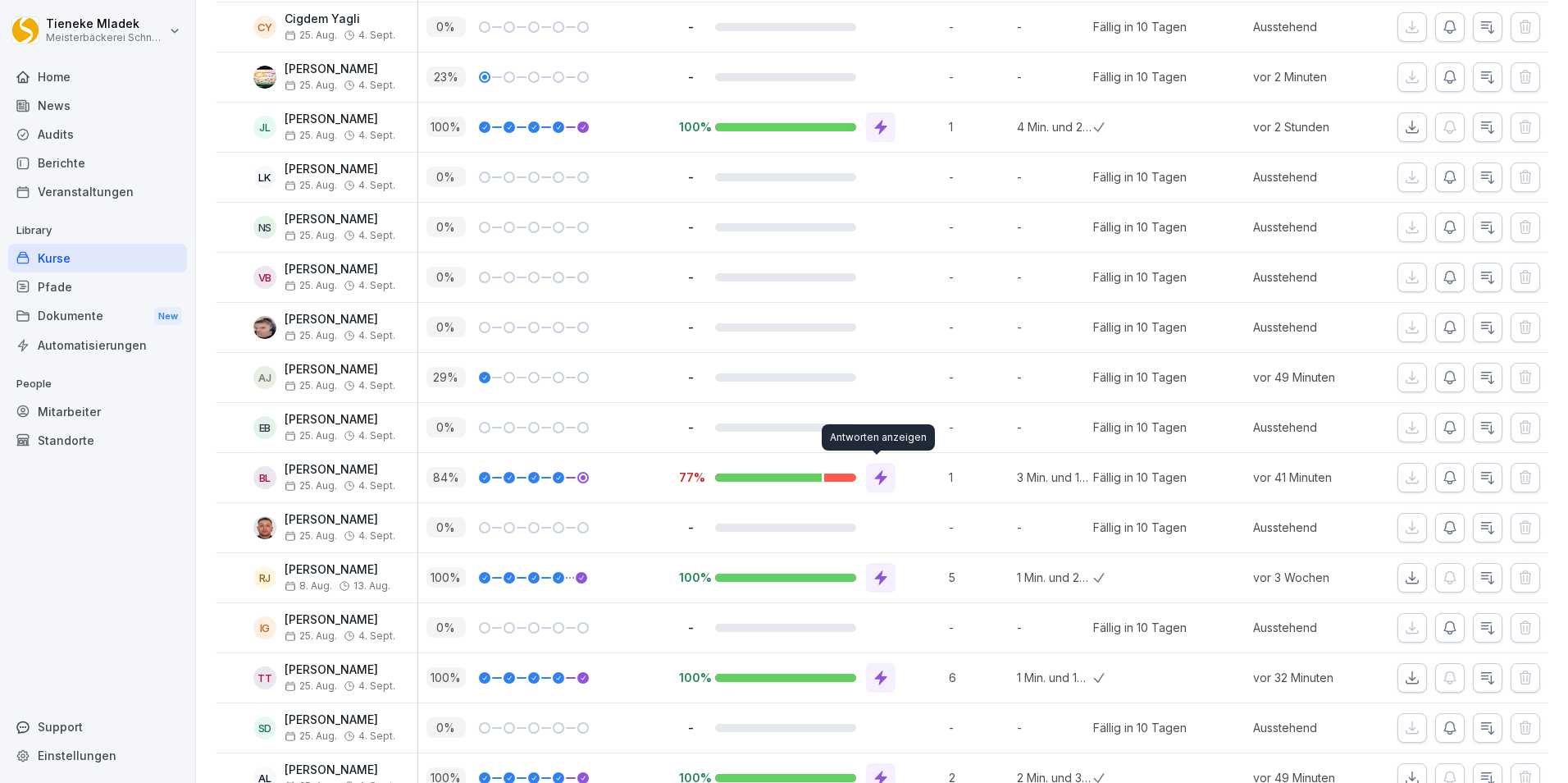
click at [876, 472] on icon at bounding box center [882, 477] width 13 height 14
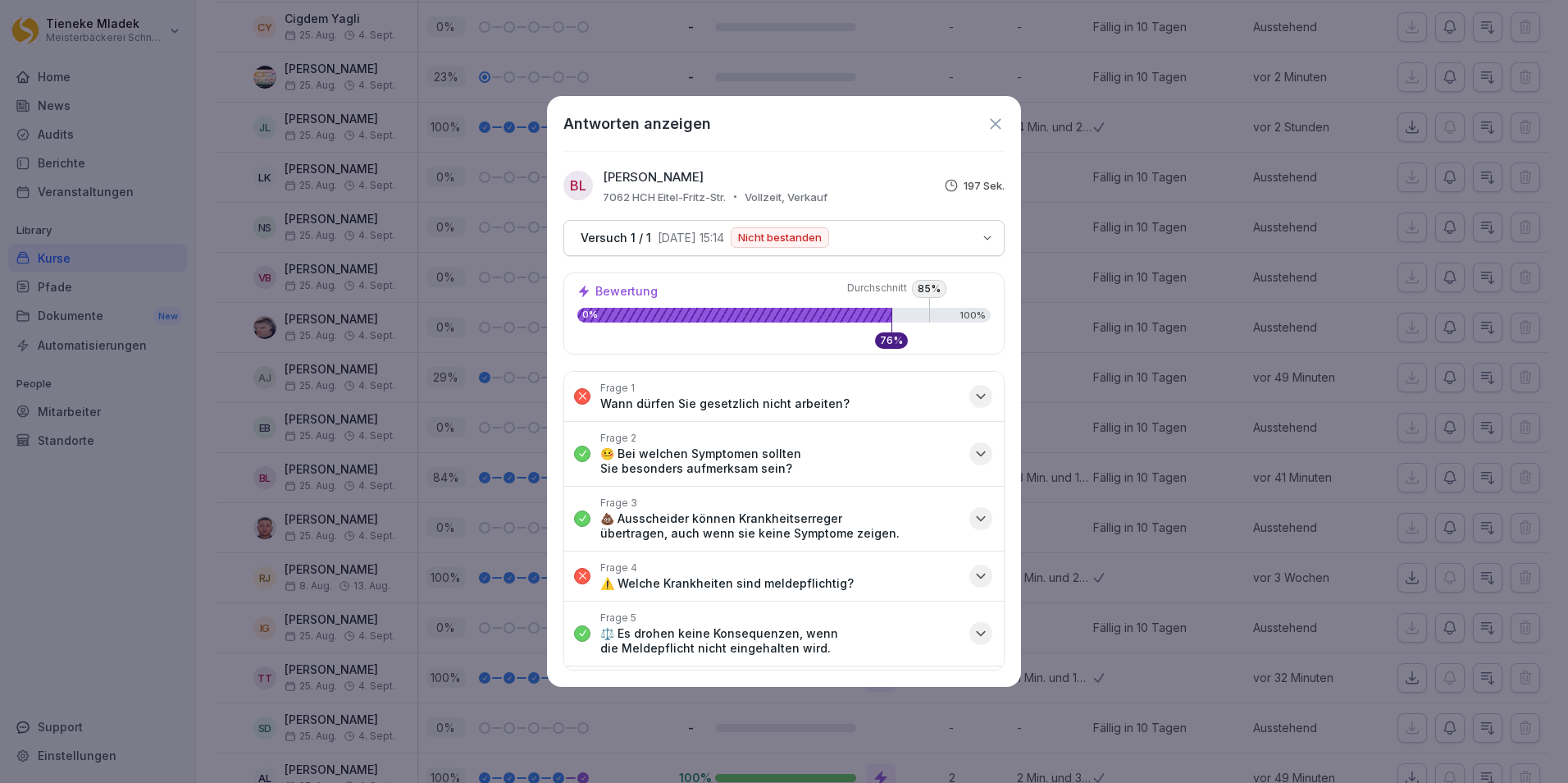
click at [977, 574] on icon "button" at bounding box center [980, 576] width 8 height 5
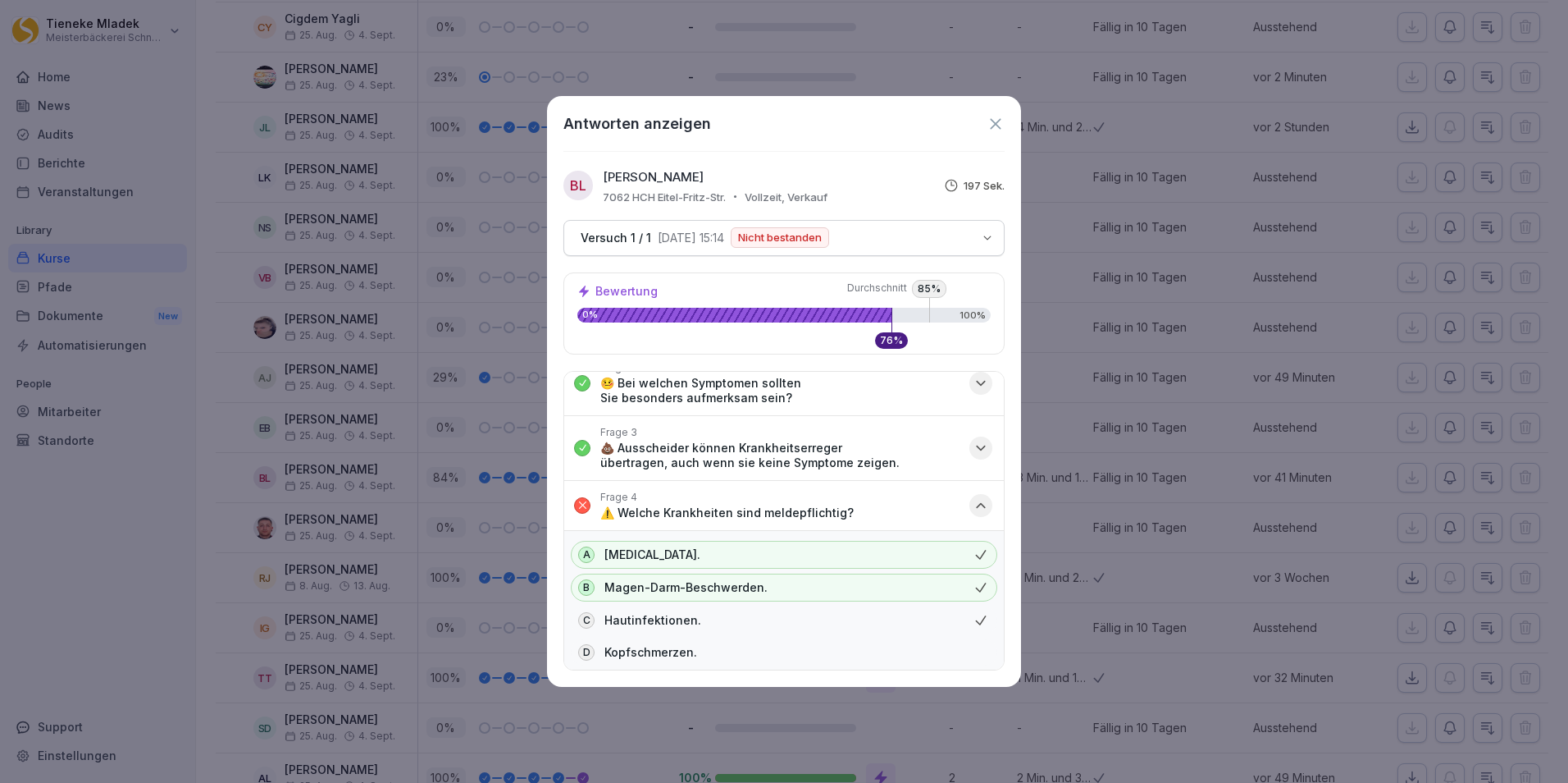
scroll to position [0, 0]
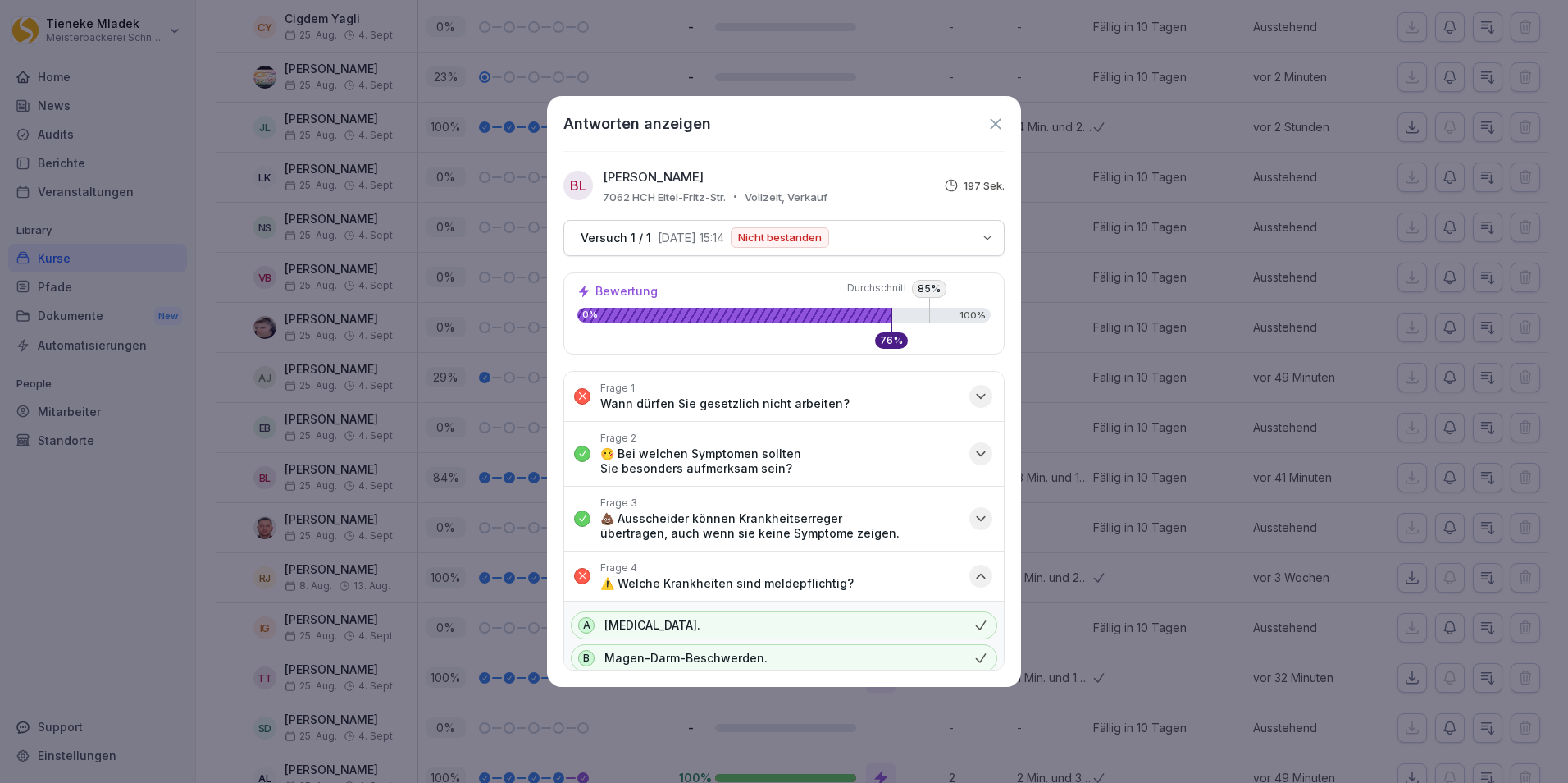
click at [980, 236] on button "Versuch 1 / 1 [DATE] 15:14 Nicht bestanden" at bounding box center [784, 238] width 441 height 36
click at [1001, 131] on icon at bounding box center [995, 124] width 18 height 18
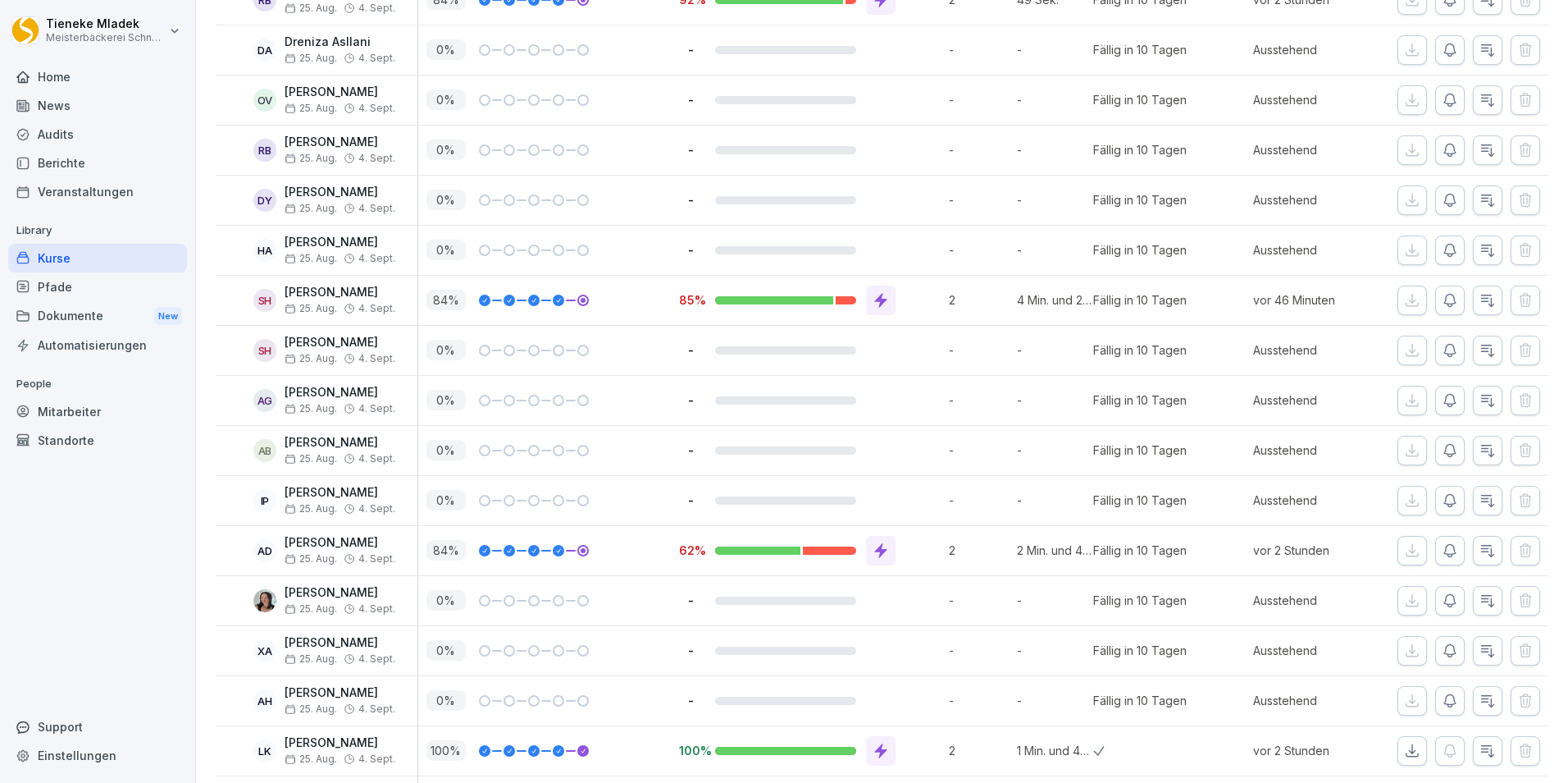
scroll to position [13198, 0]
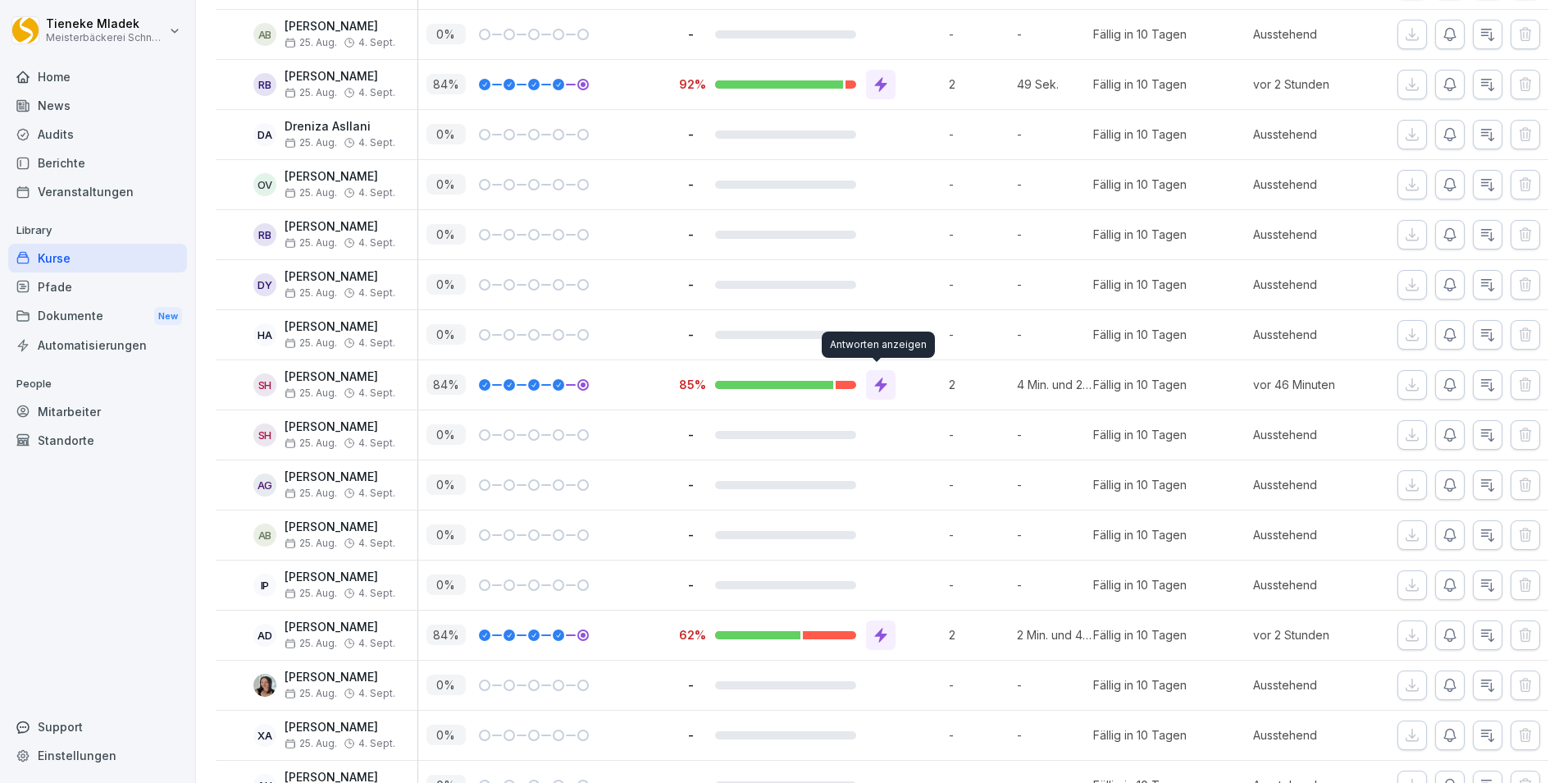
click at [879, 382] on icon at bounding box center [881, 385] width 16 height 16
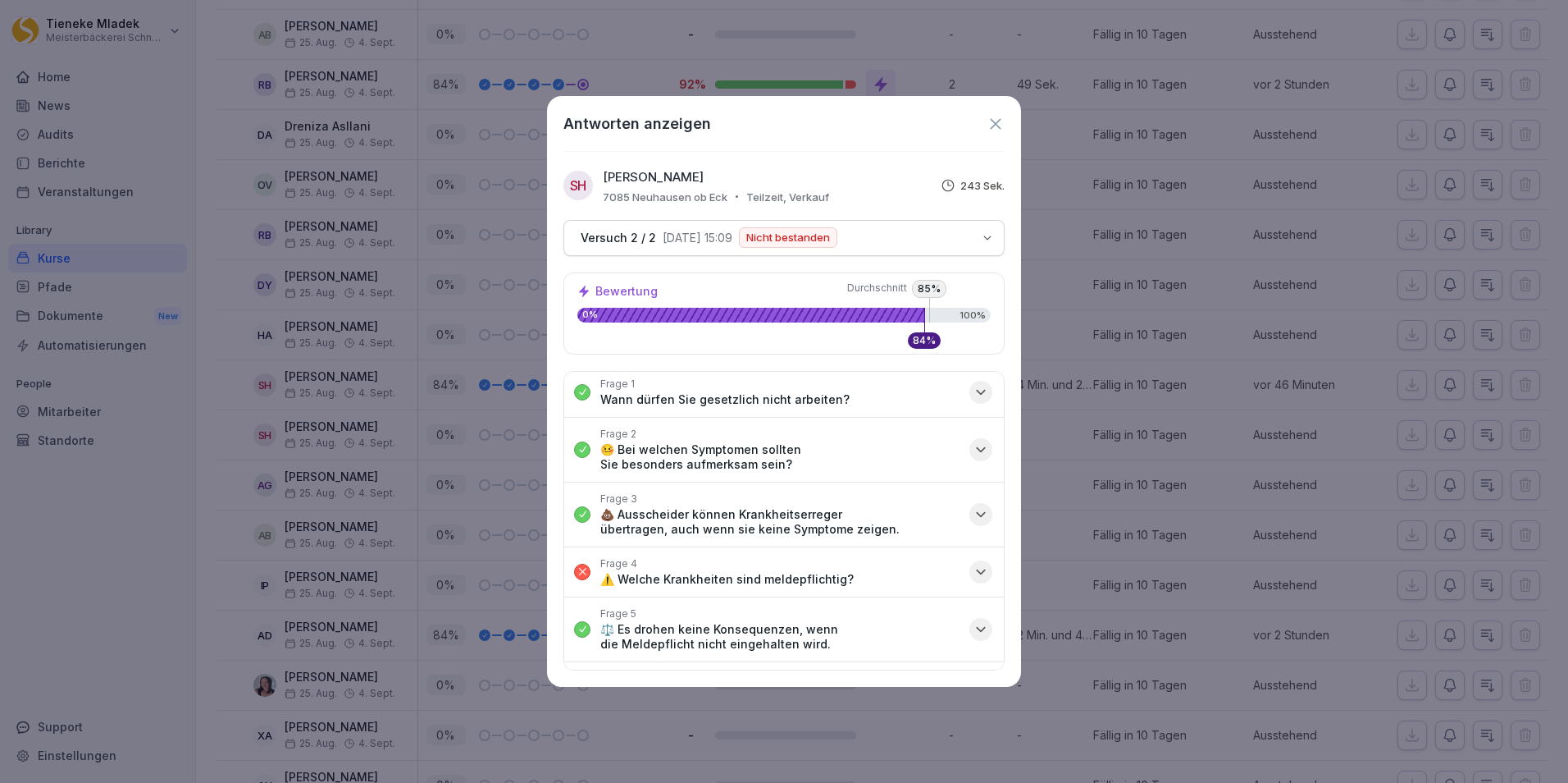
scroll to position [0, 0]
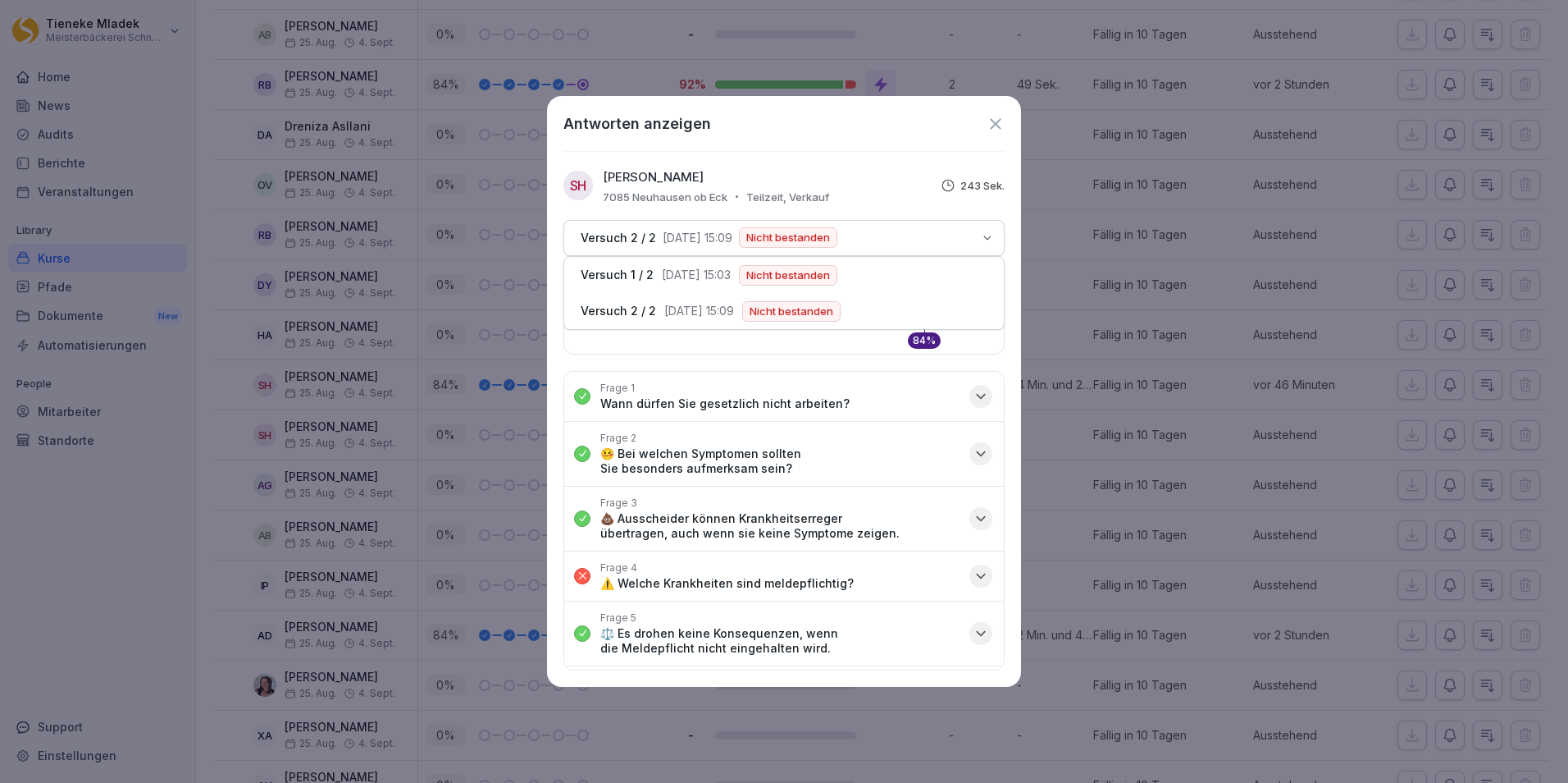
click at [993, 244] on button "Versuch 2 / 2 [DATE] 15:09 Nicht bestanden" at bounding box center [784, 238] width 441 height 36
click at [993, 242] on icon "button" at bounding box center [987, 238] width 14 height 14
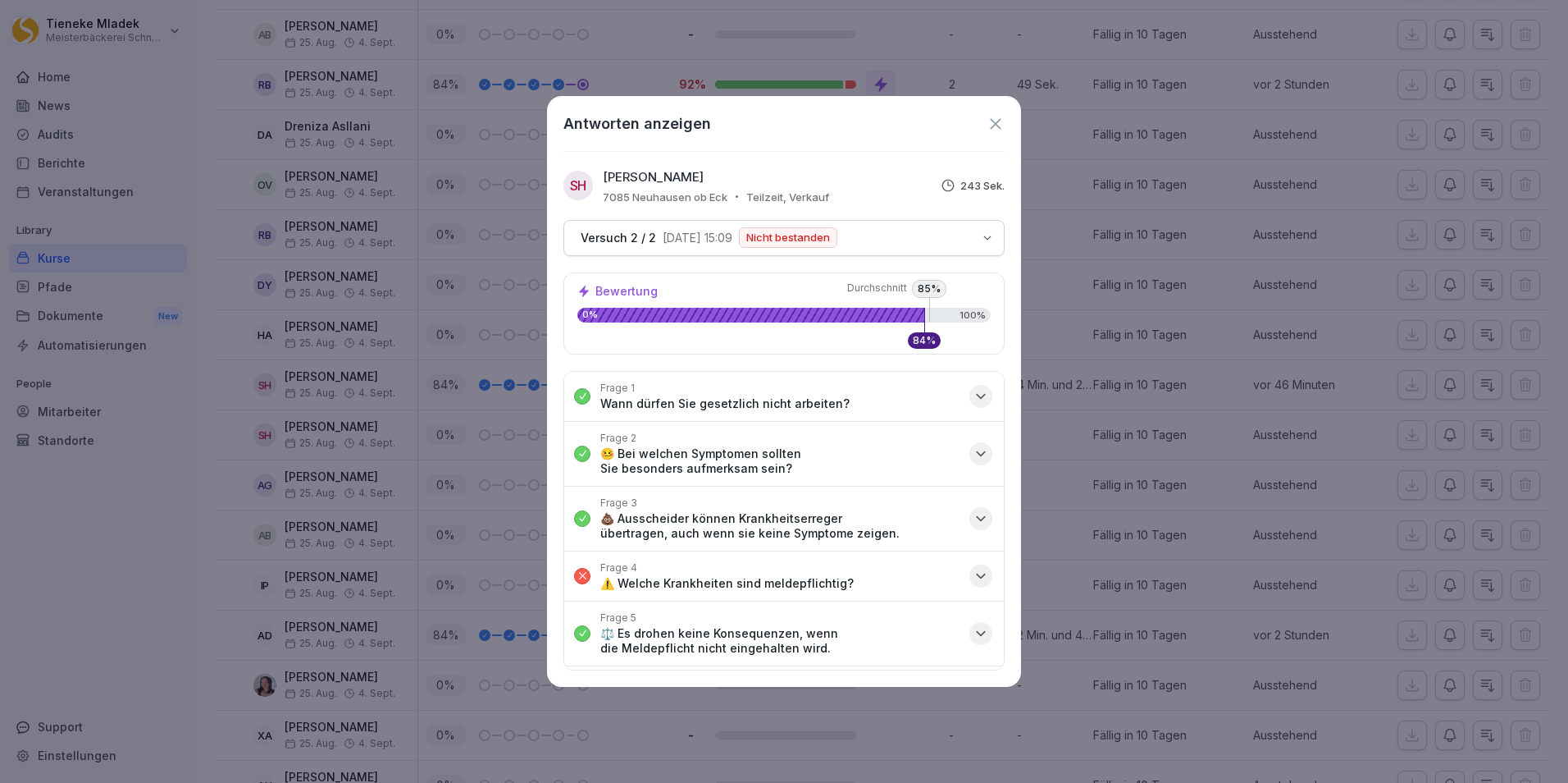
click at [990, 235] on icon "button" at bounding box center [987, 238] width 14 height 14
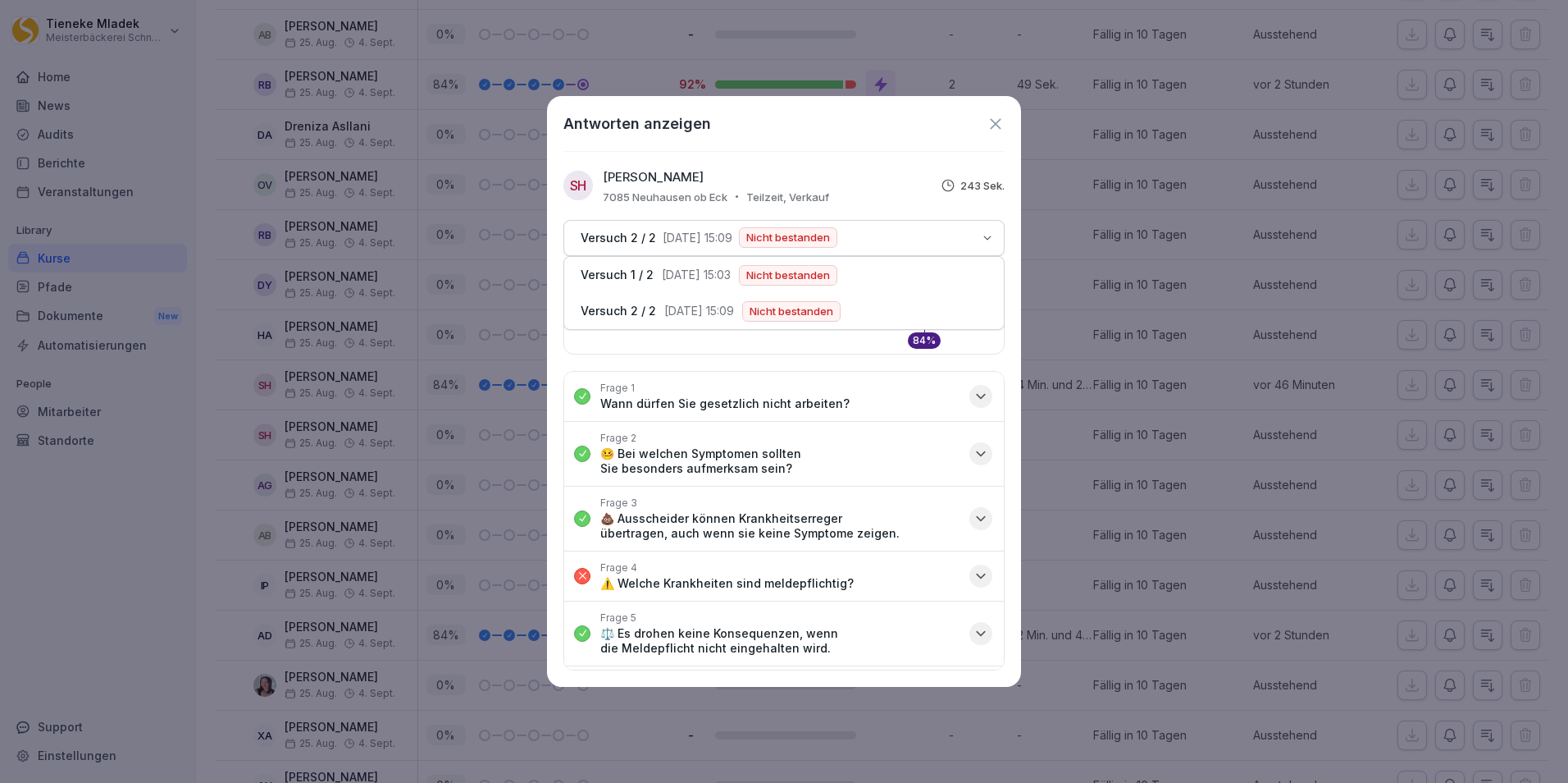
click at [990, 235] on icon "button" at bounding box center [987, 238] width 14 height 14
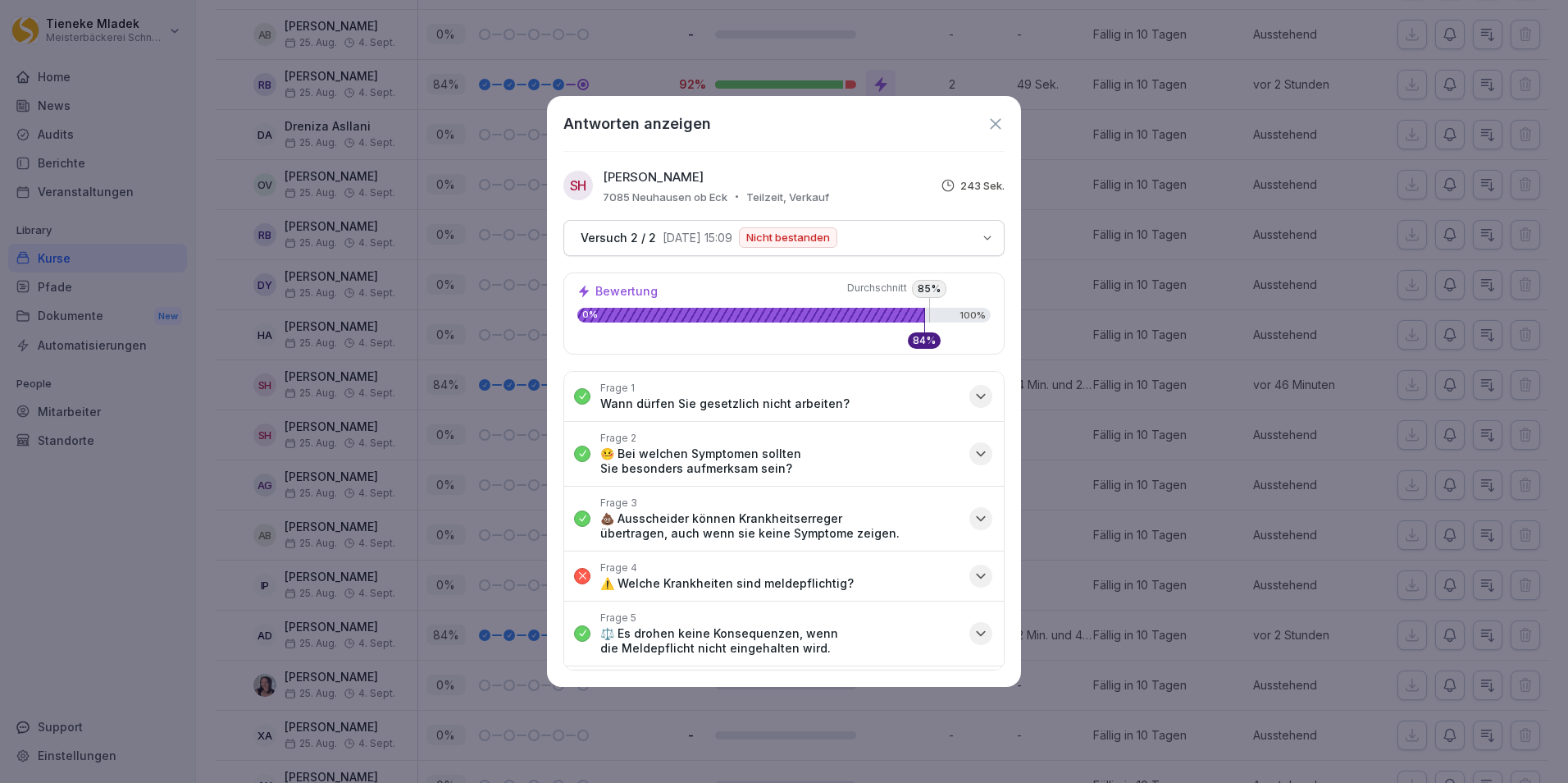
click at [990, 235] on icon "button" at bounding box center [987, 238] width 14 height 14
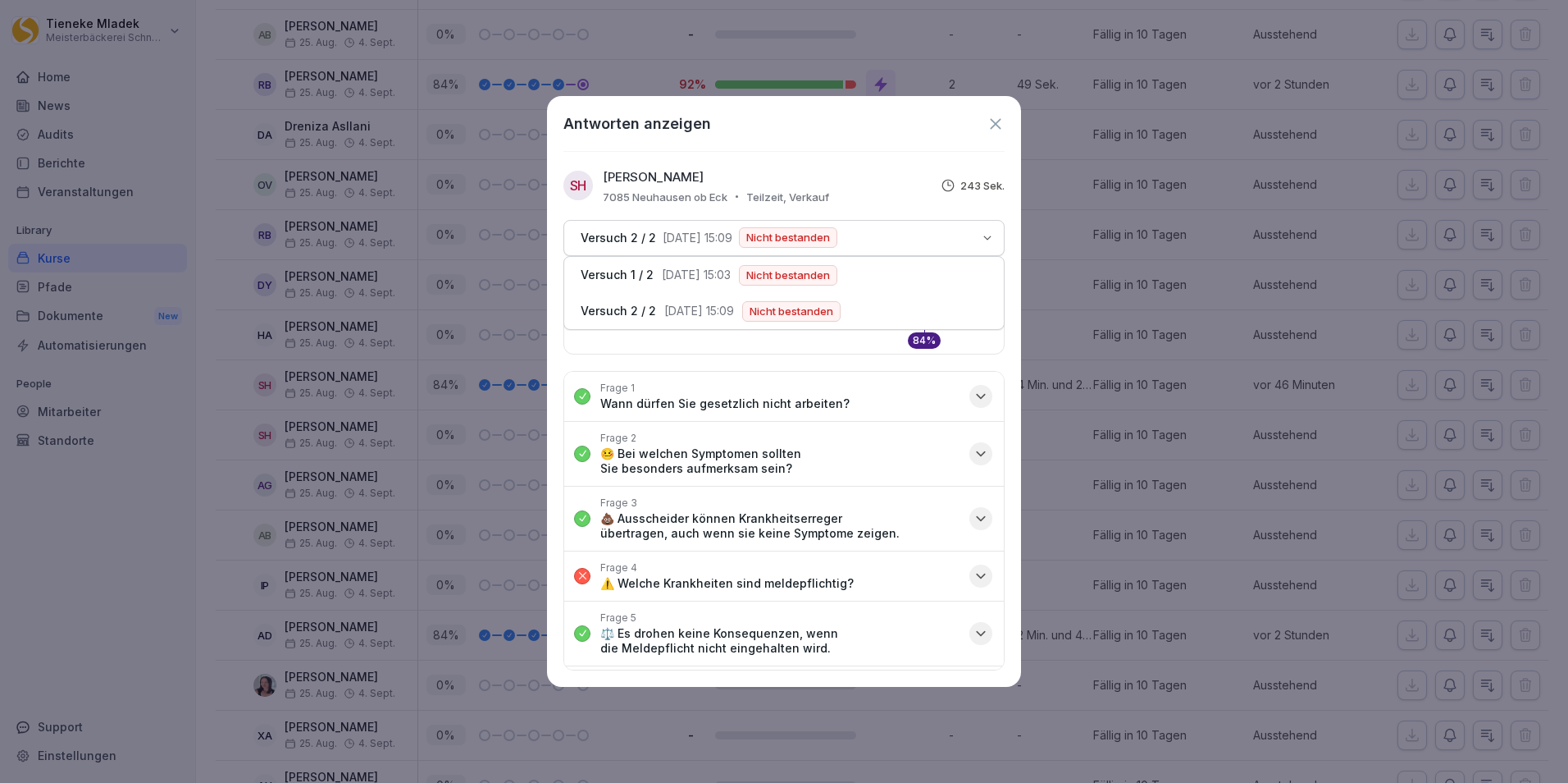
click at [994, 123] on icon at bounding box center [995, 124] width 18 height 18
